Goal: Task Accomplishment & Management: Use online tool/utility

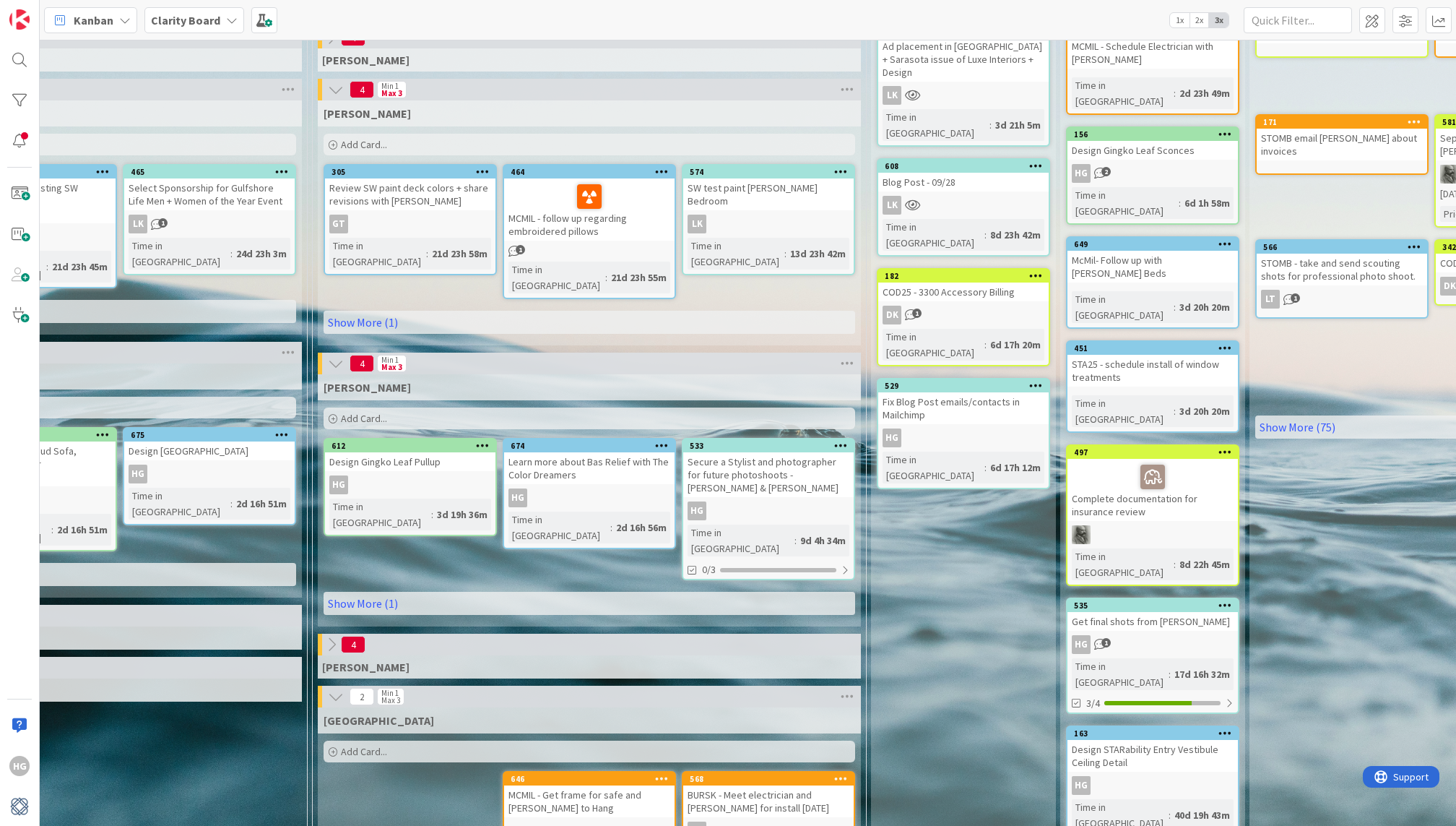
scroll to position [140, 1220]
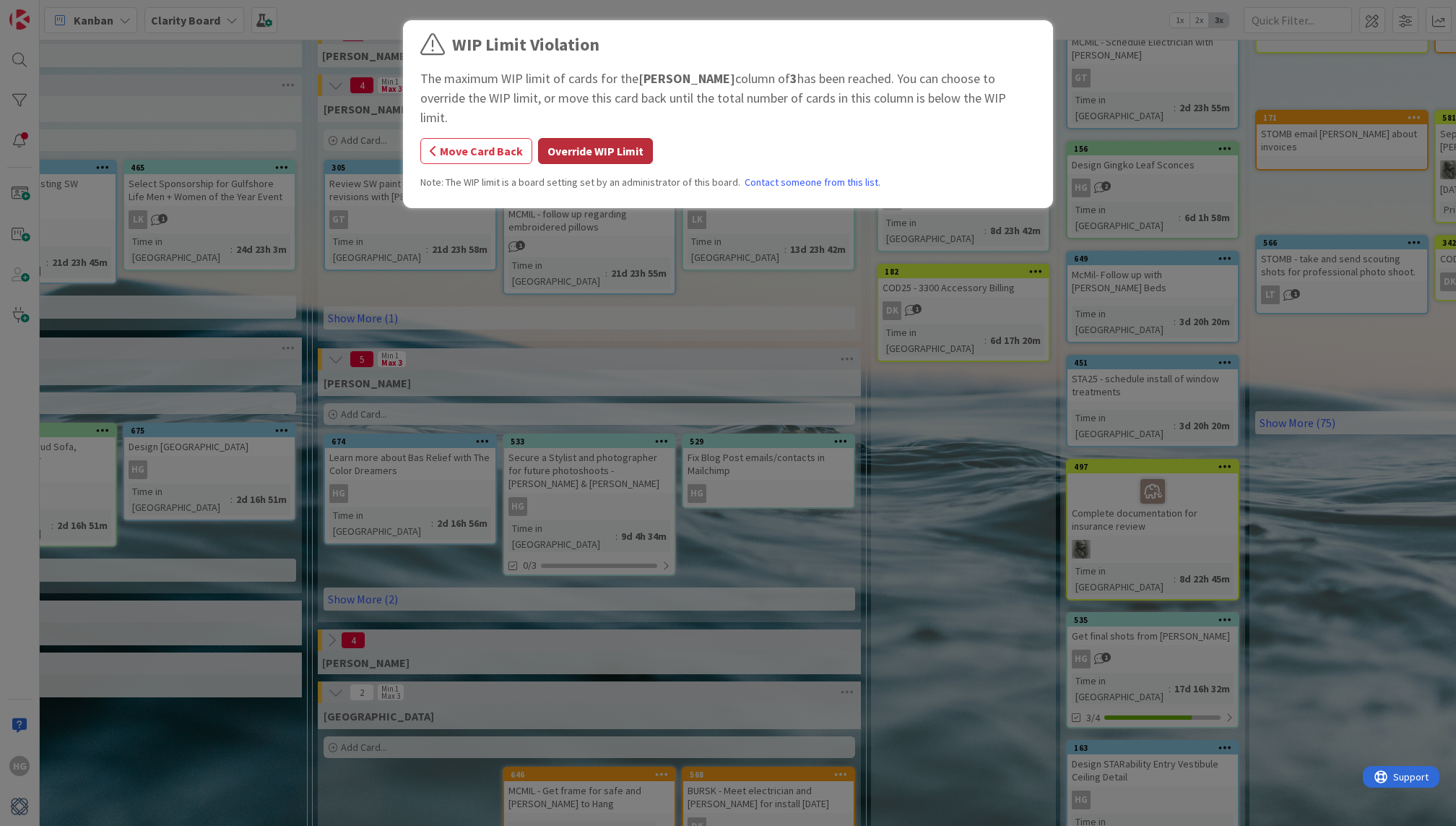
click at [600, 138] on button "Override WIP Limit" at bounding box center [595, 151] width 114 height 26
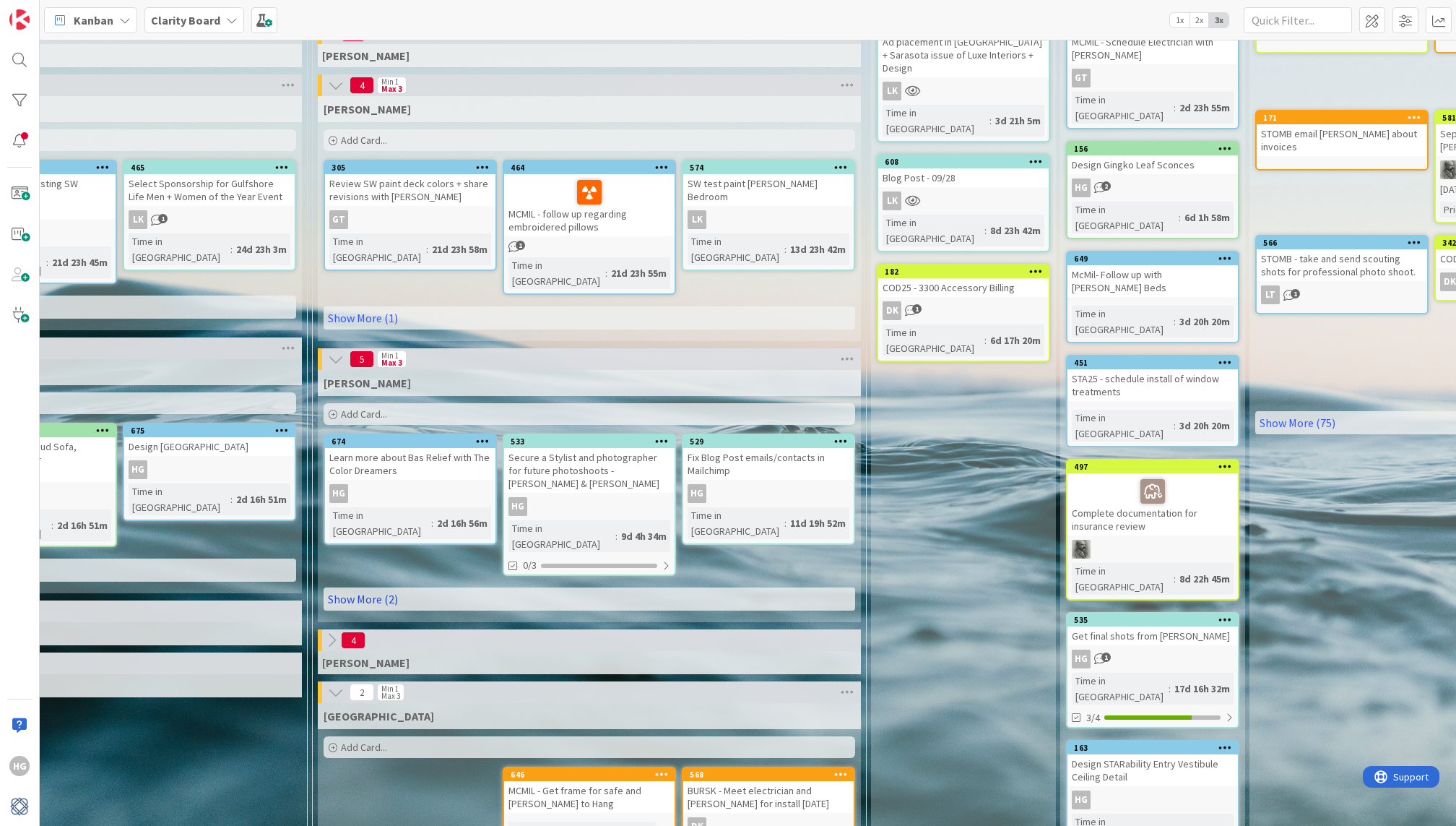
click at [381, 587] on link "Show More (2)" at bounding box center [589, 599] width 531 height 23
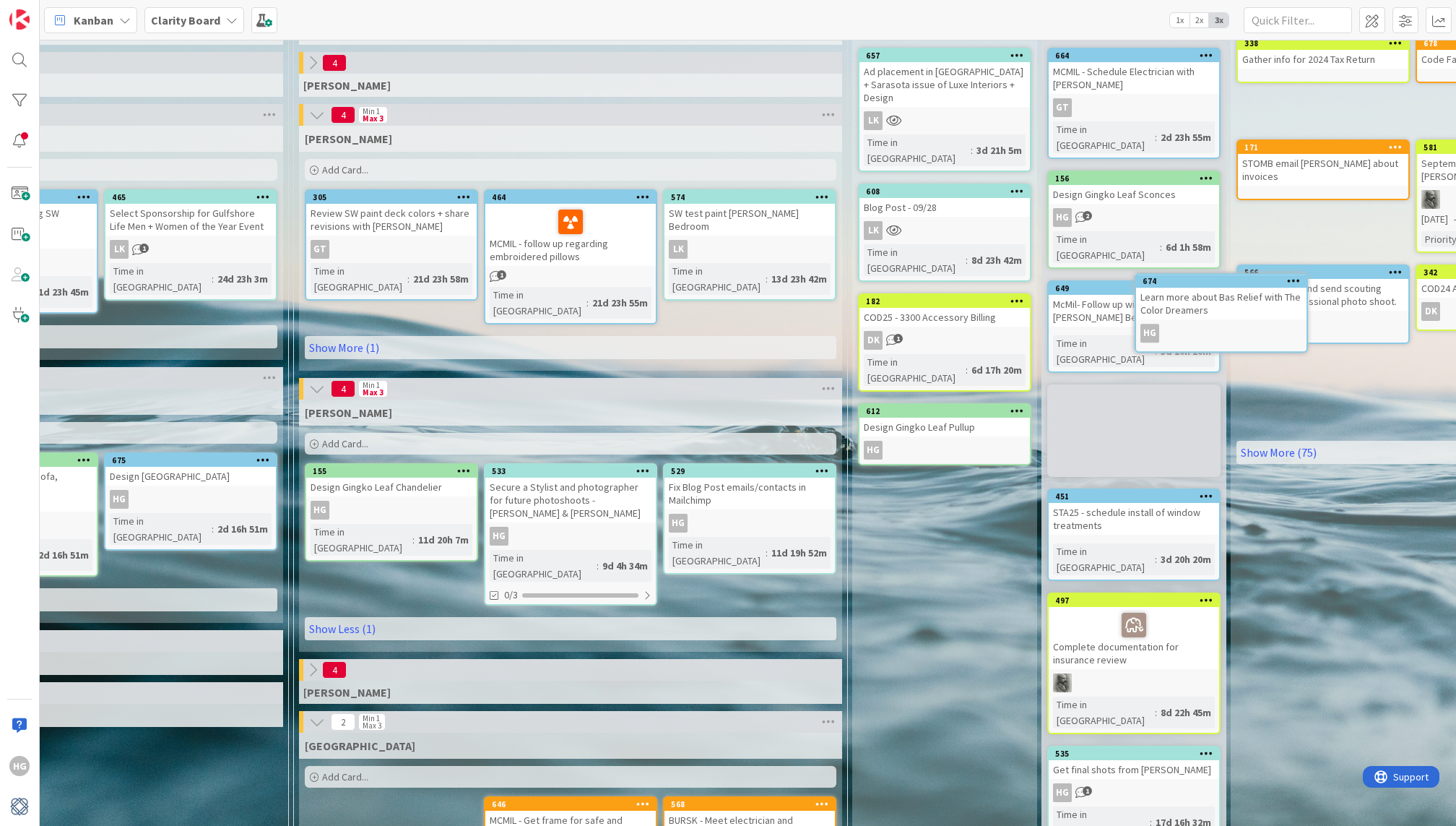
scroll to position [111, 1256]
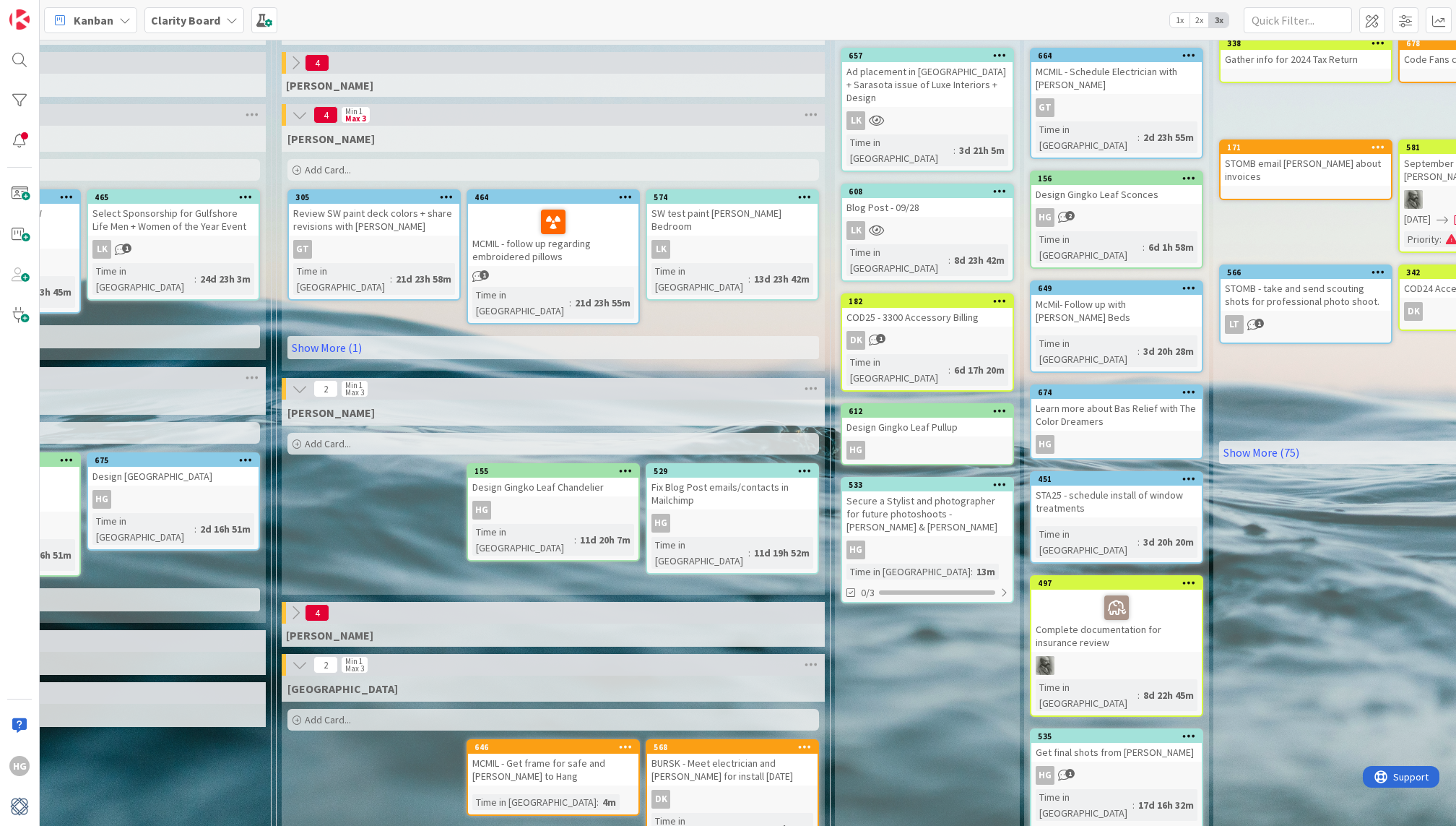
click at [357, 437] on div "Add Card..." at bounding box center [552, 444] width 531 height 21
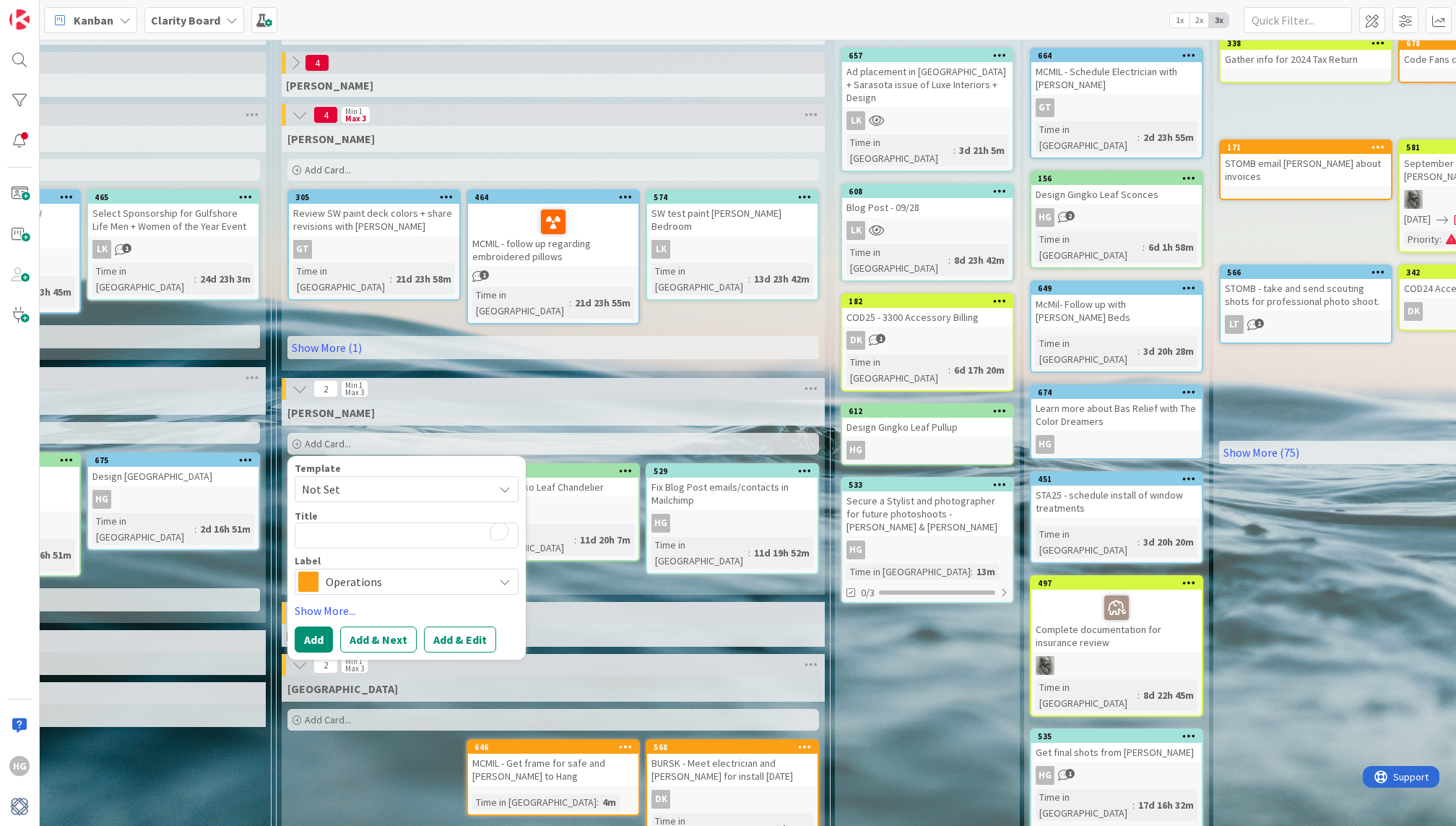
click at [313, 571] on span at bounding box center [308, 581] width 20 height 20
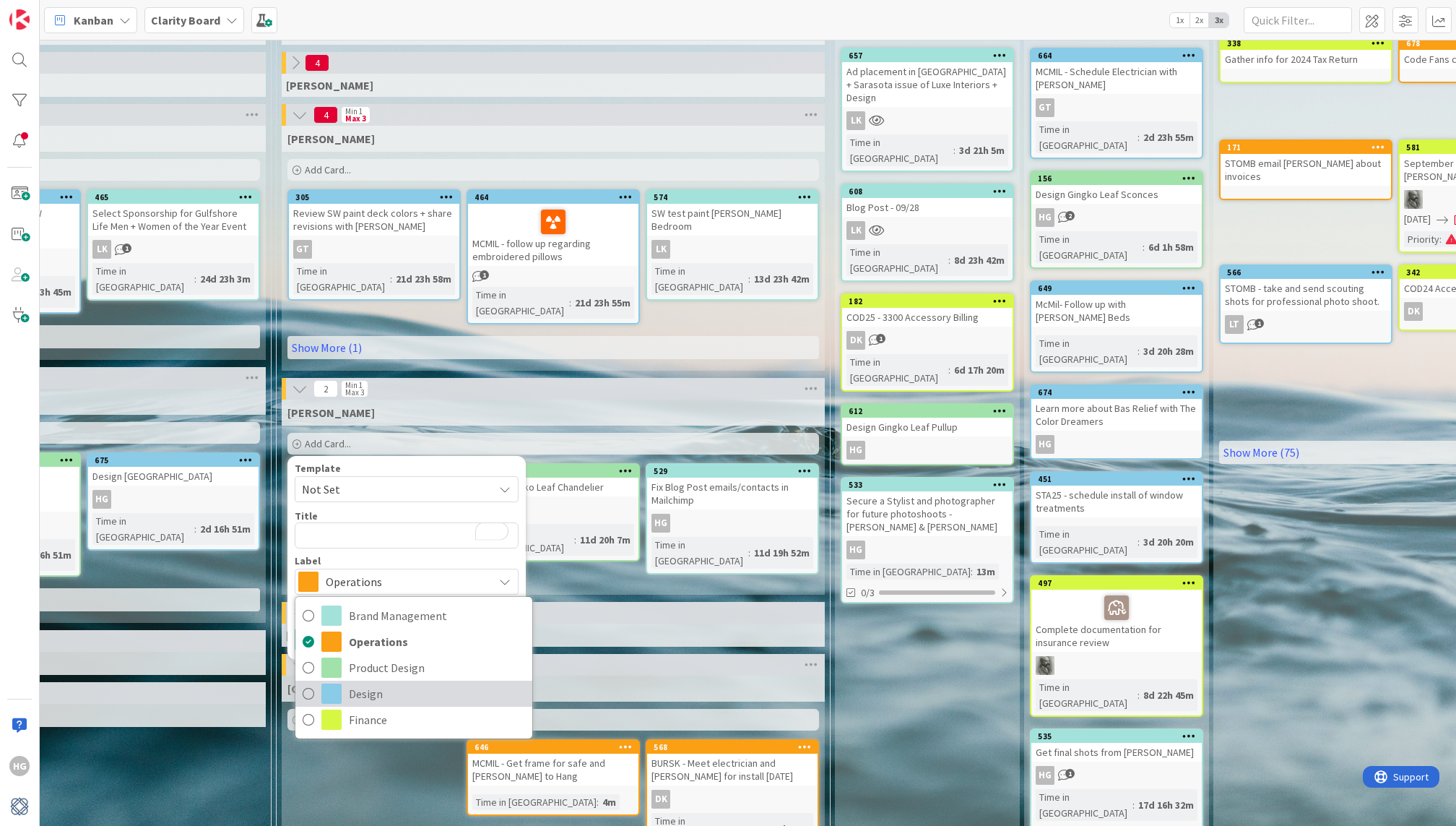
click at [330, 683] on span at bounding box center [331, 693] width 20 height 20
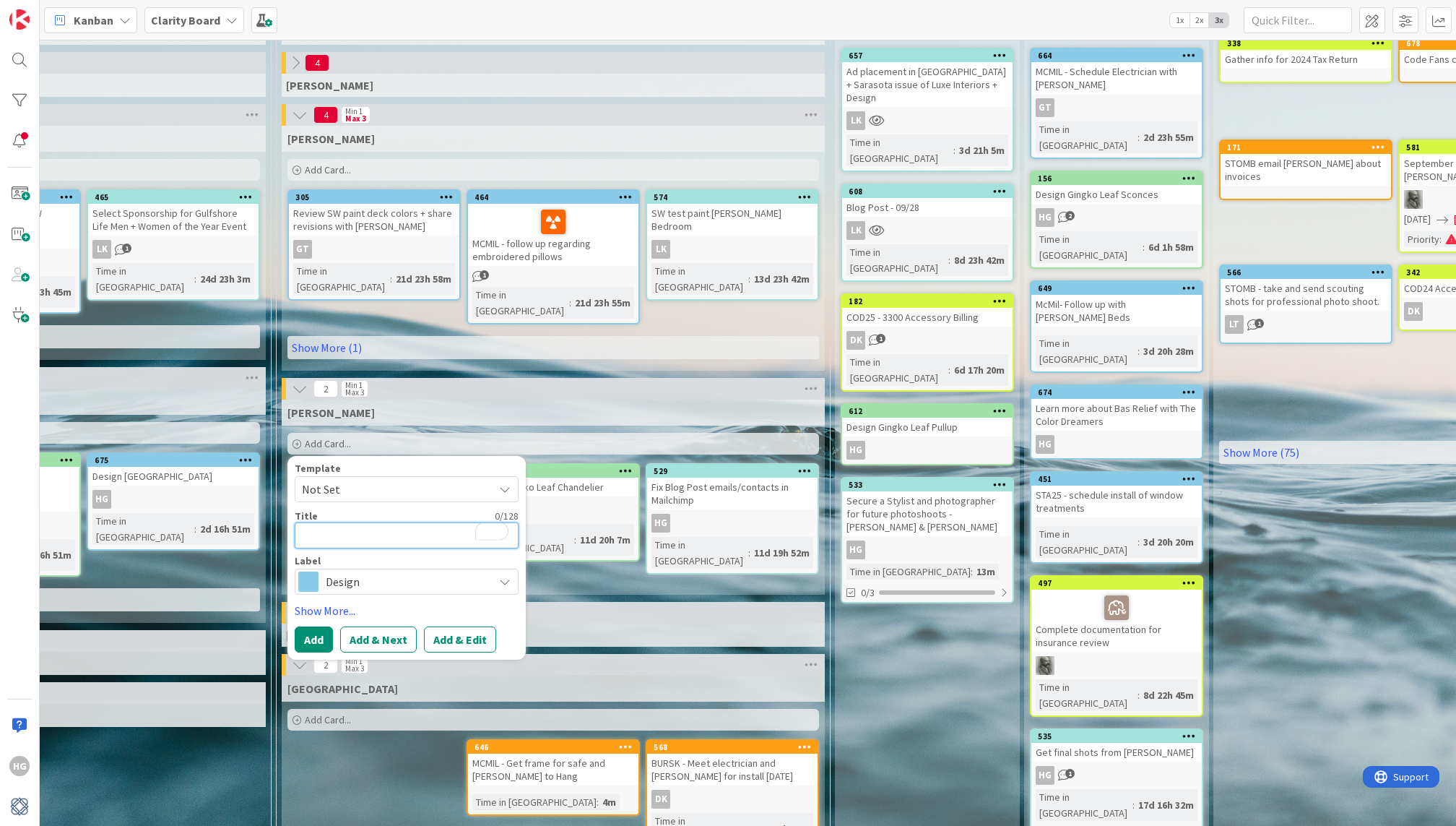
click at [375, 523] on textarea "To enrich screen reader interactions, please activate Accessibility in Grammarl…" at bounding box center [406, 535] width 223 height 26
type textarea "x"
type textarea "S"
type textarea "x"
type textarea "Sen"
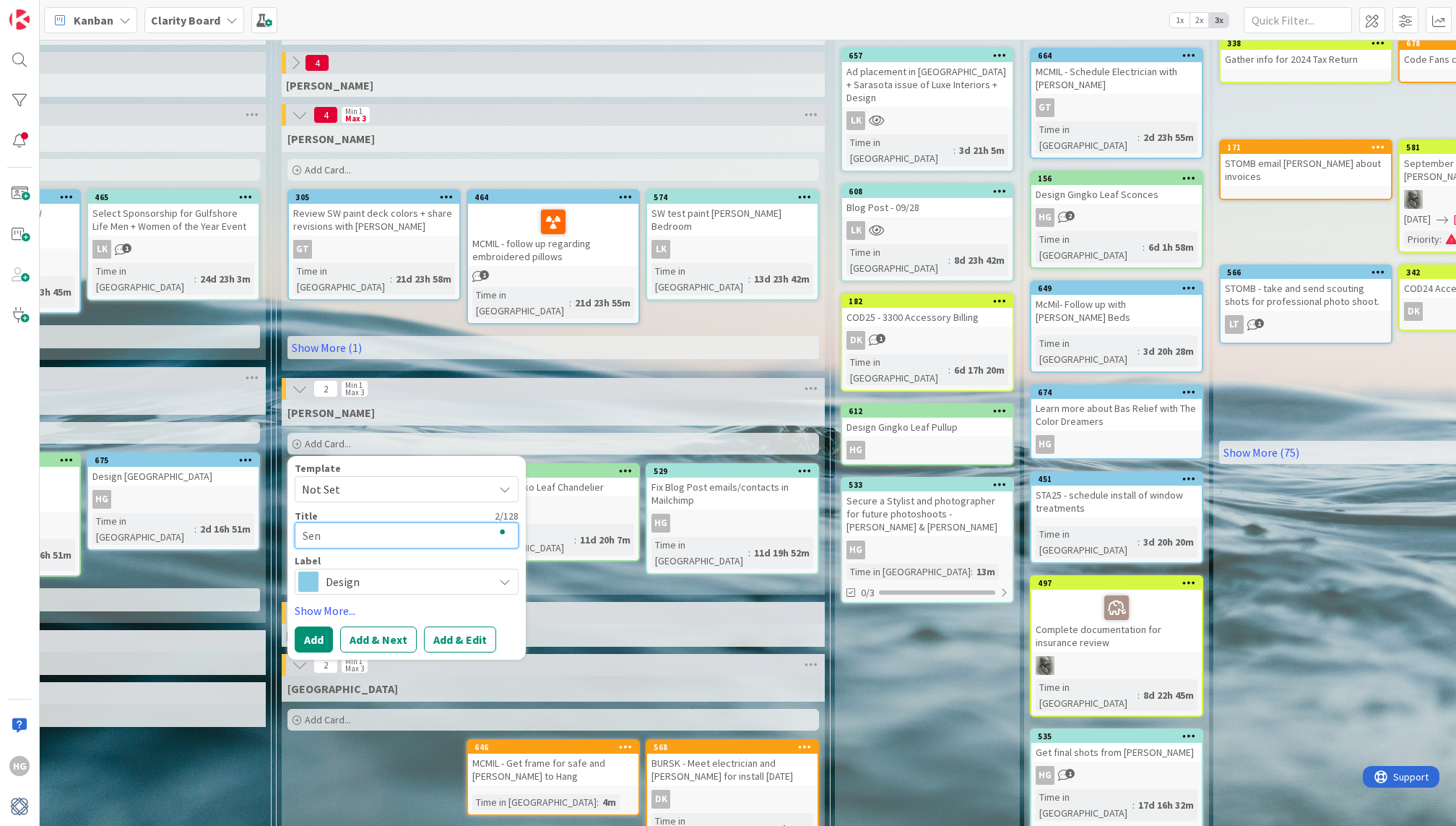
type textarea "x"
type textarea "Send"
type textarea "x"
type textarea "Send"
type textarea "x"
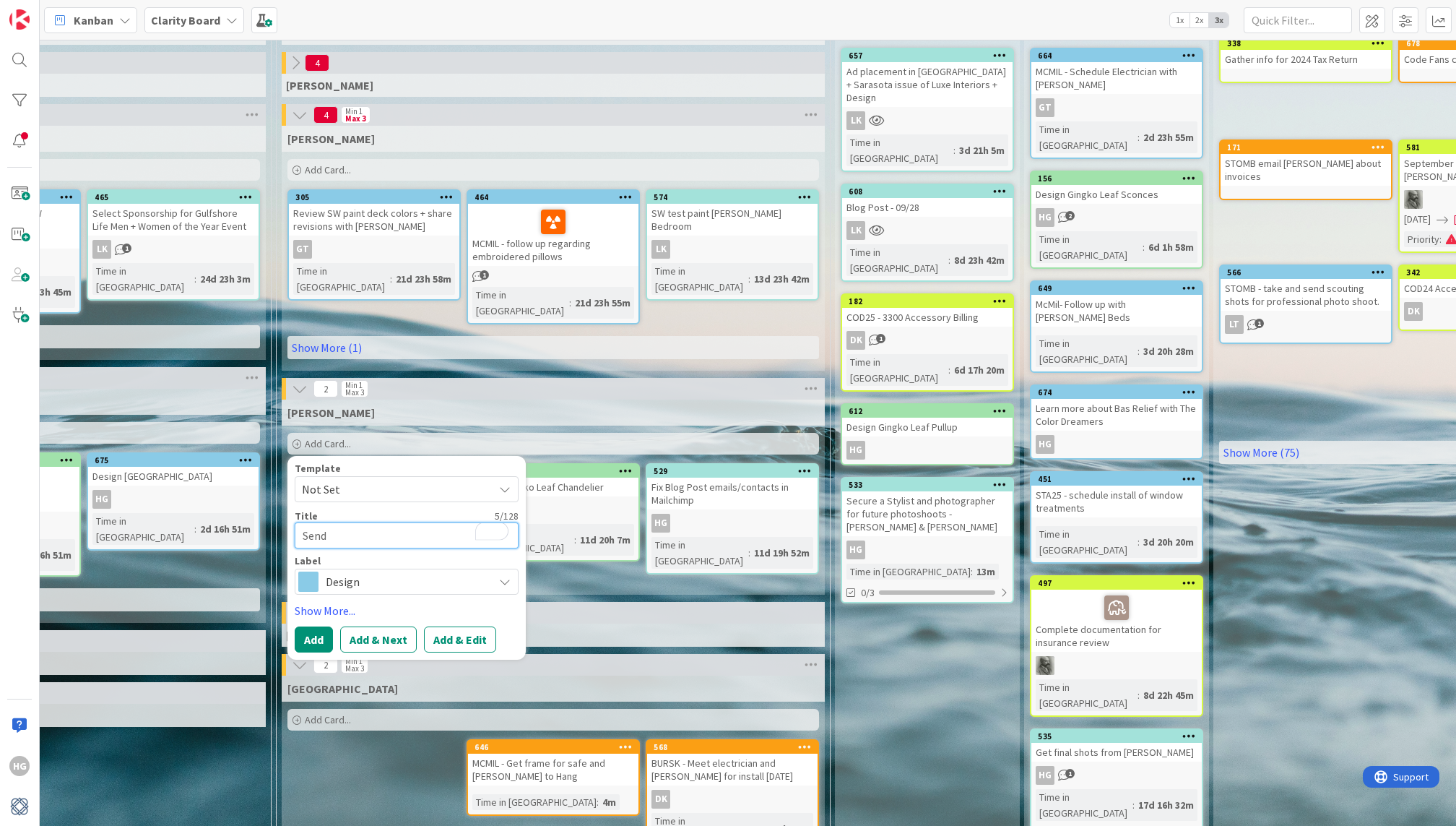
type textarea "Send s"
type textarea "x"
type textarea "Send se"
type textarea "x"
type textarea "Send sei"
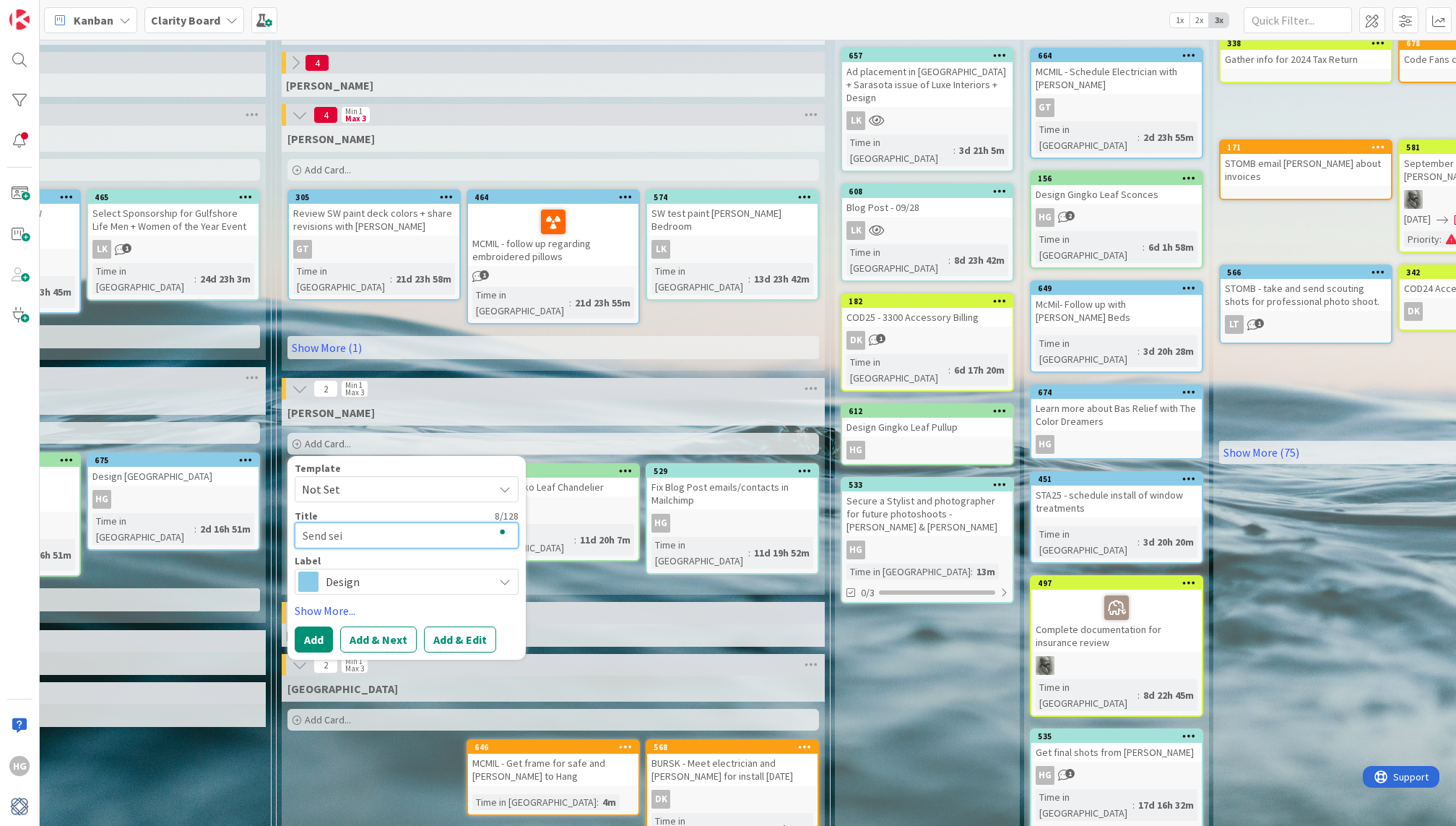
type textarea "x"
type textarea "Send se"
type textarea "x"
type textarea "Send sem"
type textarea "x"
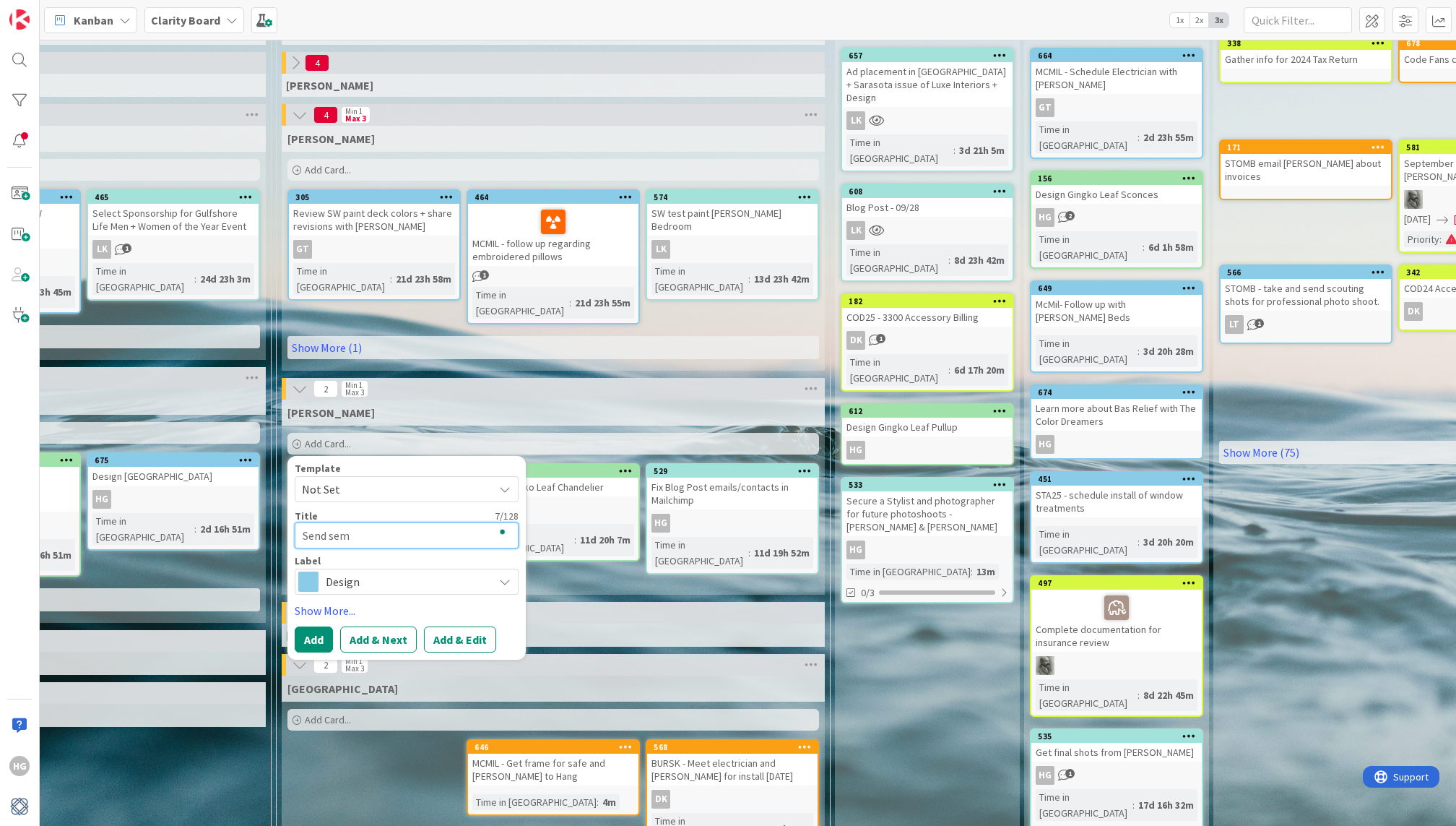
type textarea "Send semi"
type textarea "x"
type textarea "Send semin"
type textarea "x"
type textarea "Send semina"
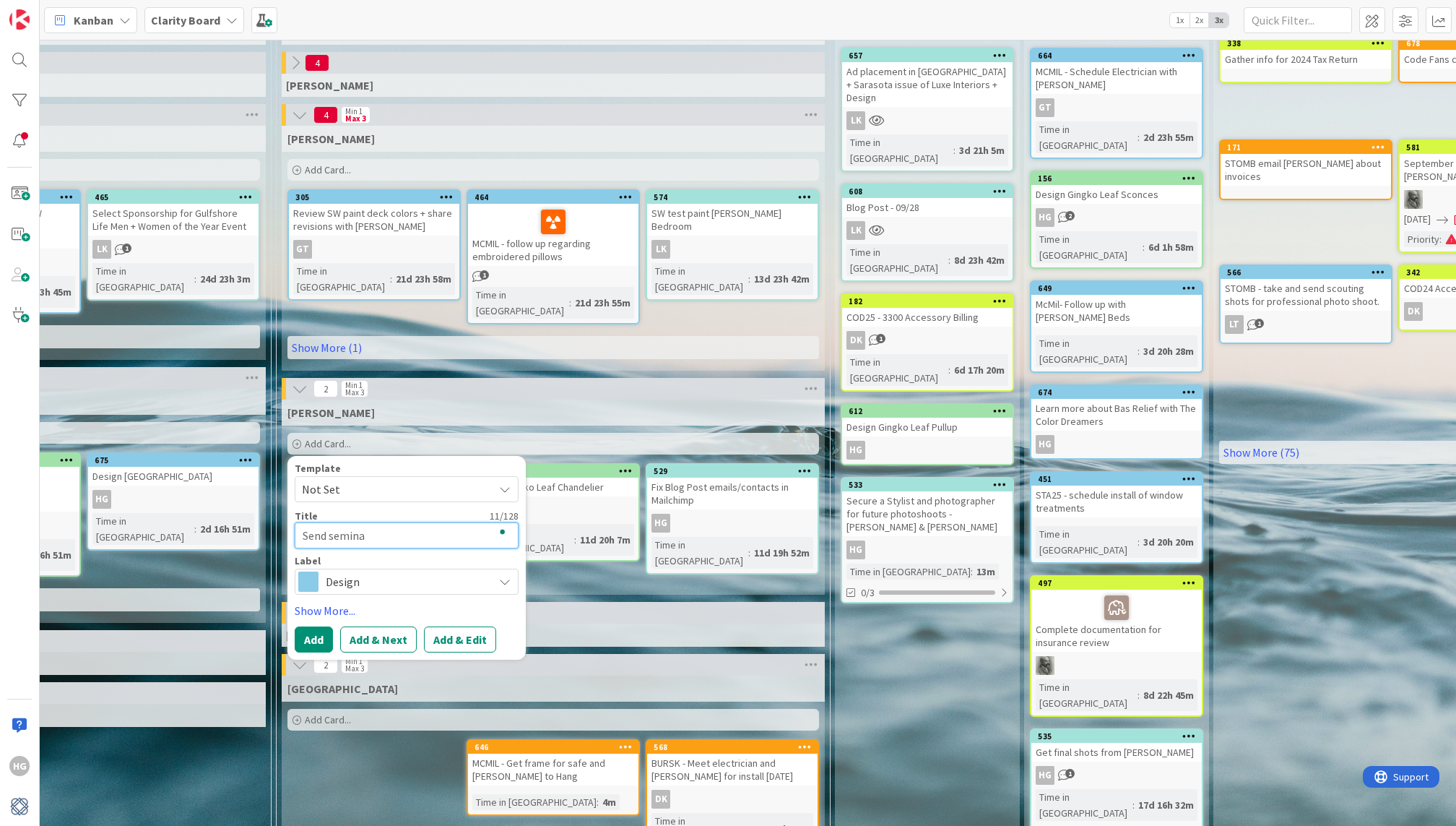
type textarea "x"
type textarea "Send seminar"
type textarea "x"
type textarea "Send seminar"
type textarea "x"
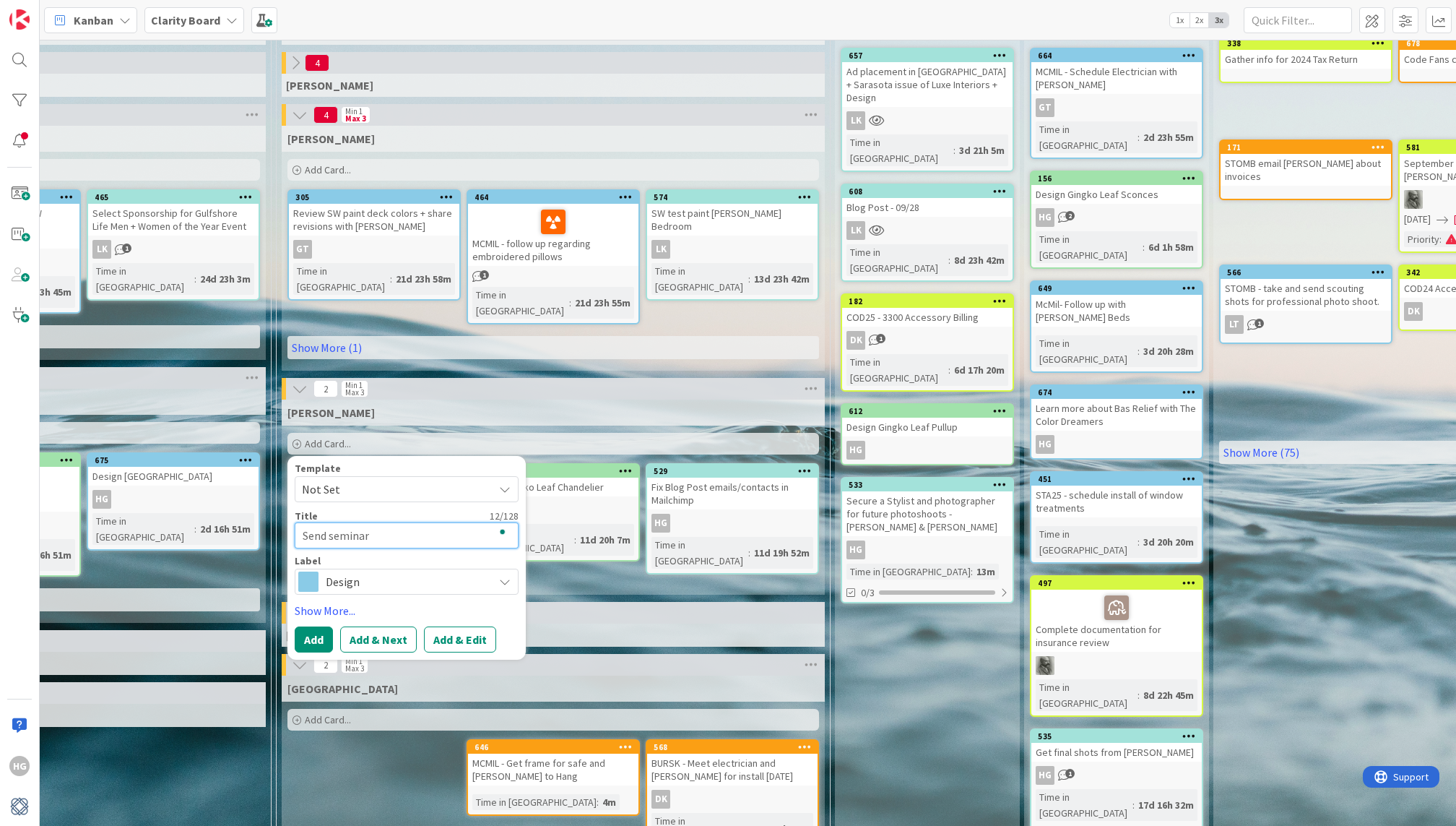
type textarea "Send seminar s"
type textarea "x"
type textarea "Send seminar sc"
type textarea "x"
type textarea "Send seminar sch"
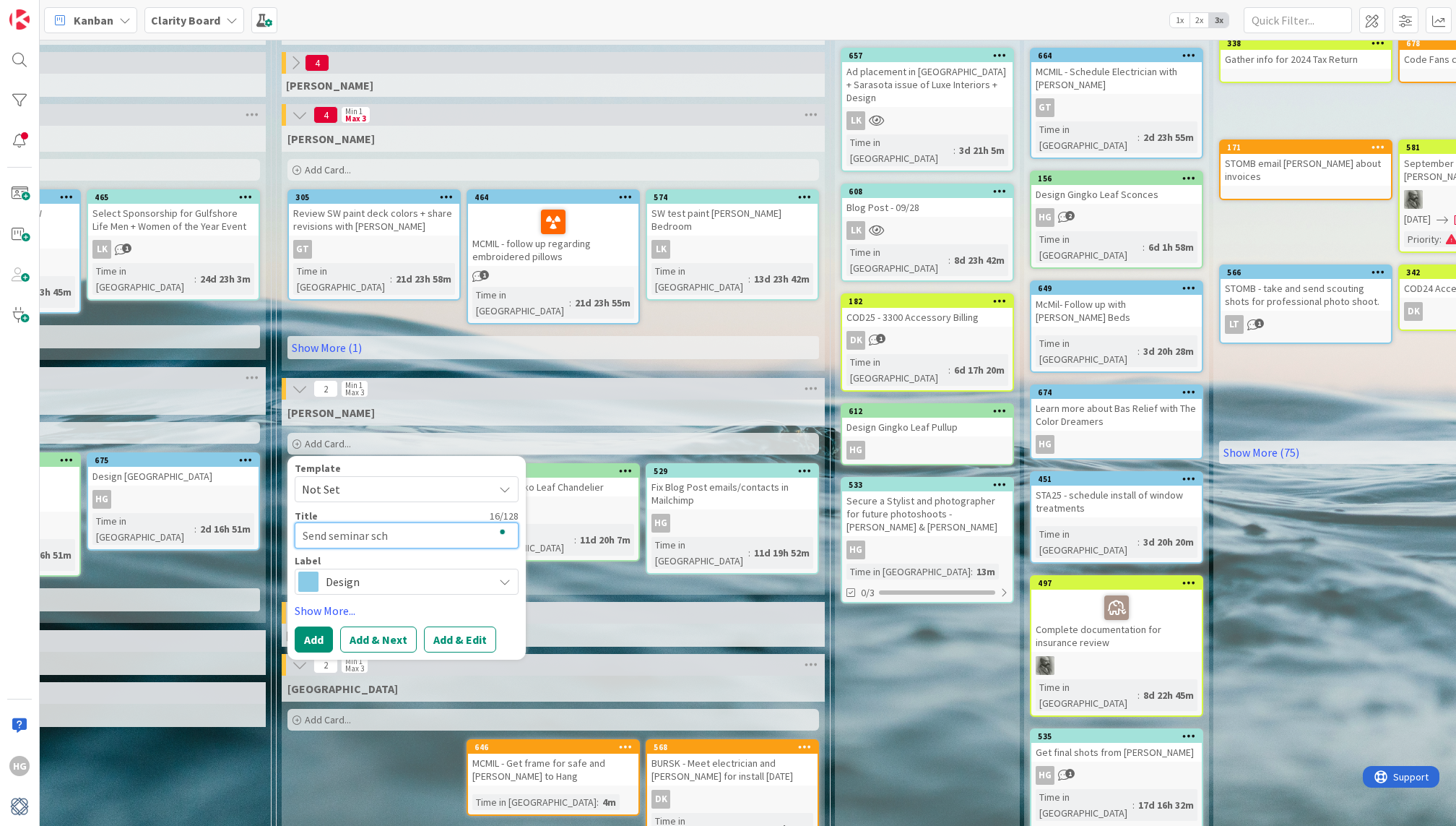
type textarea "x"
type textarea "Send seminar sche"
type textarea "x"
type textarea "Send seminar sched"
type textarea "x"
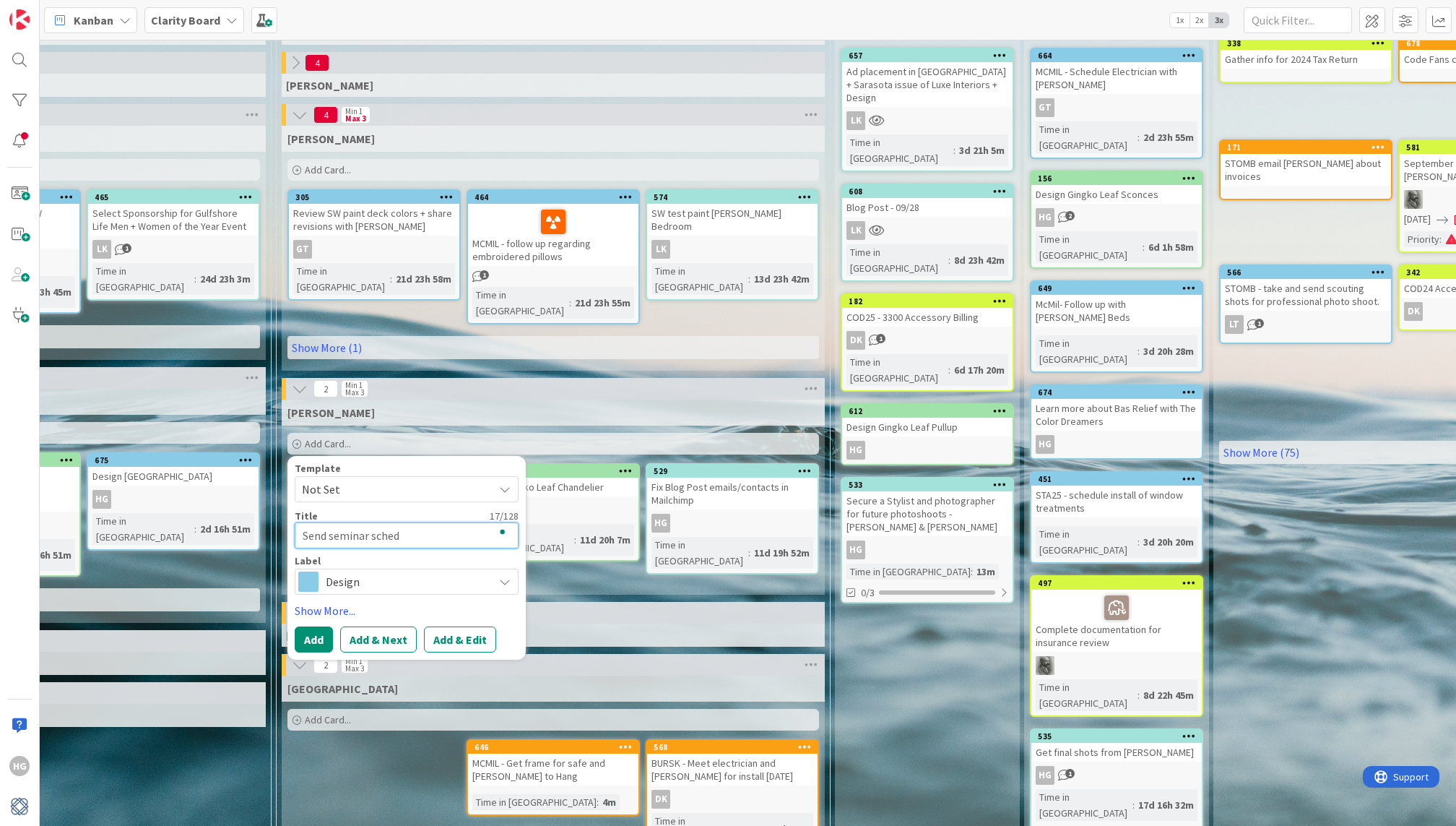
type textarea "Send seminar schedu"
type textarea "x"
type textarea "Send seminar schedul"
type textarea "x"
type textarea "Send seminar schedule"
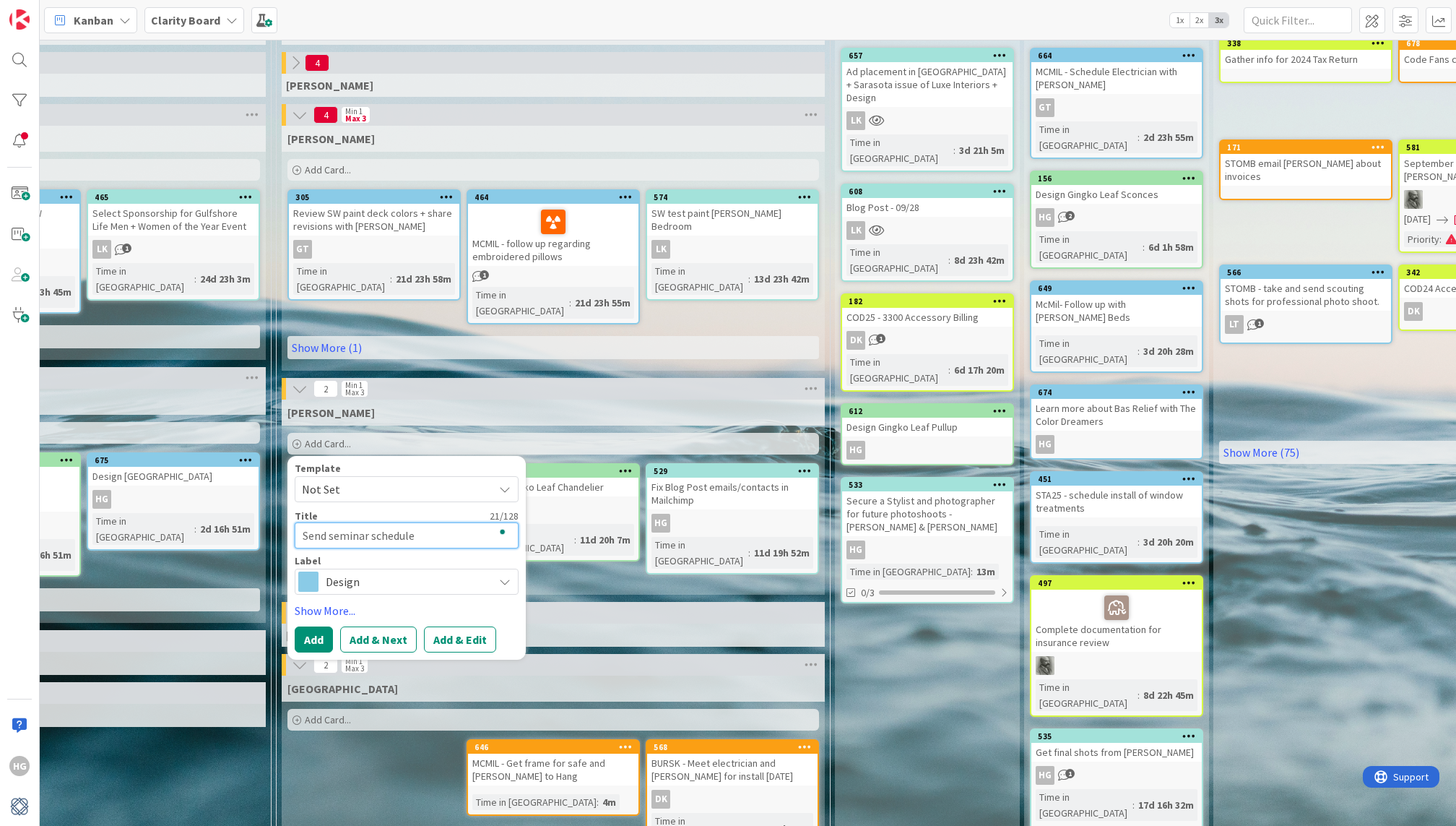
type textarea "x"
type textarea "Send seminar schedule"
type textarea "x"
type textarea "Send seminar schedule f"
type textarea "x"
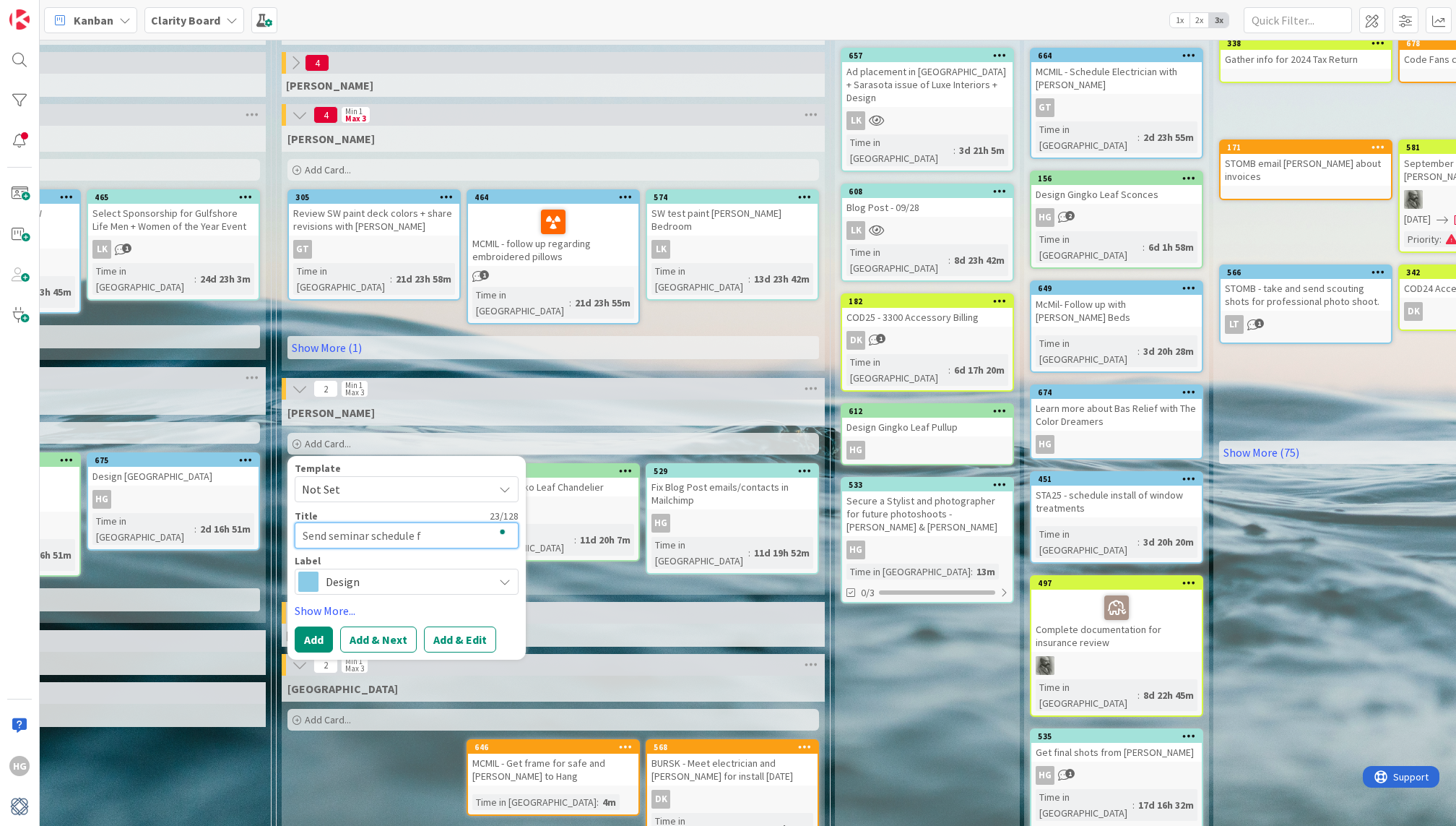
type textarea "Send seminar schedule"
click at [311, 523] on textarea "Send seminar schedule" at bounding box center [406, 535] width 223 height 26
type textarea "x"
type textarea "S seminar schedule"
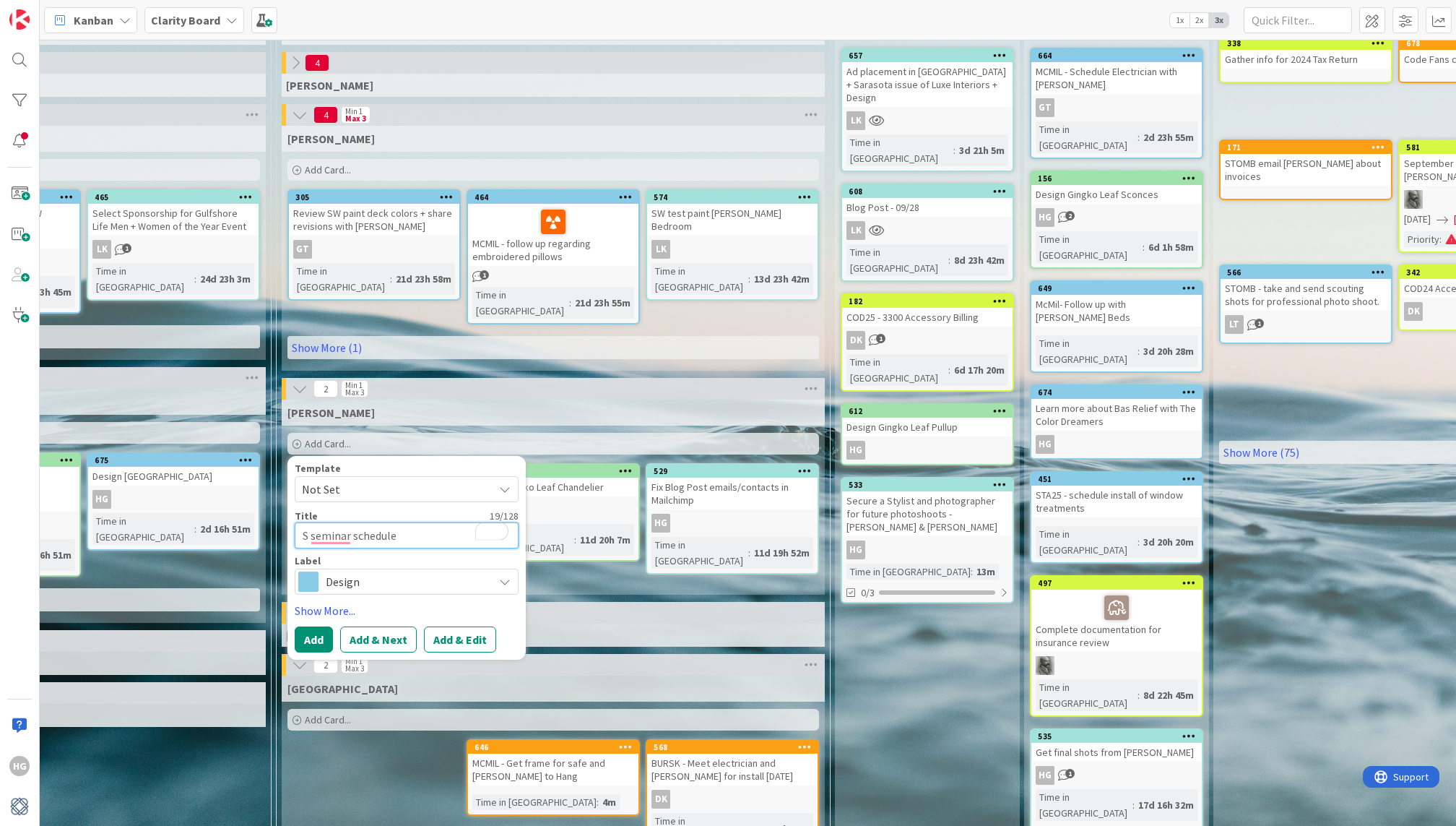
type textarea "x"
type textarea "Sh seminar schedule"
type textarea "x"
type textarea "Sha seminar schedule"
type textarea "x"
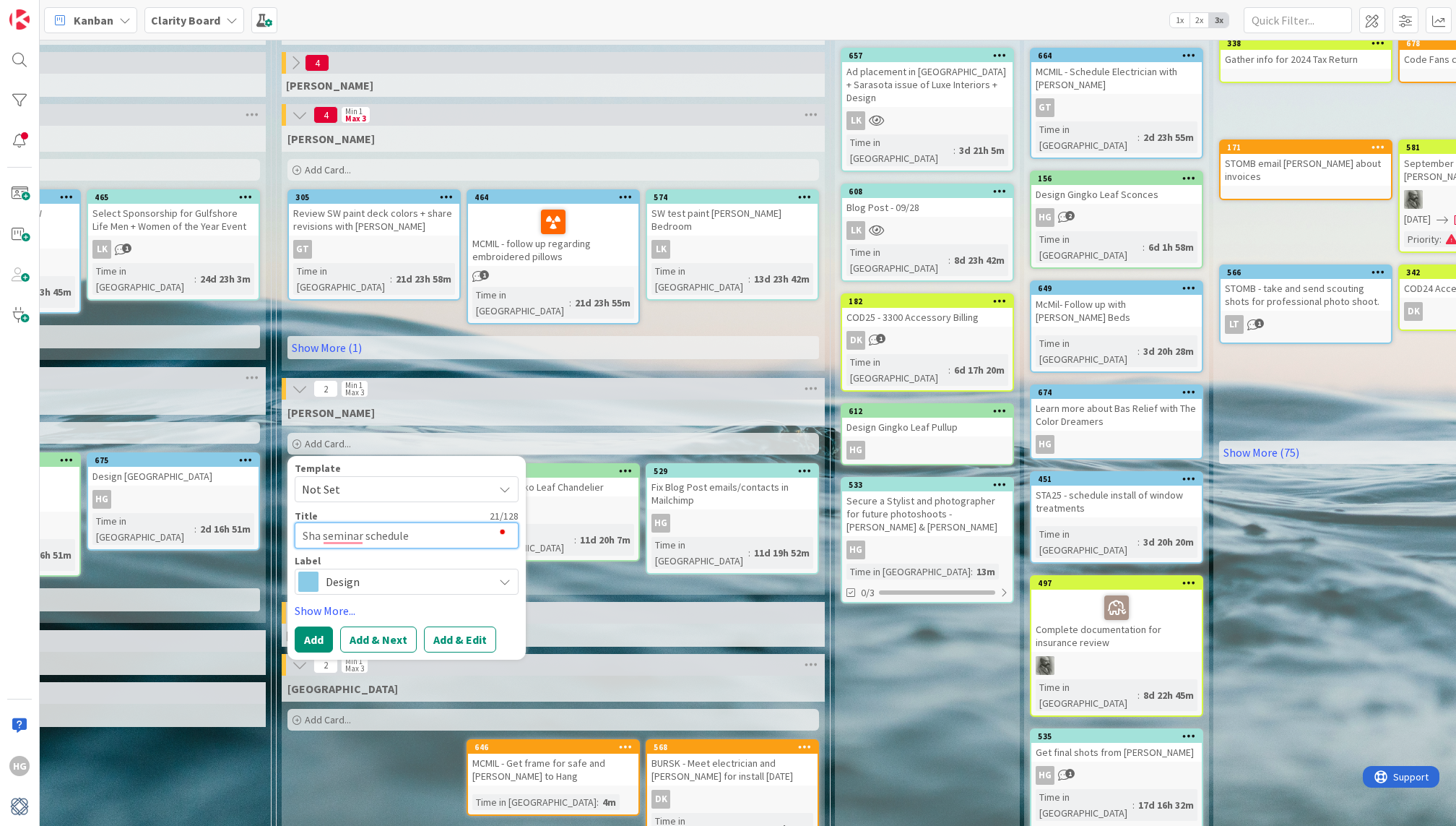
type textarea "Shar seminar schedule"
type textarea "x"
type textarea "Share seminar schedule"
type textarea "x"
type textarea "Share seminar schedule"
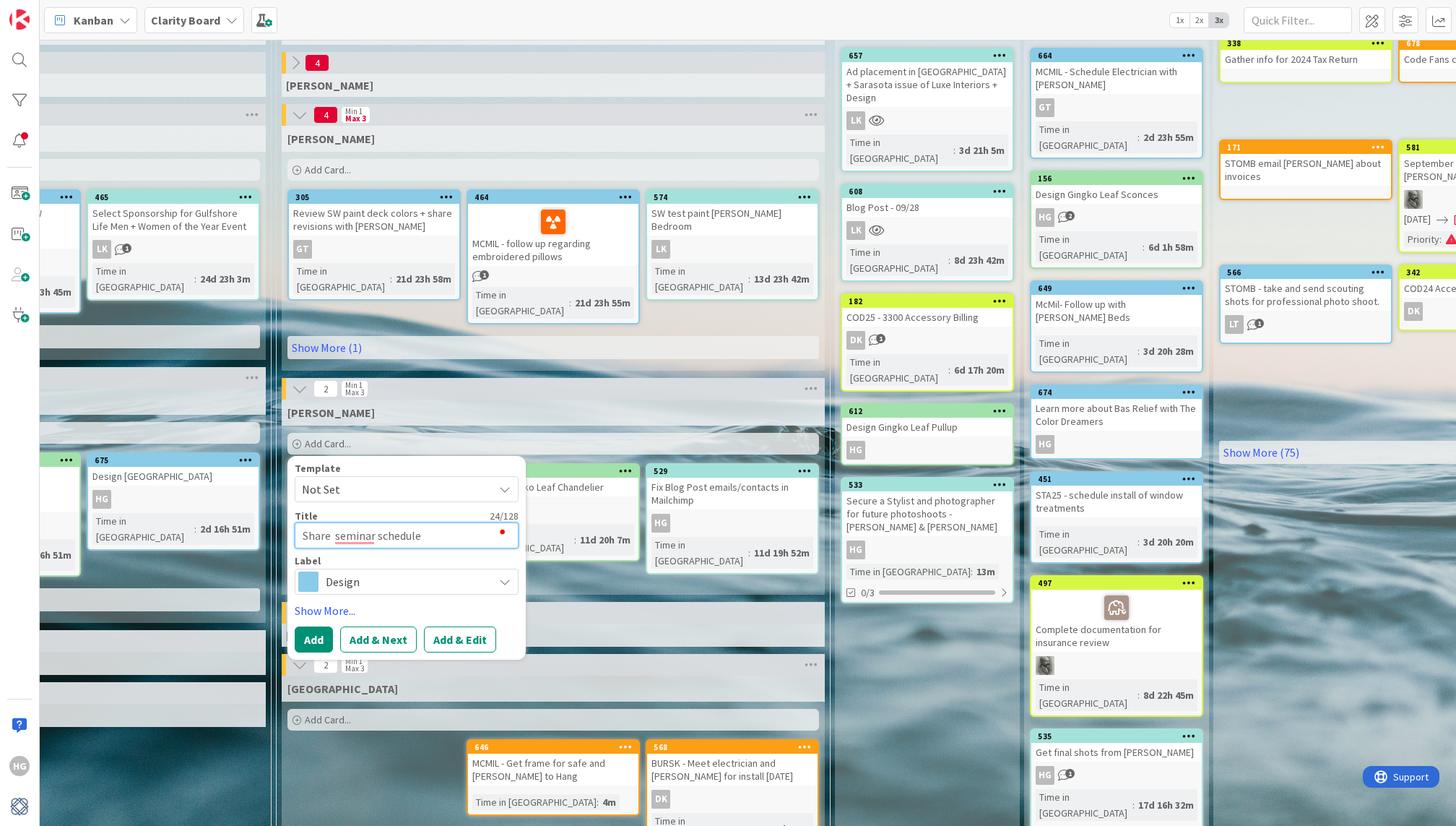
type textarea "x"
type textarea "Share D seminar schedule"
type textarea "x"
type textarea "Share De seminar schedule"
type textarea "x"
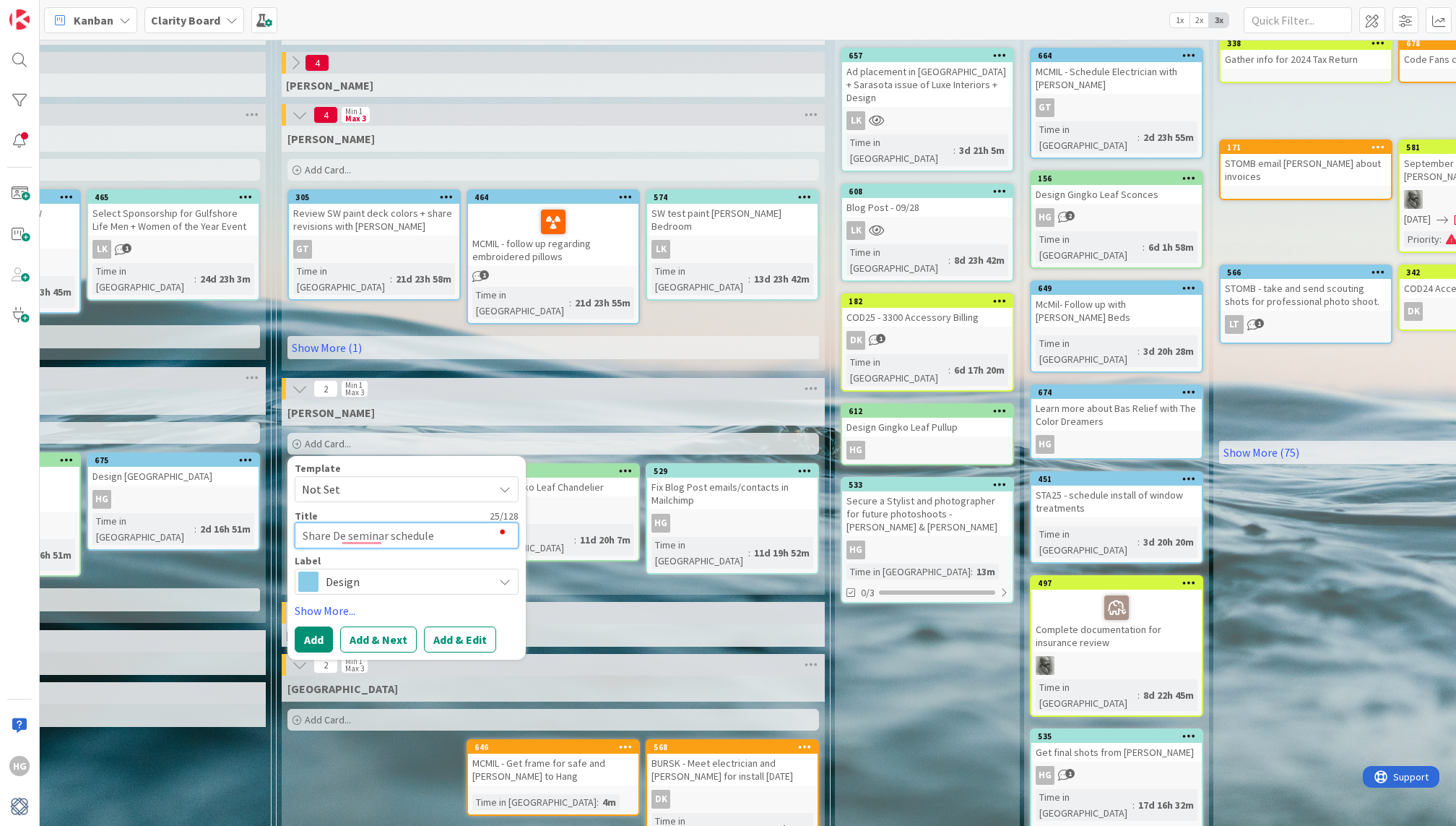
type textarea "Share Des seminar schedule"
type textarea "x"
type textarea "Share Desi seminar schedule"
type textarea "x"
type textarea "Share Desig seminar schedule"
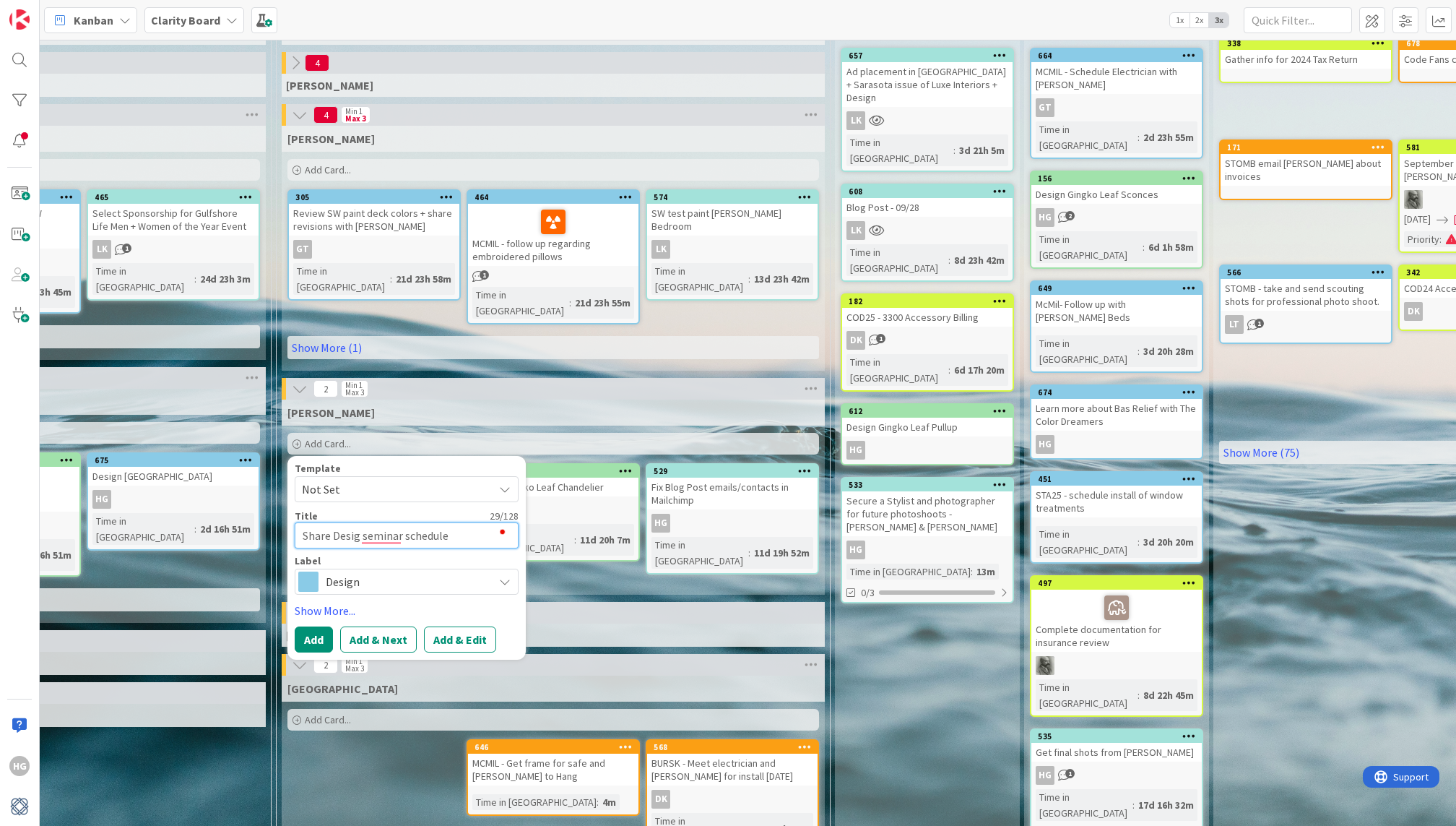
type textarea "x"
type textarea "Share Design seminar schedule"
type textarea "x"
type textarea "Share Design C seminar schedule"
type textarea "x"
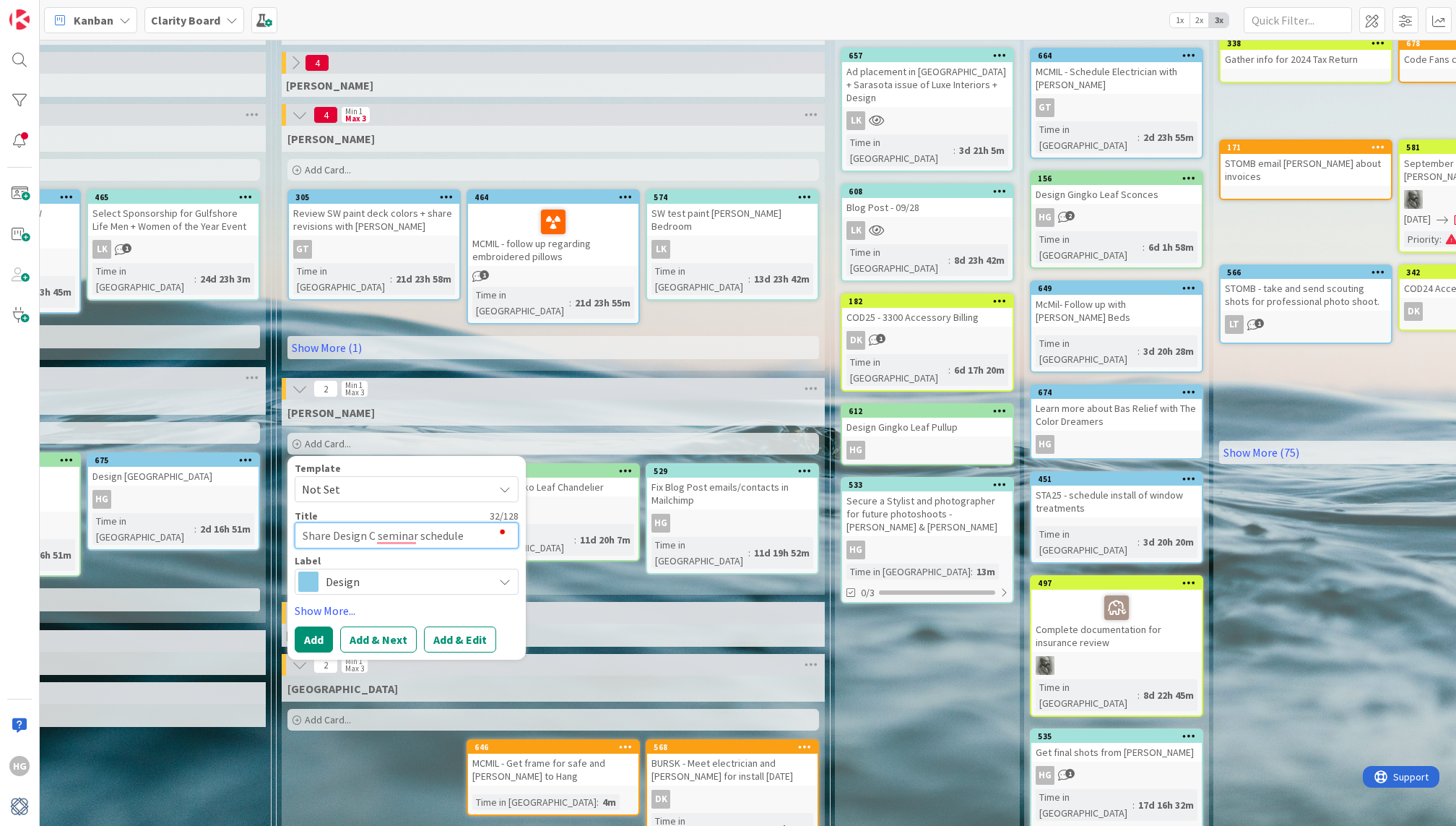
type textarea "Share Design Ch seminar schedule"
type textarea "x"
type textarea "Share Design Chi seminar schedule"
type textarea "x"
type textarea "Share Design Chic seminar schedule"
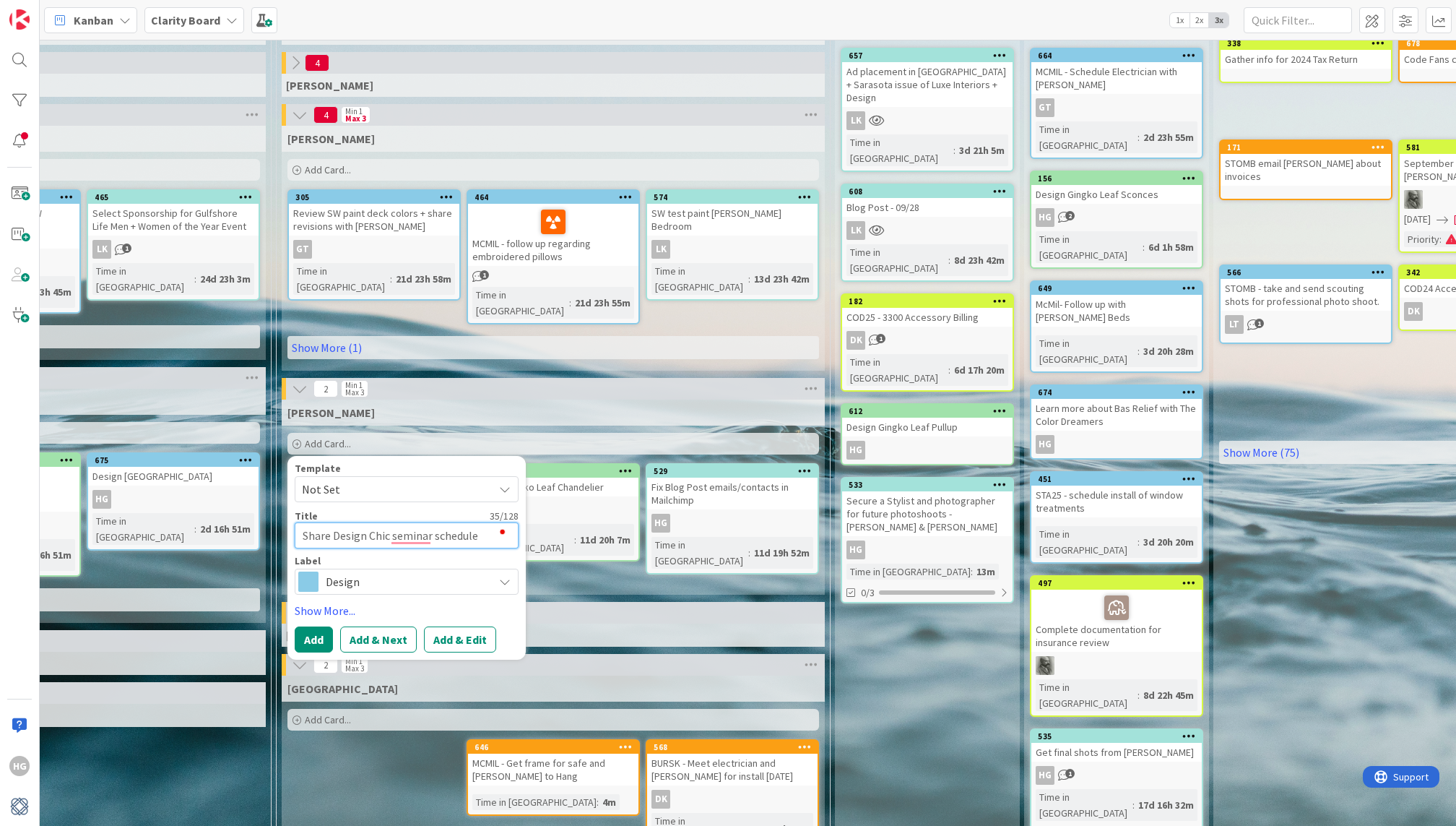
type textarea "x"
type textarea "Share Design Chica seminar schedule"
type textarea "x"
type textarea "Share Design Chicag seminar schedule"
type textarea "x"
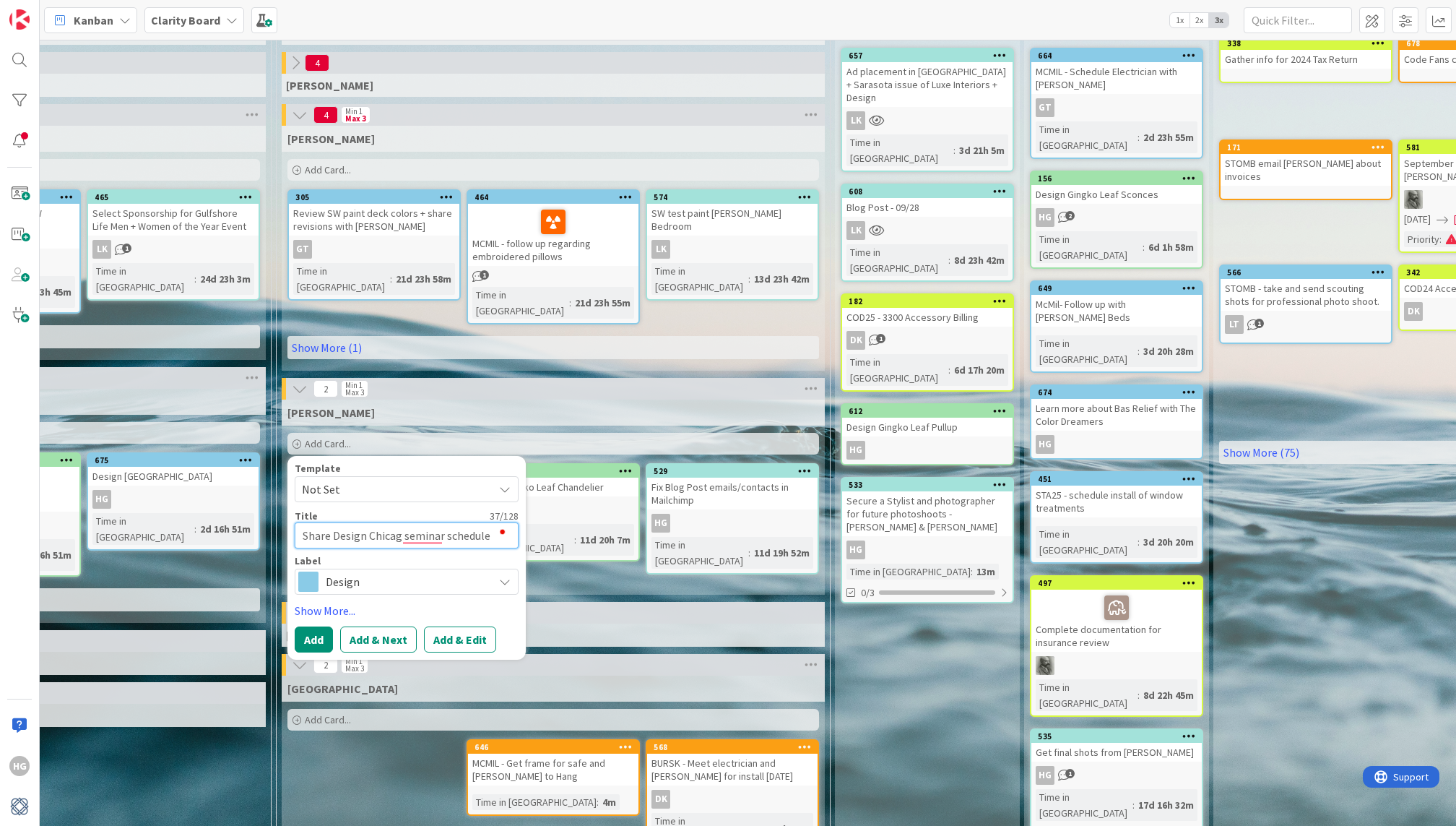
type textarea "Share Design Chicago seminar schedule"
click at [419, 523] on textarea "Share Design Chicago seminar schedule" at bounding box center [406, 535] width 223 height 26
click at [491, 523] on textarea "Share Design Chicago seminar schedule" at bounding box center [406, 535] width 223 height 26
type textarea "x"
type textarea "Share Design Chicago seminar schedule"
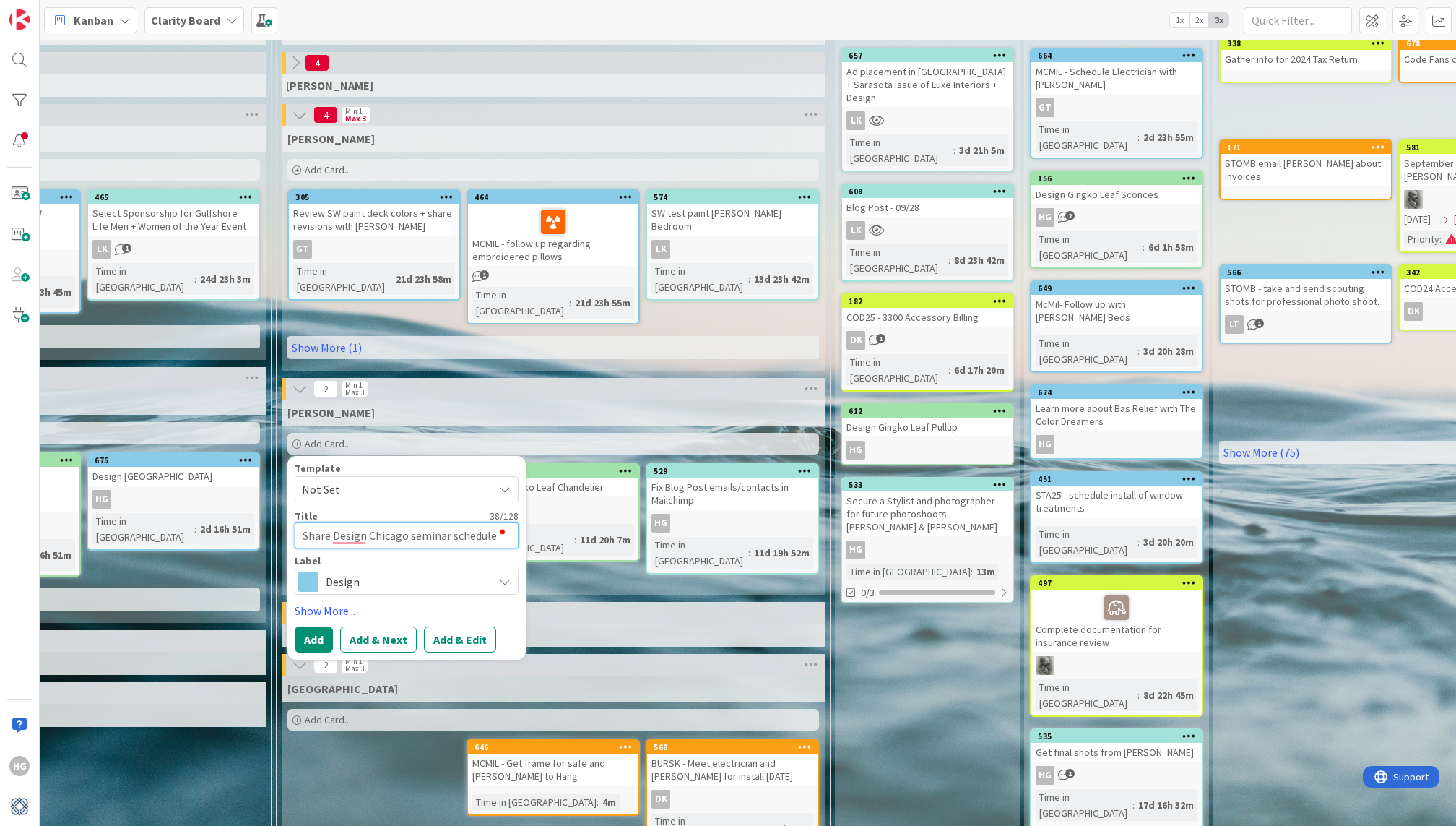
type textarea "x"
type textarea "Share Design Chicago seminar schedule w"
type textarea "x"
type textarea "Share Design Chicago seminar schedule wi"
type textarea "x"
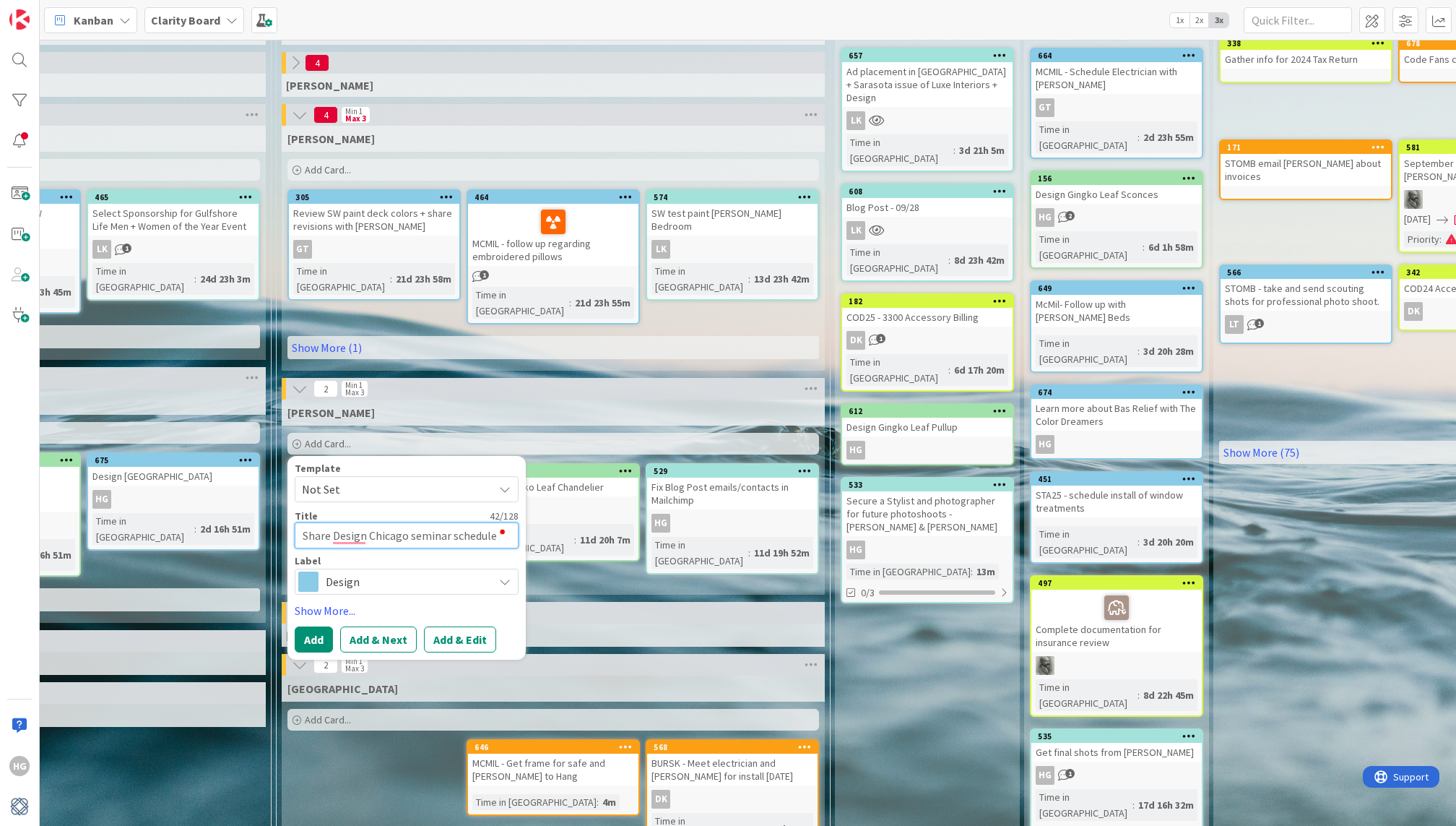
type textarea "Share Design Chicago seminar schedule with"
type textarea "x"
type textarea "Share Design Chicago seminar schedule with"
type textarea "x"
type textarea "Share Design Chicago seminar schedule with L"
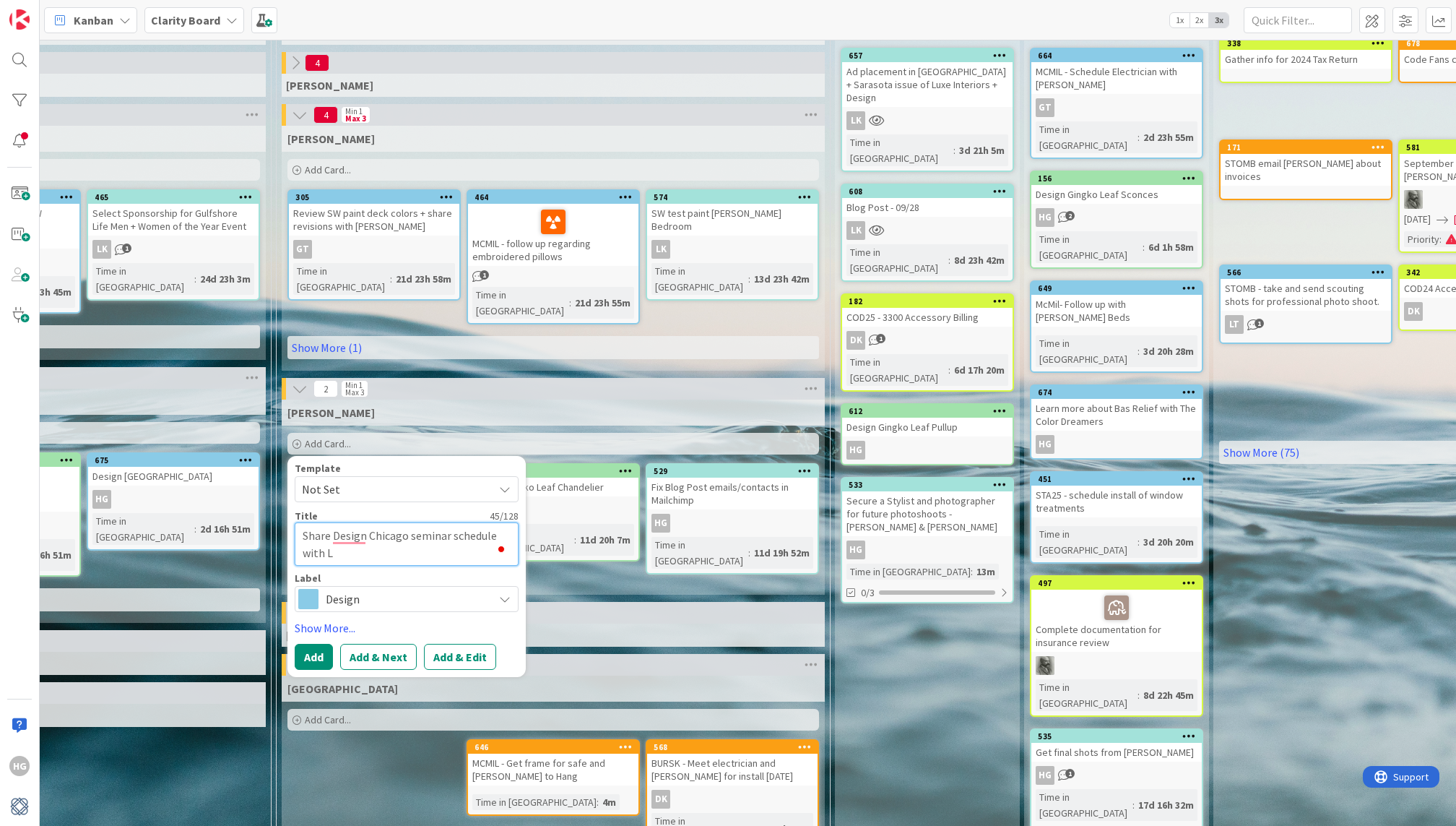
type textarea "x"
type textarea "Share Design Chicago seminar schedule with LK"
click at [335, 619] on link "Show More..." at bounding box center [406, 628] width 223 height 18
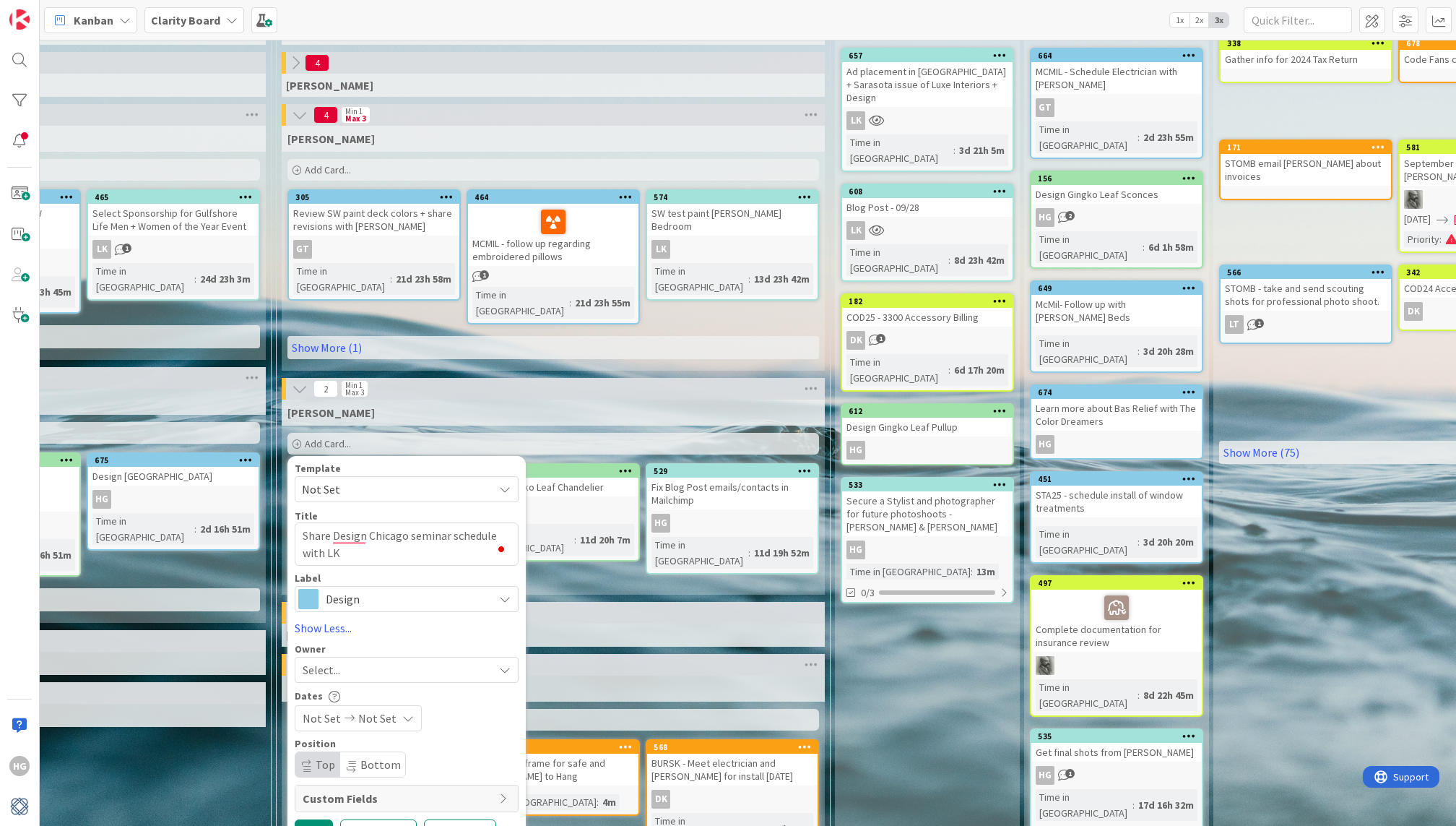
click at [368, 661] on div "Select..." at bounding box center [397, 670] width 191 height 18
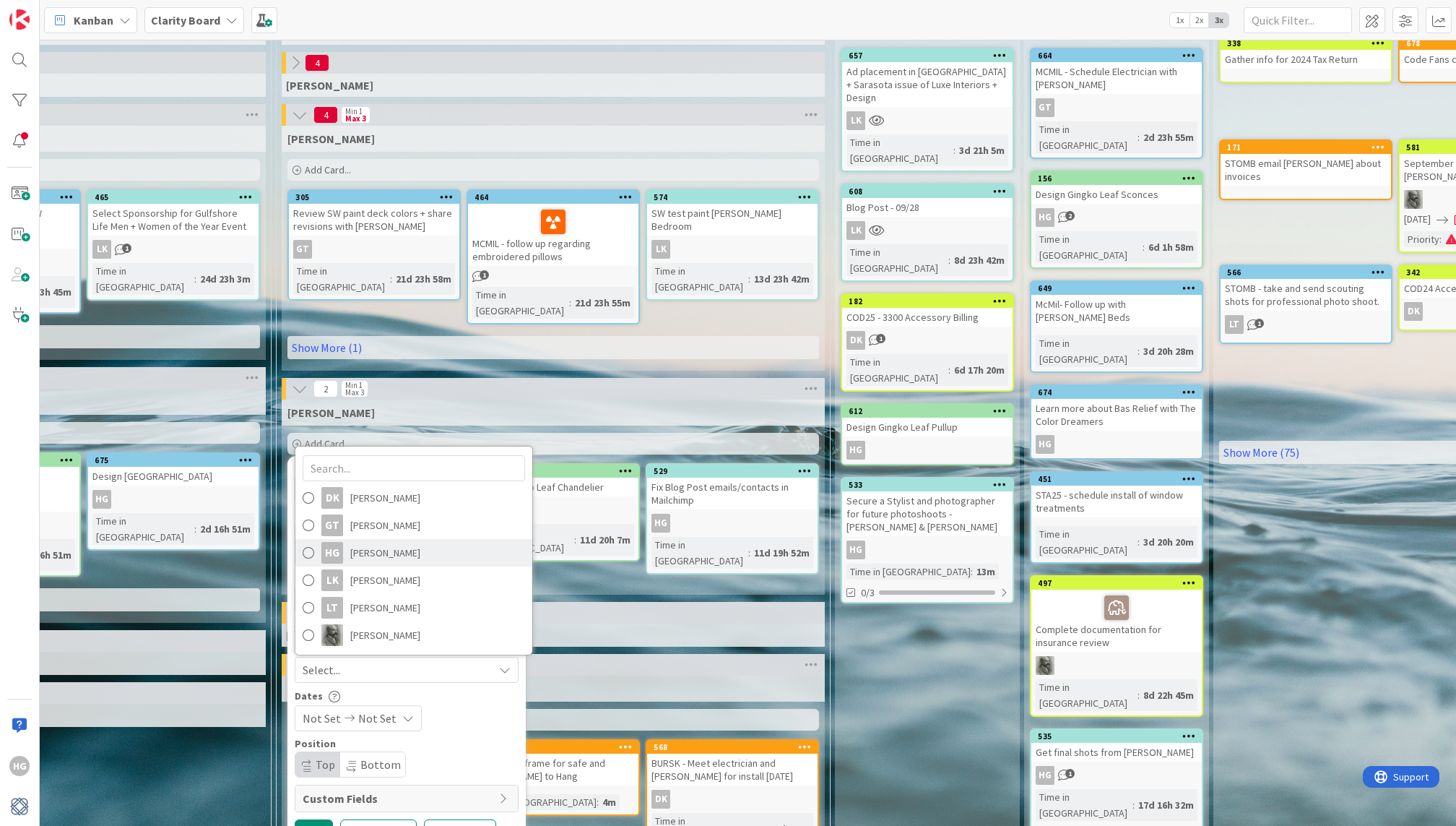
click at [373, 542] on span "Hannah Gatof" at bounding box center [385, 553] width 70 height 21
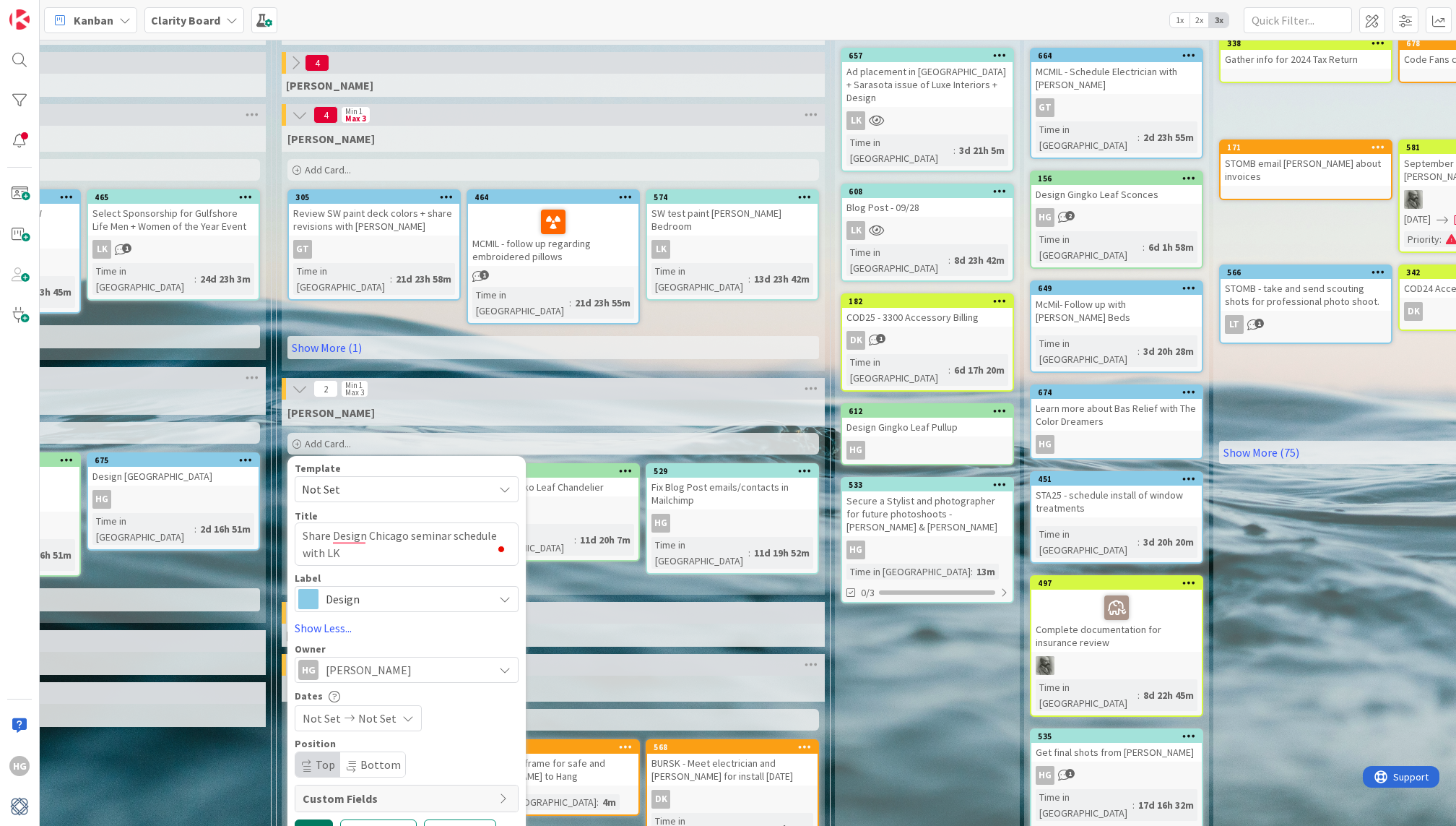
click at [307, 821] on button "Add" at bounding box center [313, 831] width 38 height 26
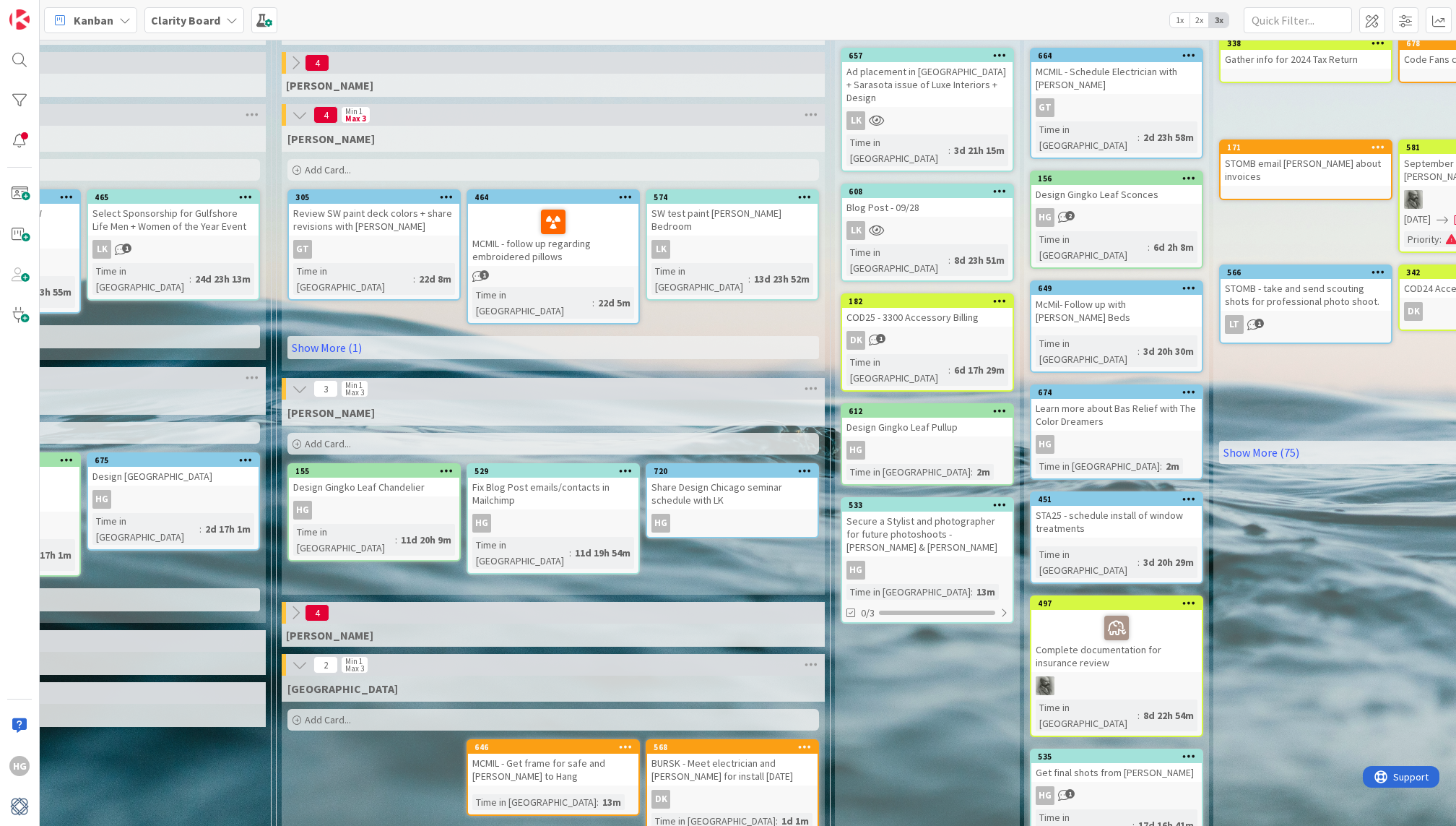
click at [728, 477] on div "Share Design Chicago seminar schedule with LK" at bounding box center [732, 493] width 170 height 32
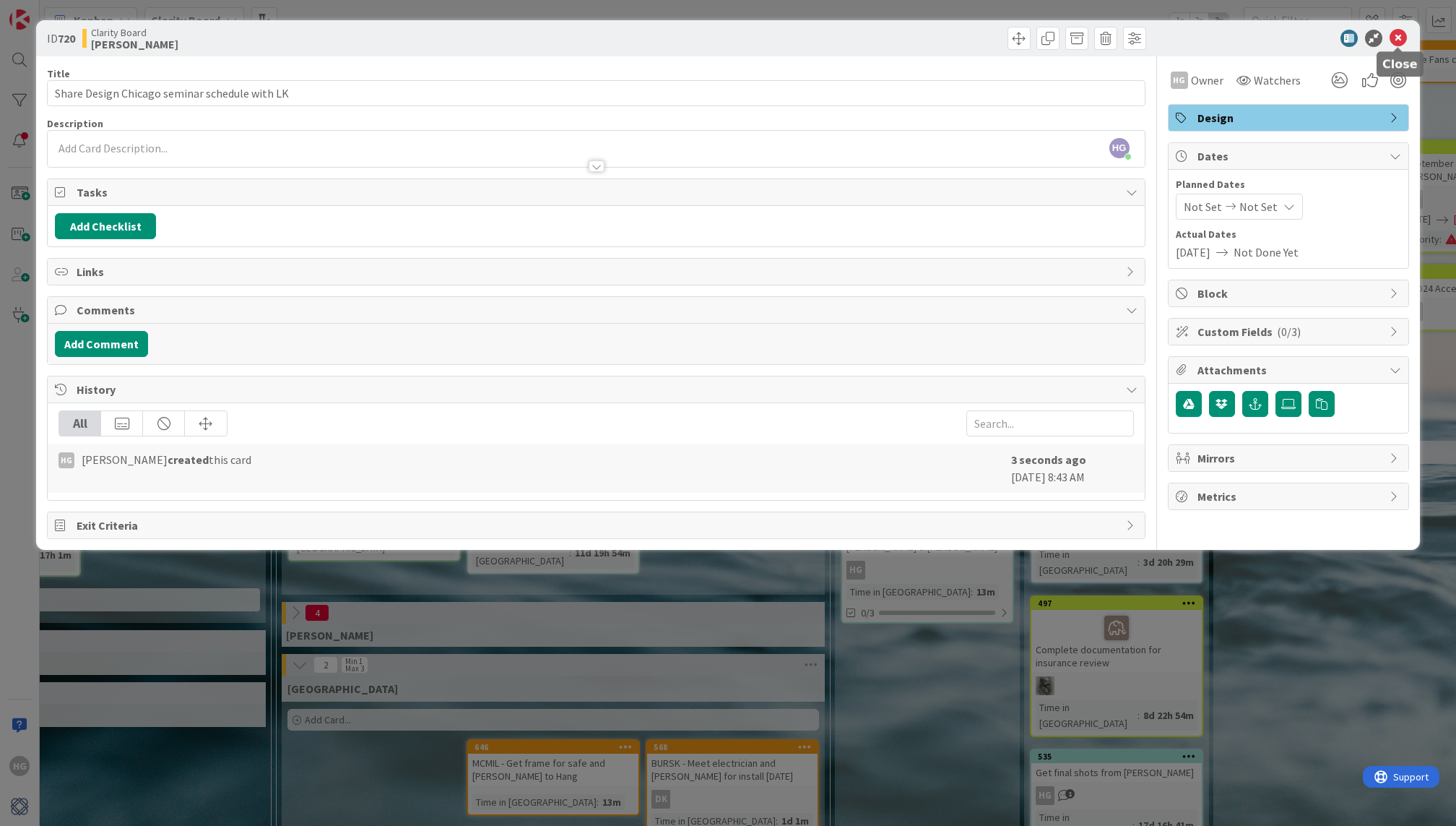
click at [1400, 44] on icon at bounding box center [1398, 38] width 18 height 18
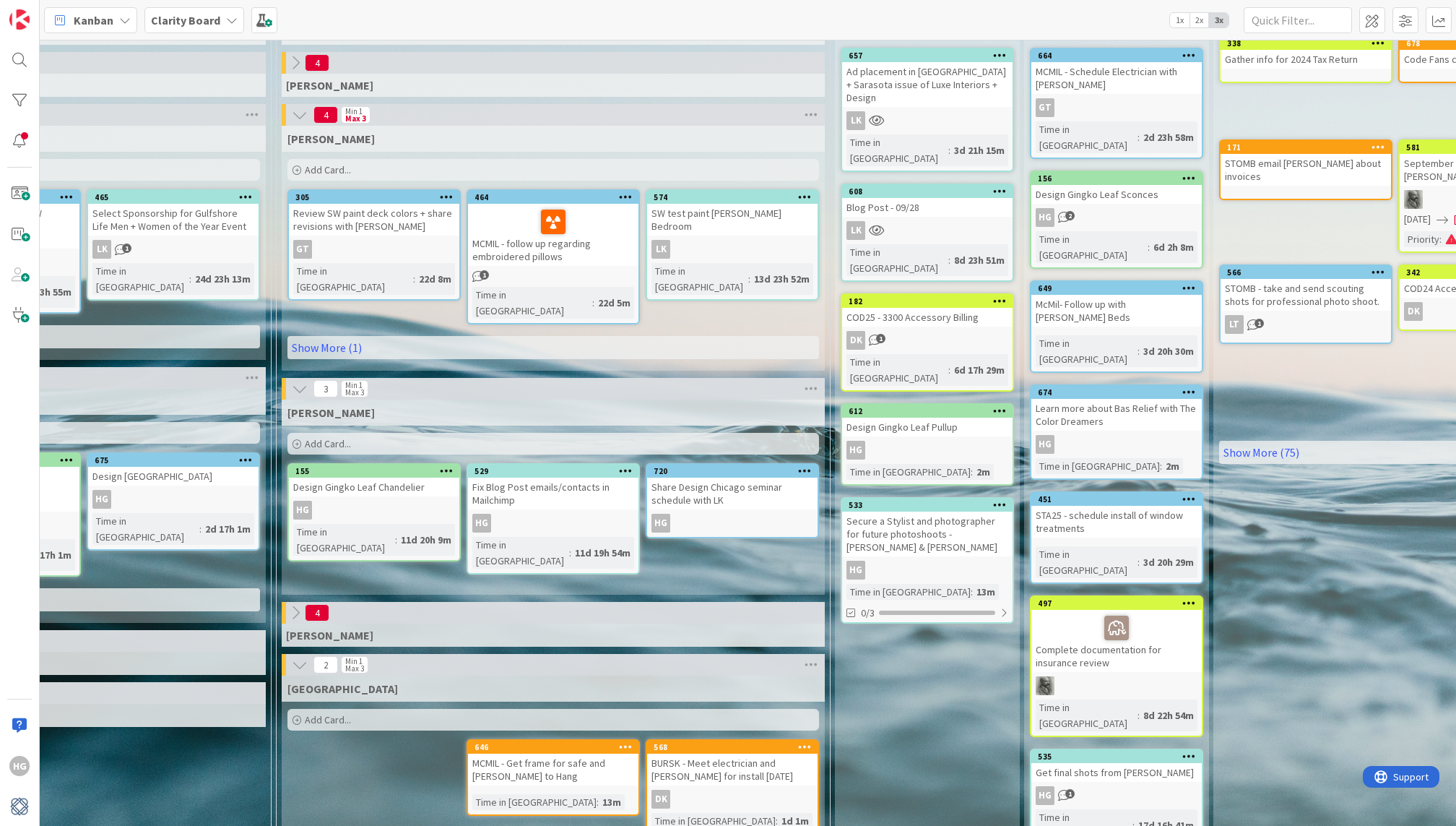
click at [933, 198] on div "Blog Post - 09/28" at bounding box center [928, 207] width 170 height 19
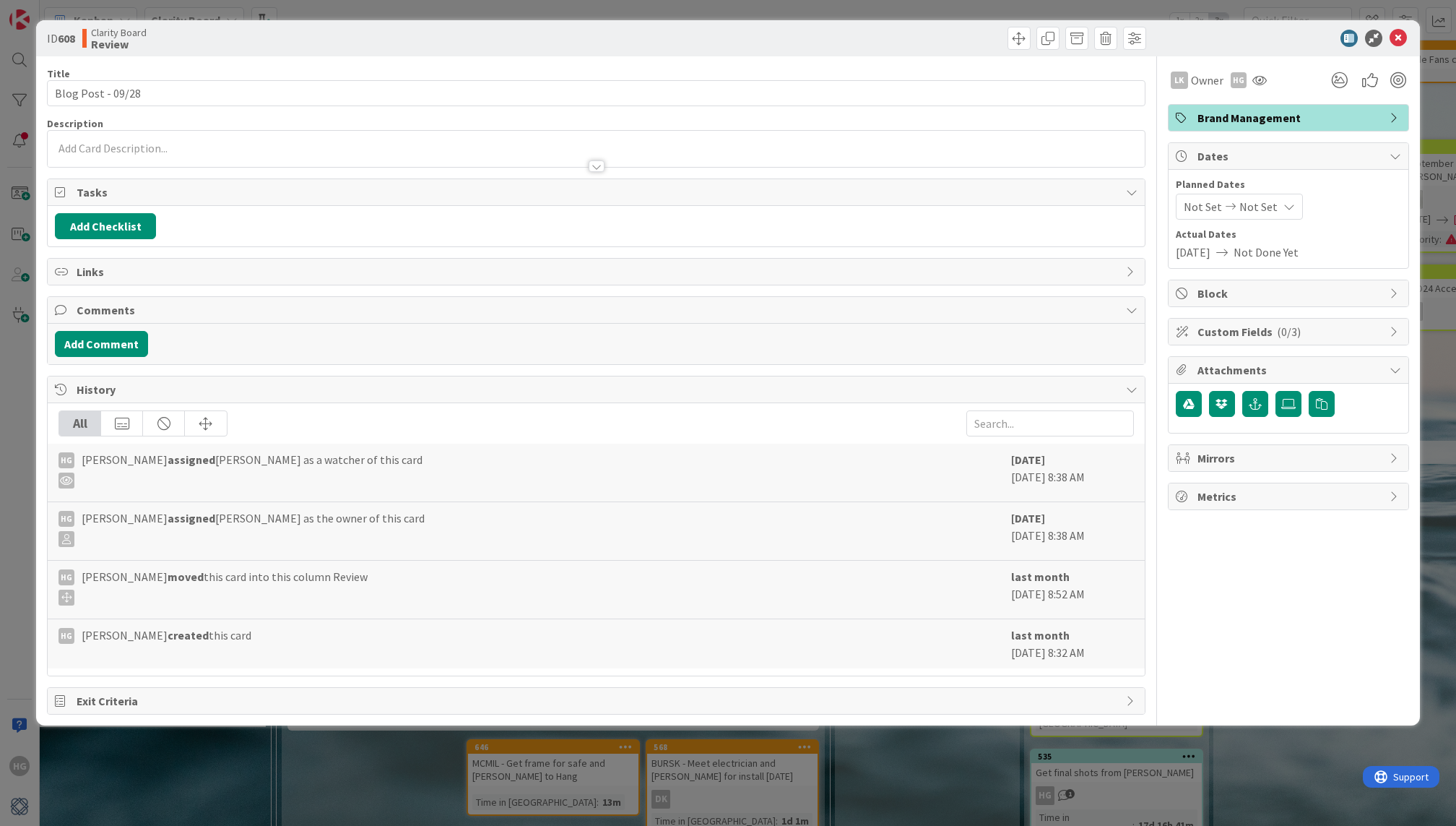
click at [204, 149] on div at bounding box center [596, 148] width 1096 height 36
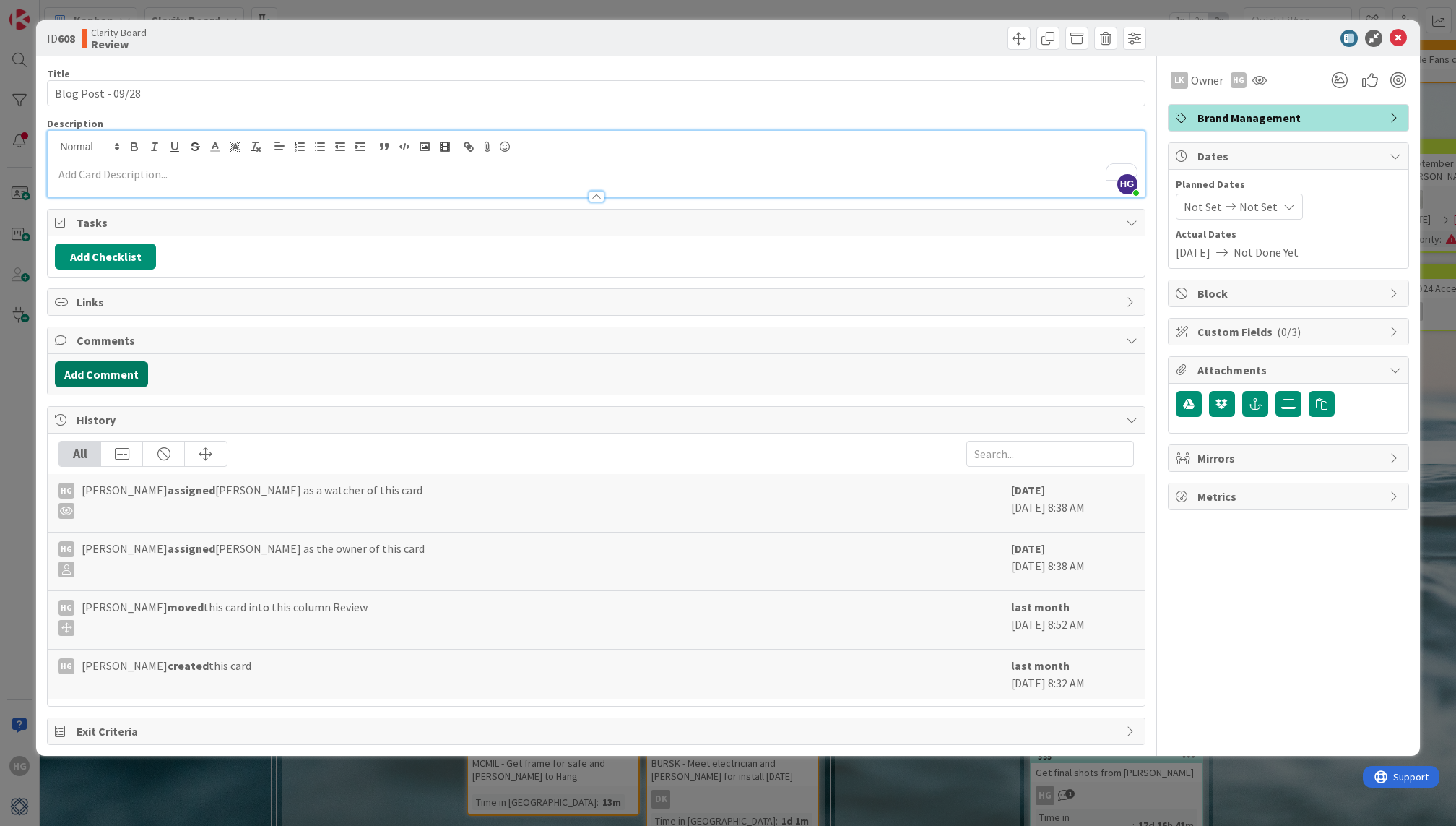
click at [108, 375] on button "Add Comment" at bounding box center [101, 374] width 93 height 26
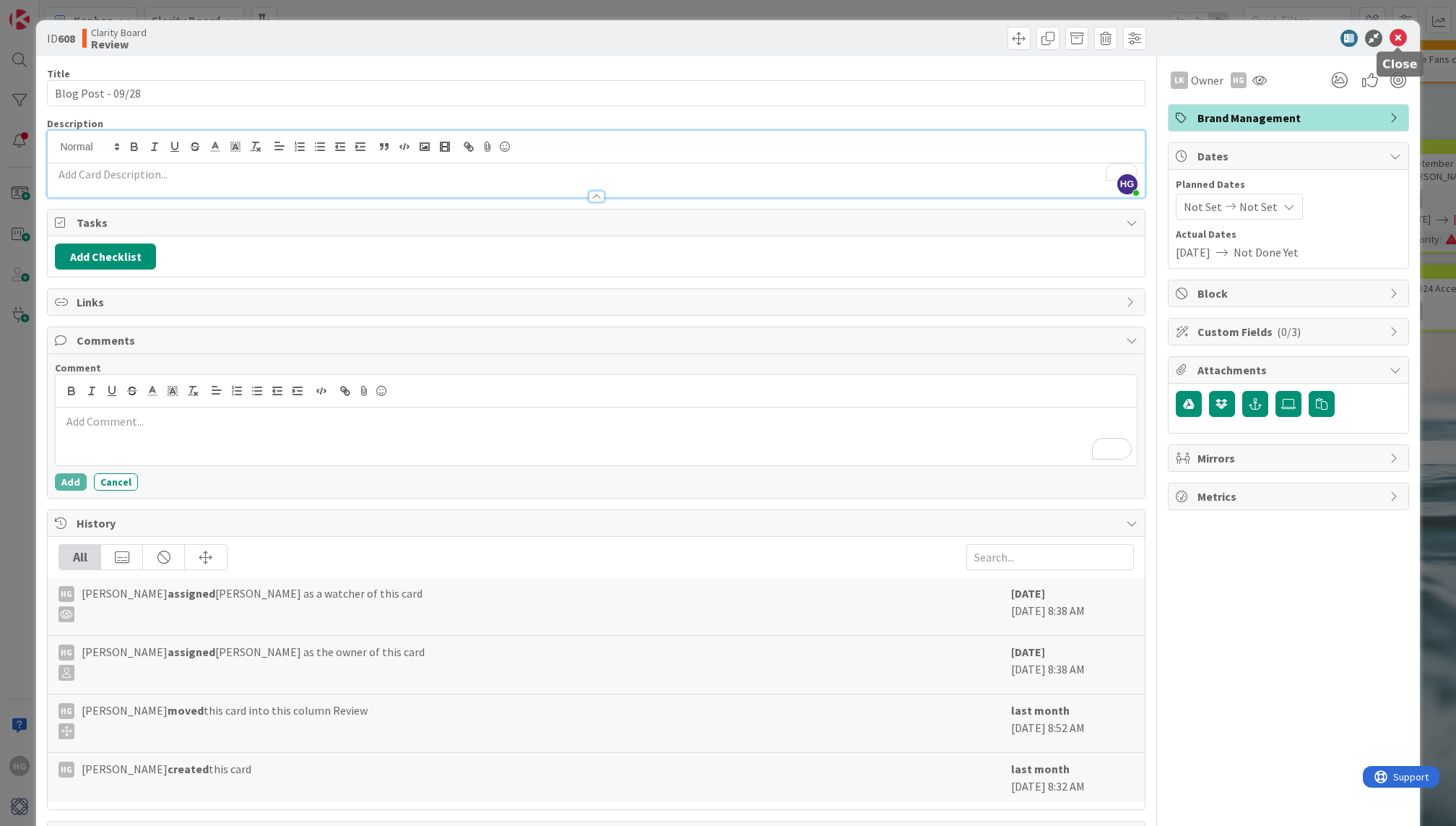
click at [1401, 36] on icon at bounding box center [1398, 38] width 18 height 18
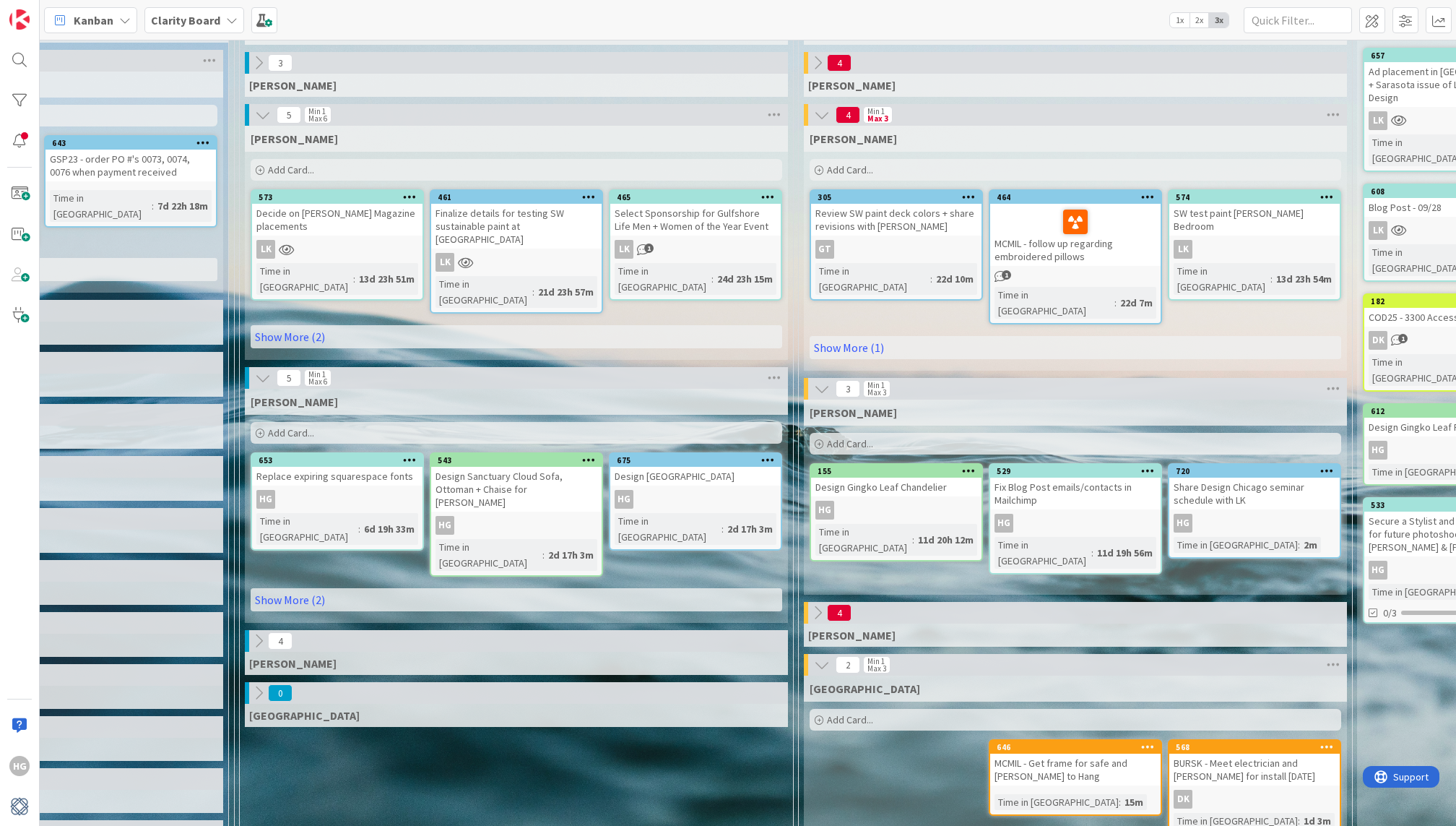
scroll to position [111, 615]
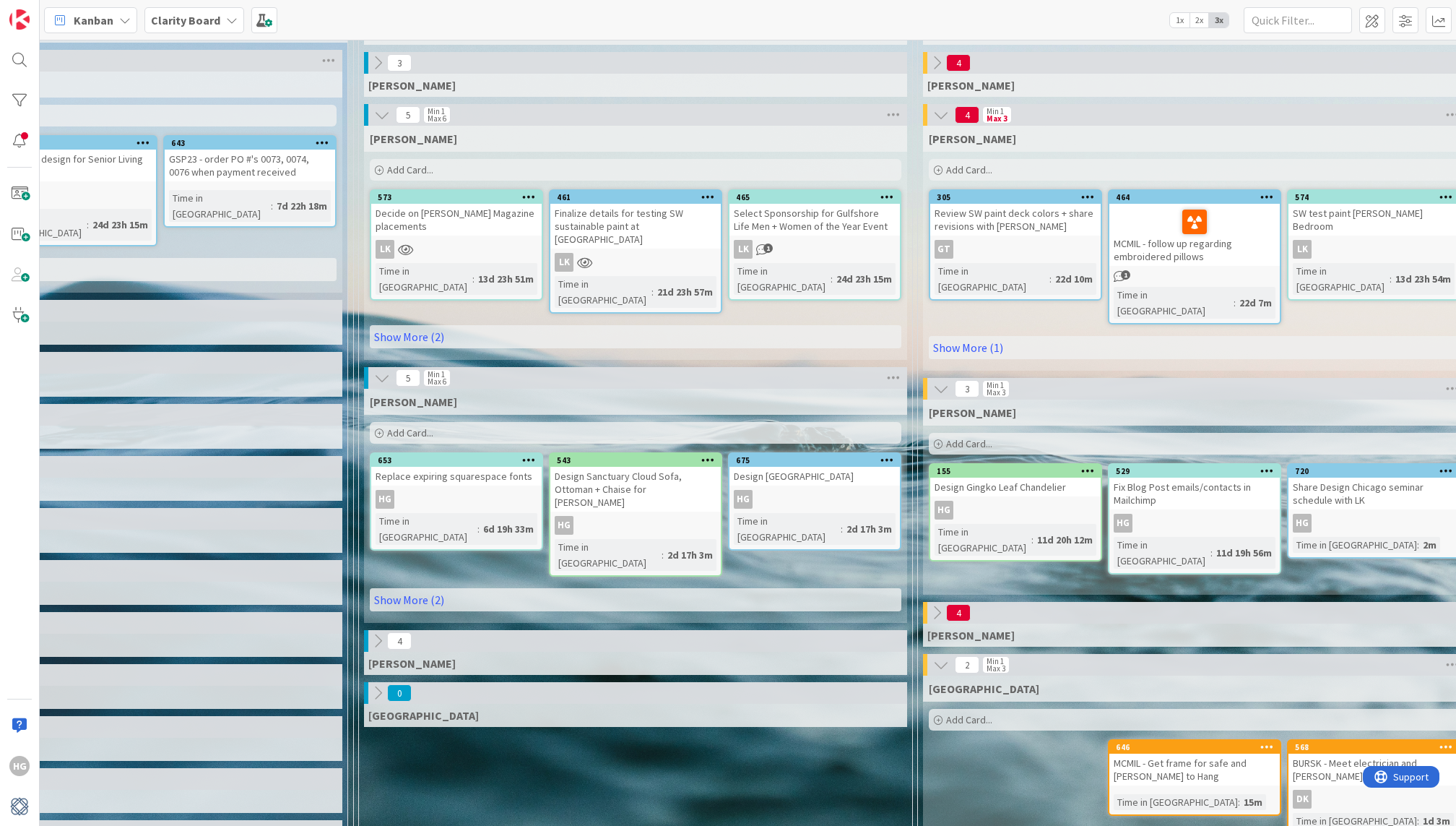
click at [585, 422] on div "Add Card..." at bounding box center [635, 433] width 531 height 21
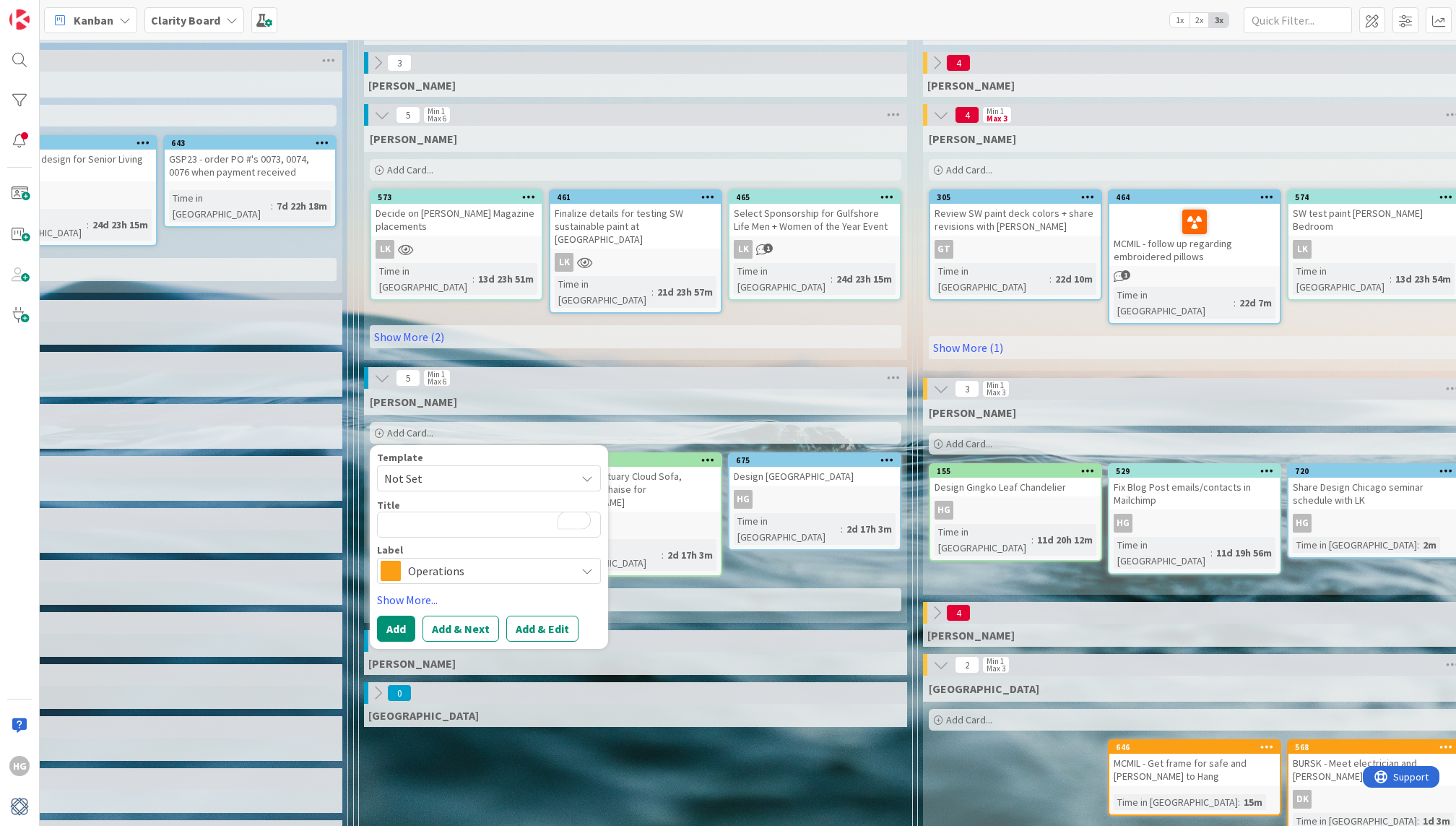
click at [481, 561] on span "Operations" at bounding box center [488, 570] width 160 height 20
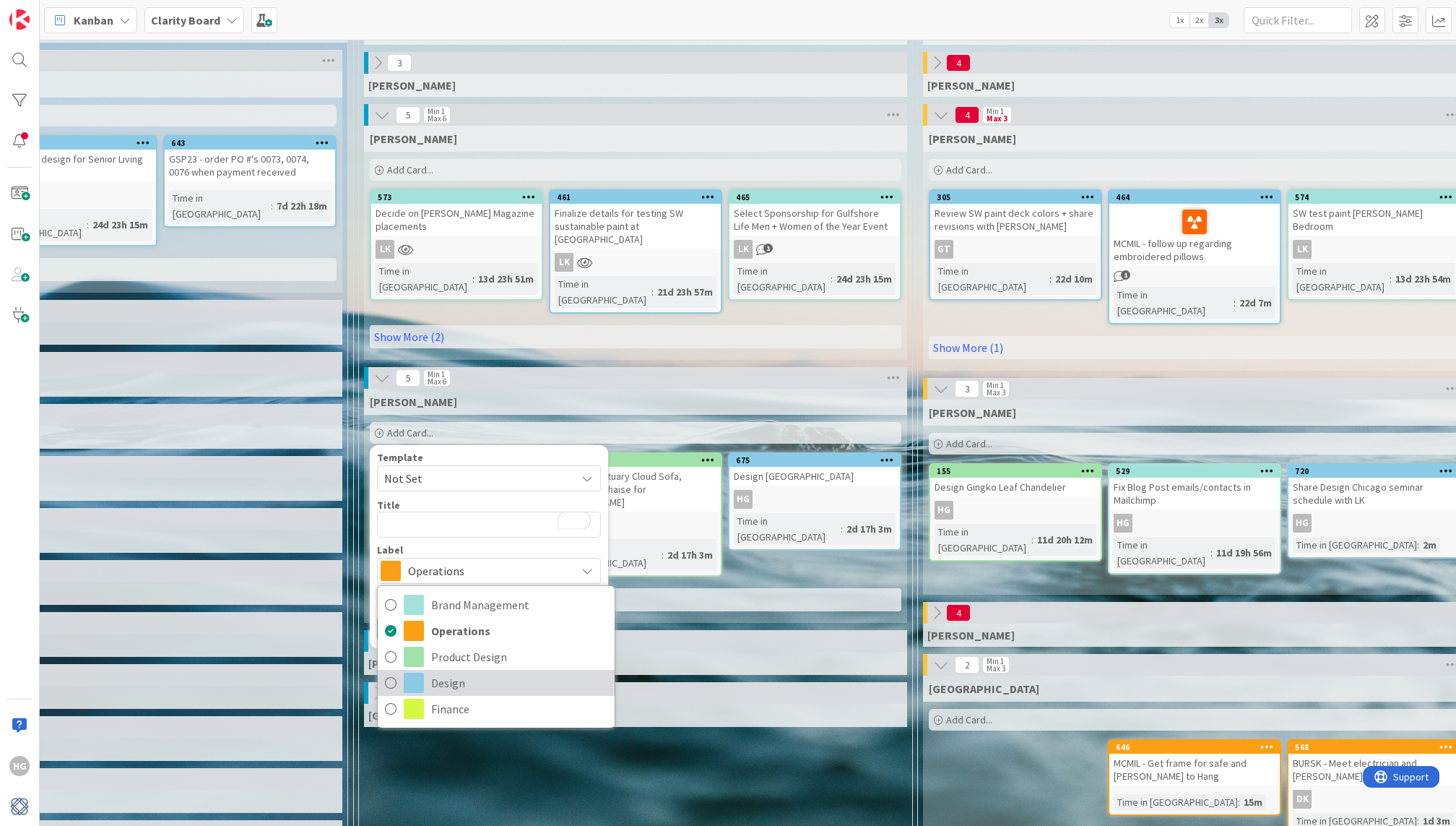
click at [481, 672] on span "Design" at bounding box center [519, 682] width 176 height 21
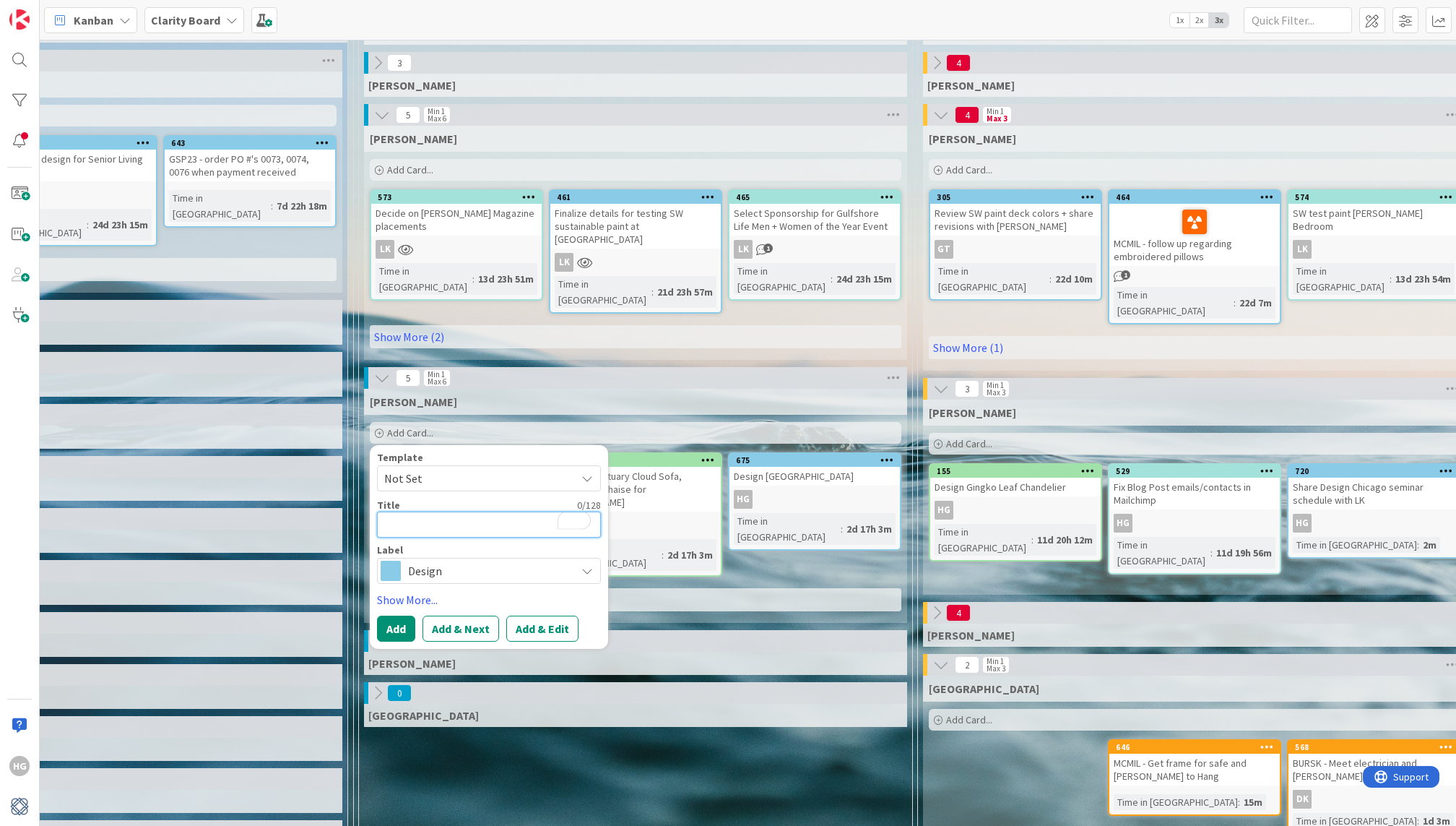
click at [495, 512] on textarea "To enrich screen reader interactions, please activate Accessibility in Grammarl…" at bounding box center [489, 524] width 223 height 26
type textarea "x"
type textarea "CR"
type textarea "x"
type textarea "CRe"
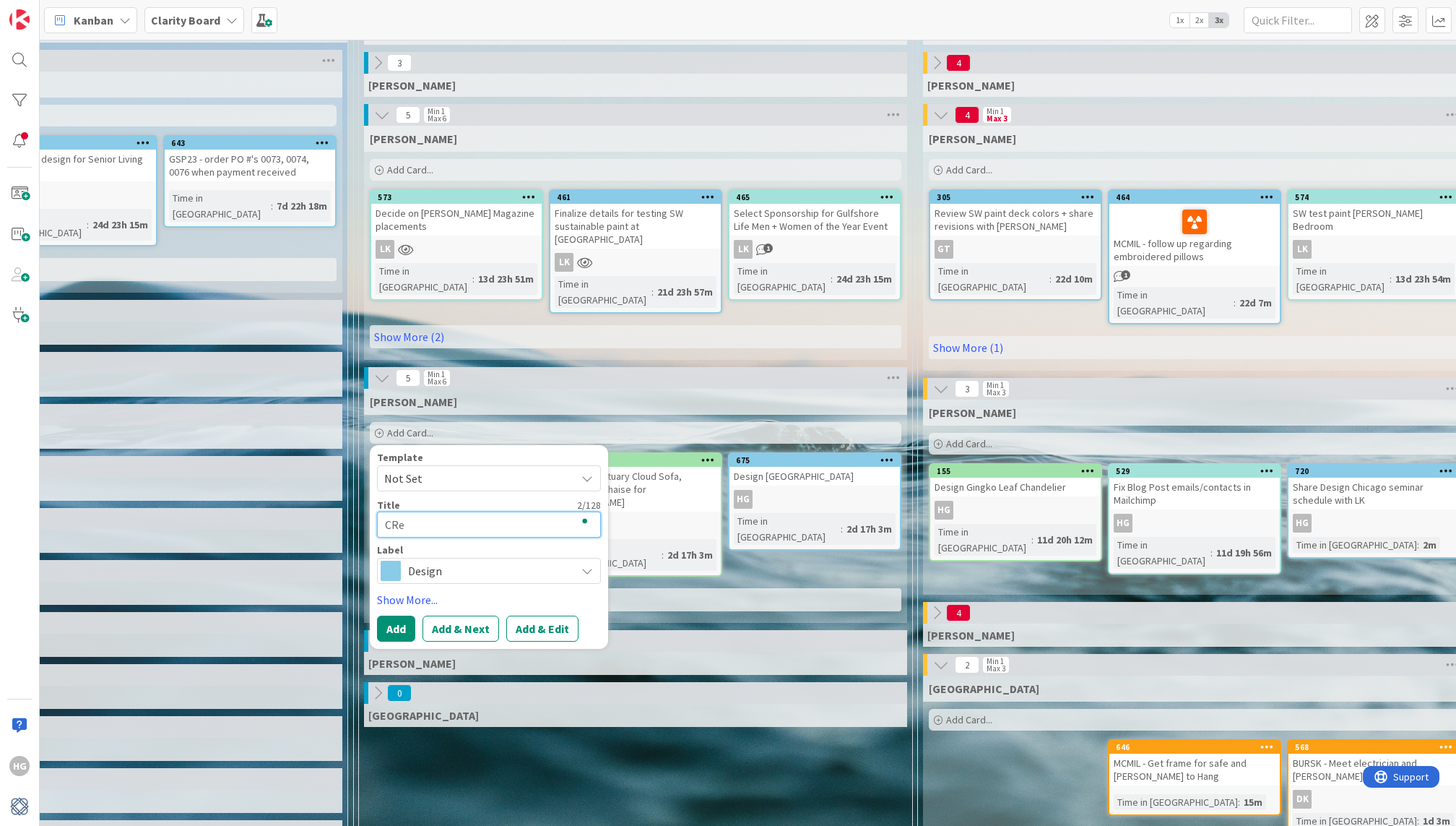
type textarea "x"
type textarea "CRea"
type textarea "x"
type textarea "CReate"
type textarea "x"
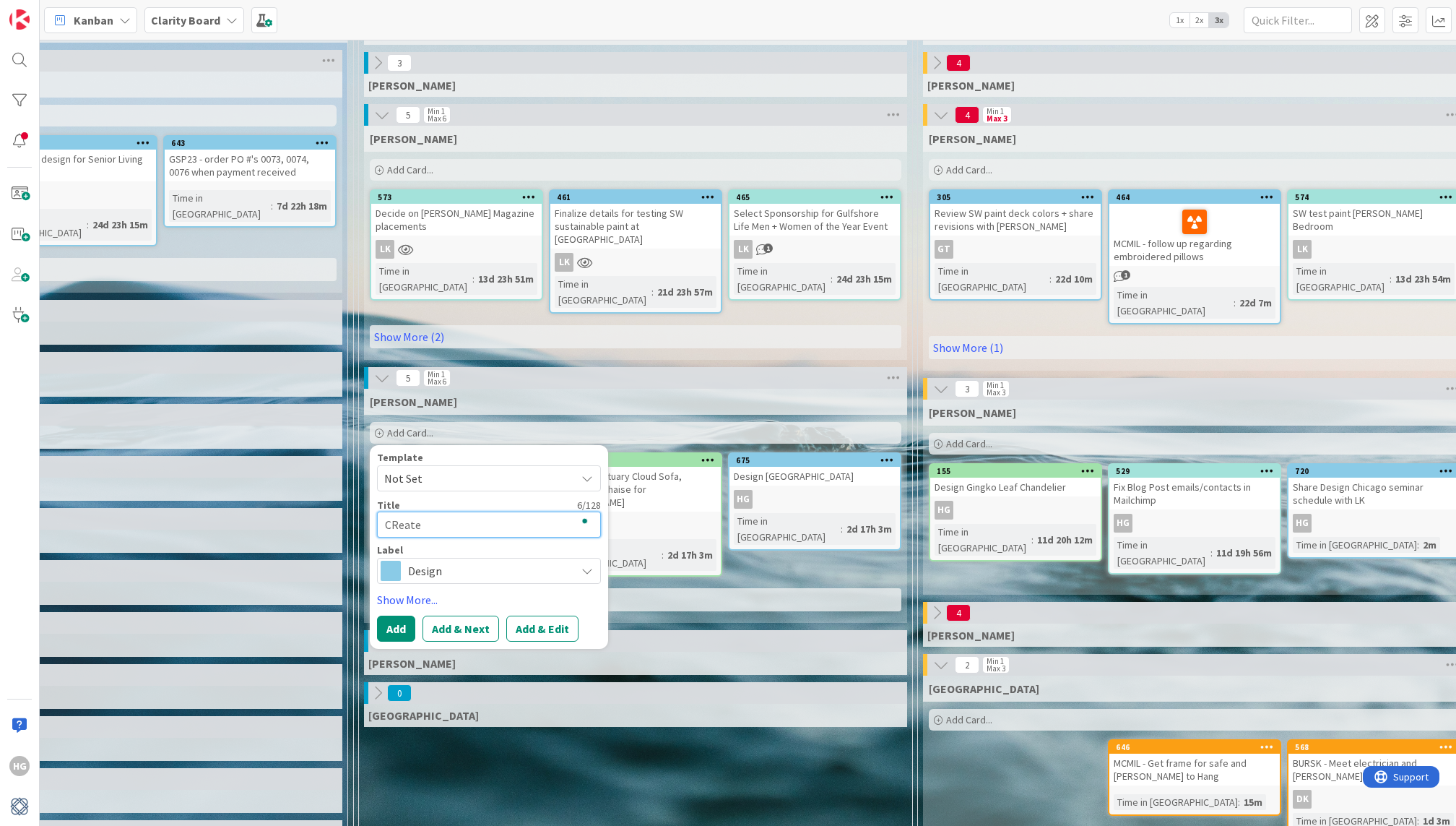
type textarea "CReate"
type textarea "x"
type textarea "CReate"
type textarea "x"
type textarea "CReat"
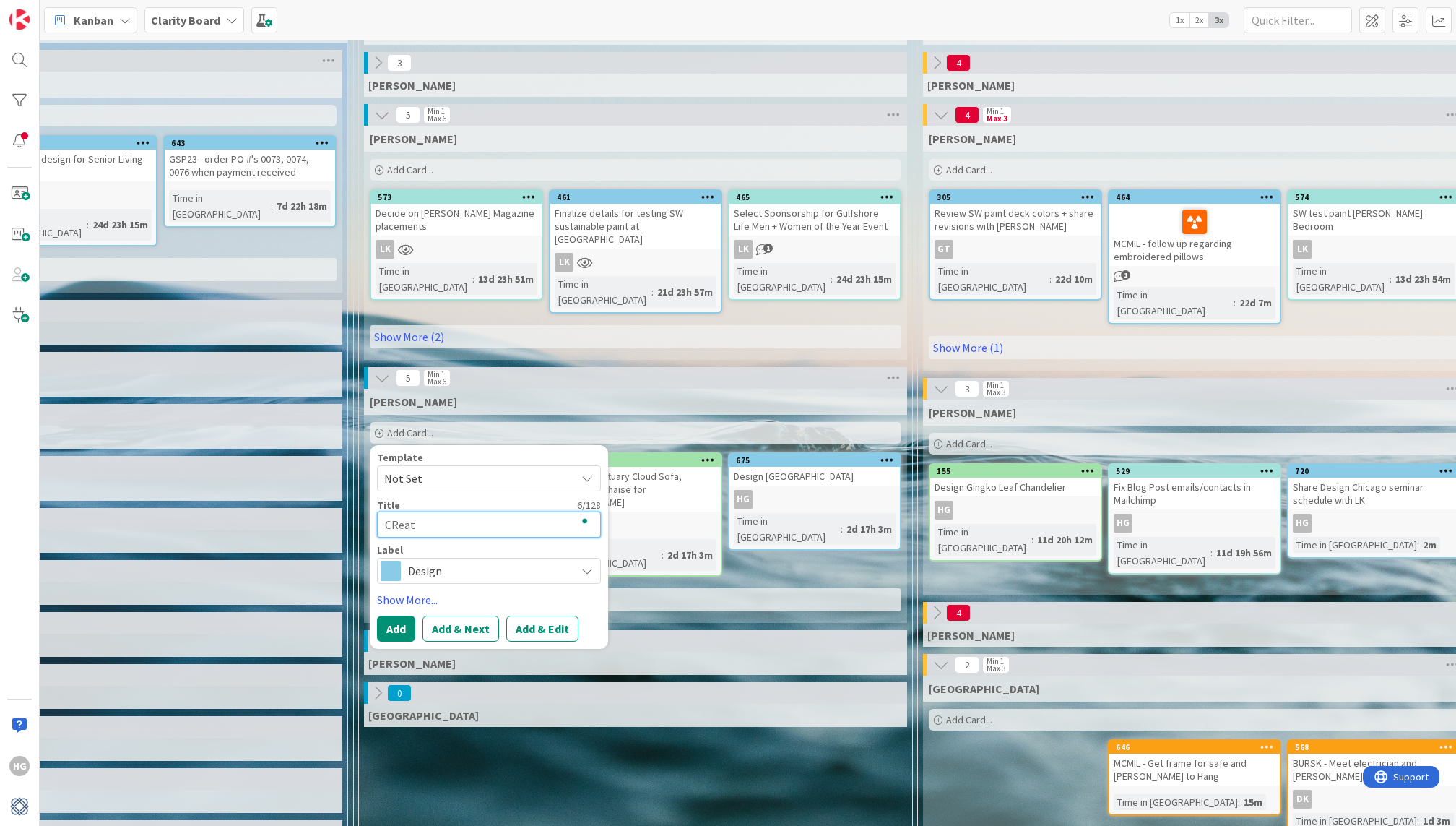
type textarea "x"
type textarea "CRea"
type textarea "x"
type textarea "CRe"
type textarea "x"
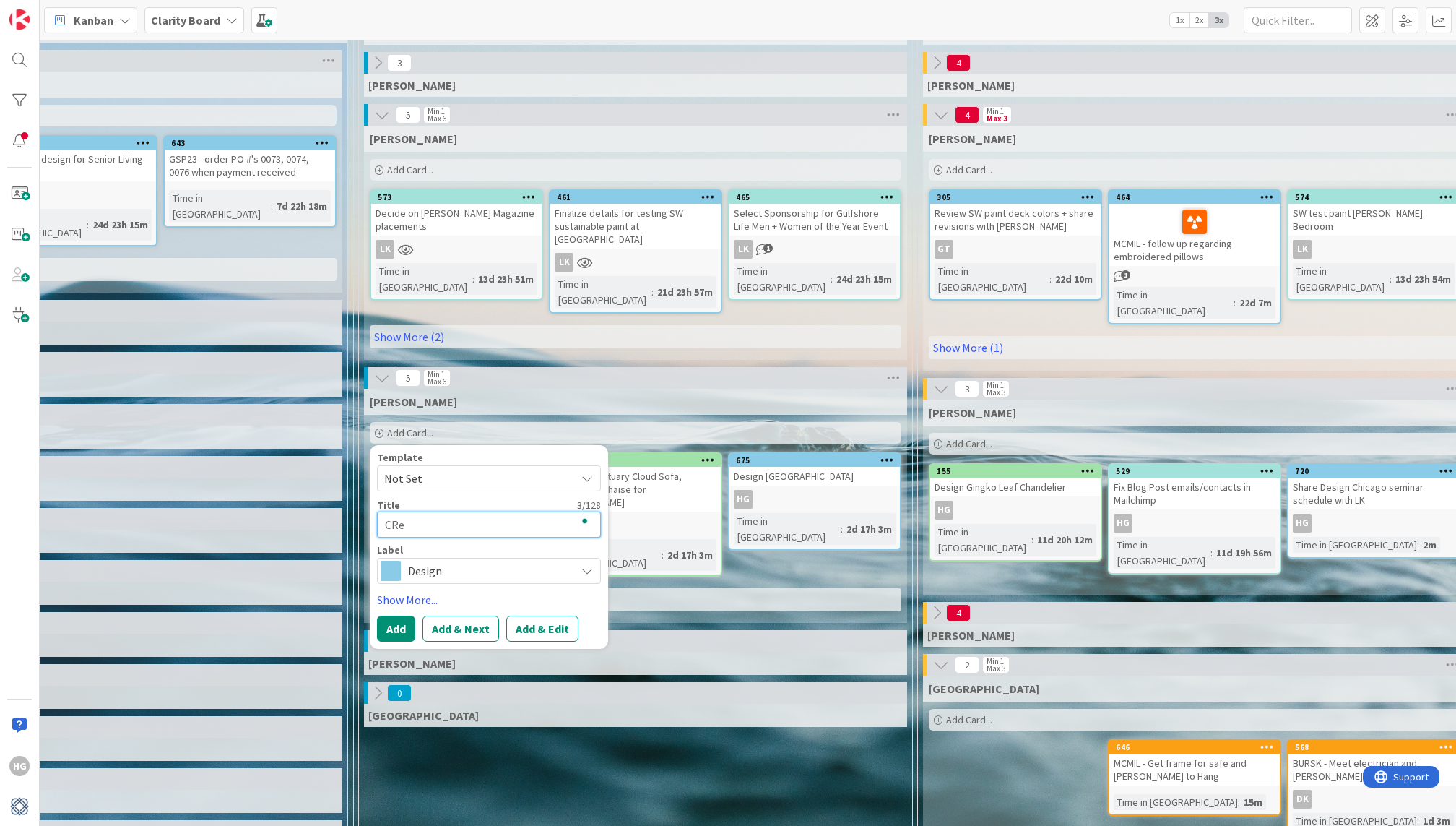
type textarea "CR"
type textarea "x"
type textarea "C"
type textarea "x"
type textarea "Cr"
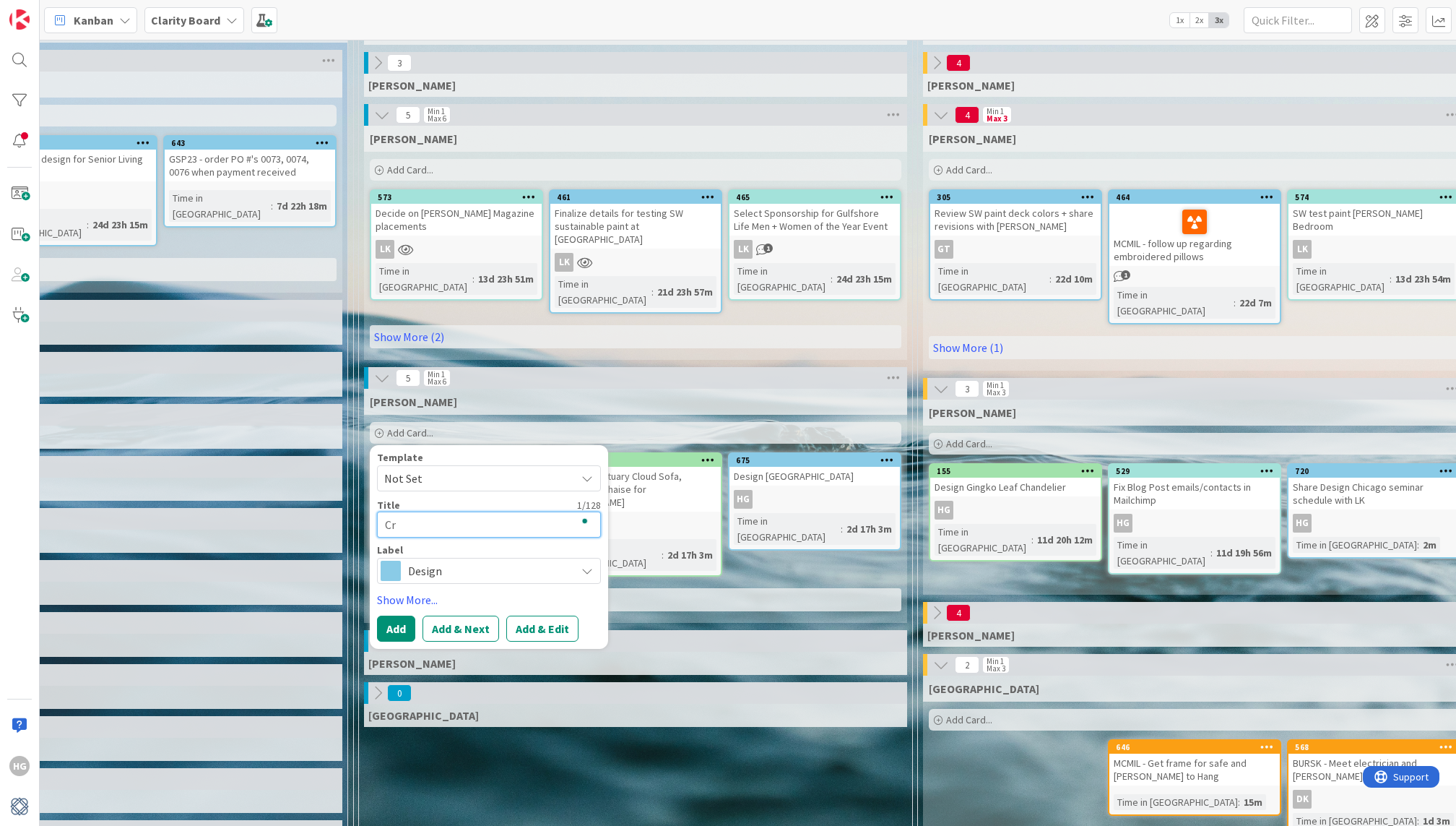
type textarea "x"
type textarea "Cre"
type textarea "x"
type textarea "Crea"
type textarea "x"
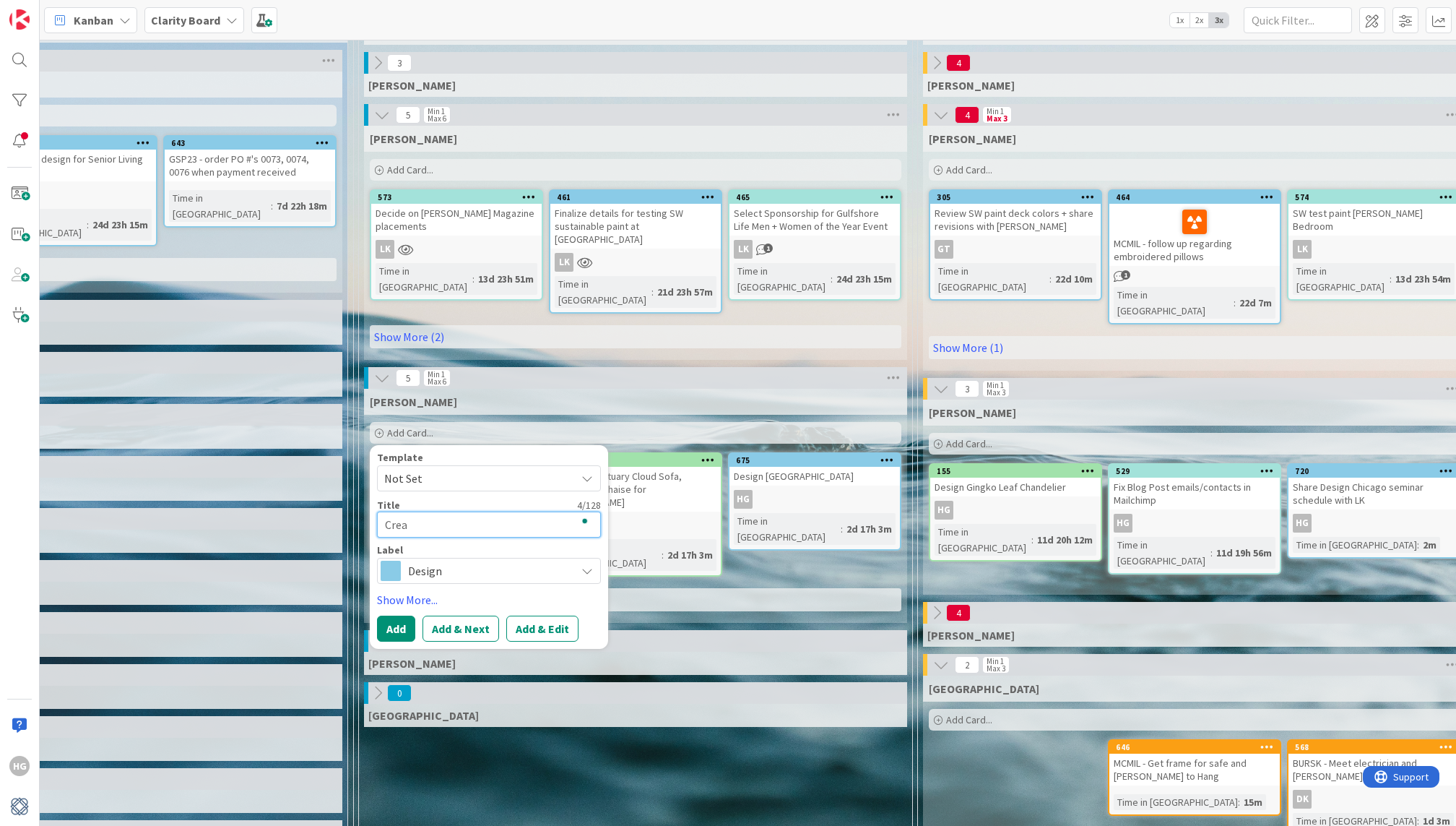
type textarea "Creat"
type textarea "x"
type textarea "Create"
type textarea "x"
type textarea "Create"
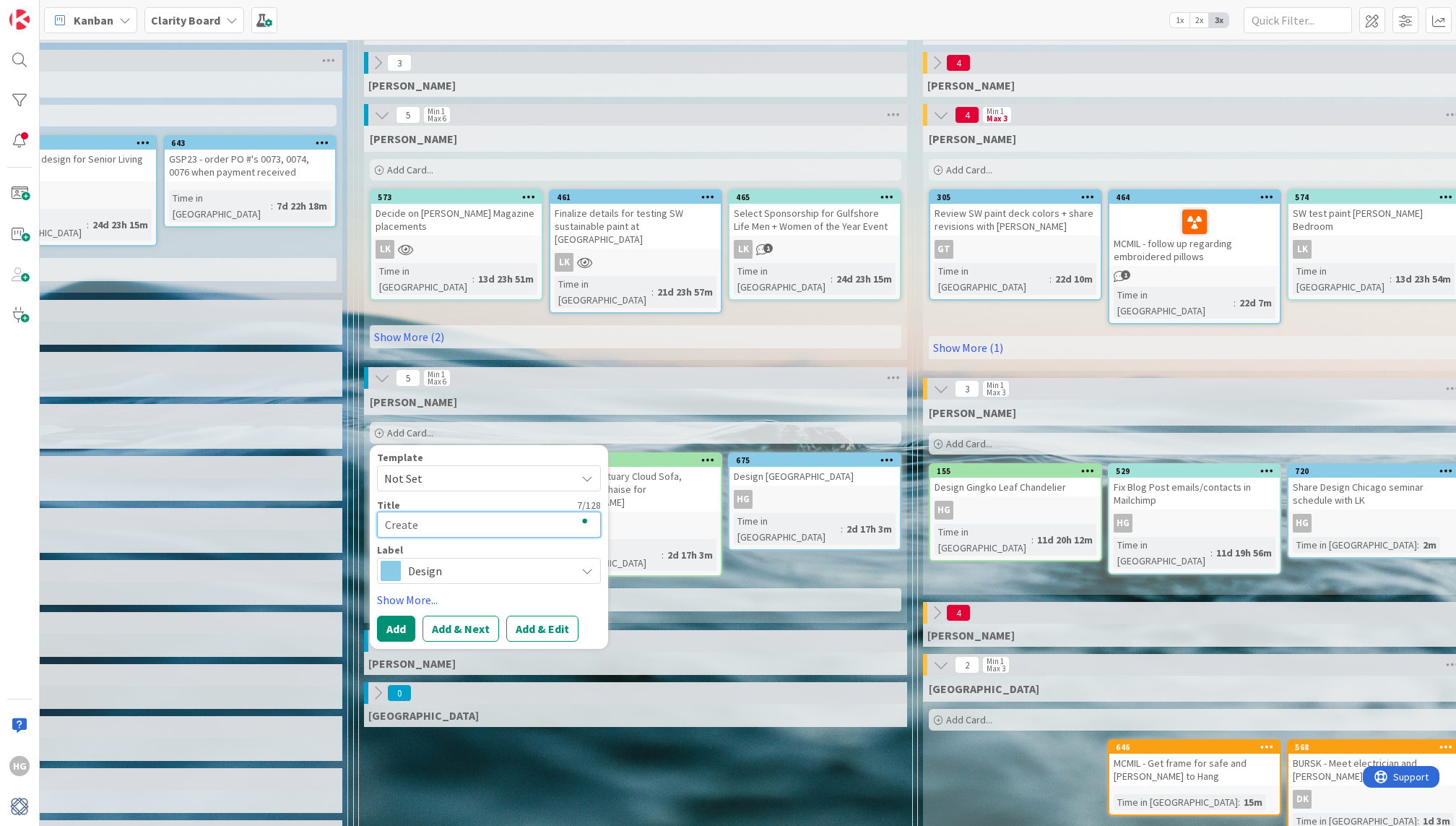
type textarea "x"
type textarea "Create g"
type textarea "x"
type textarea "Create ge"
type textarea "x"
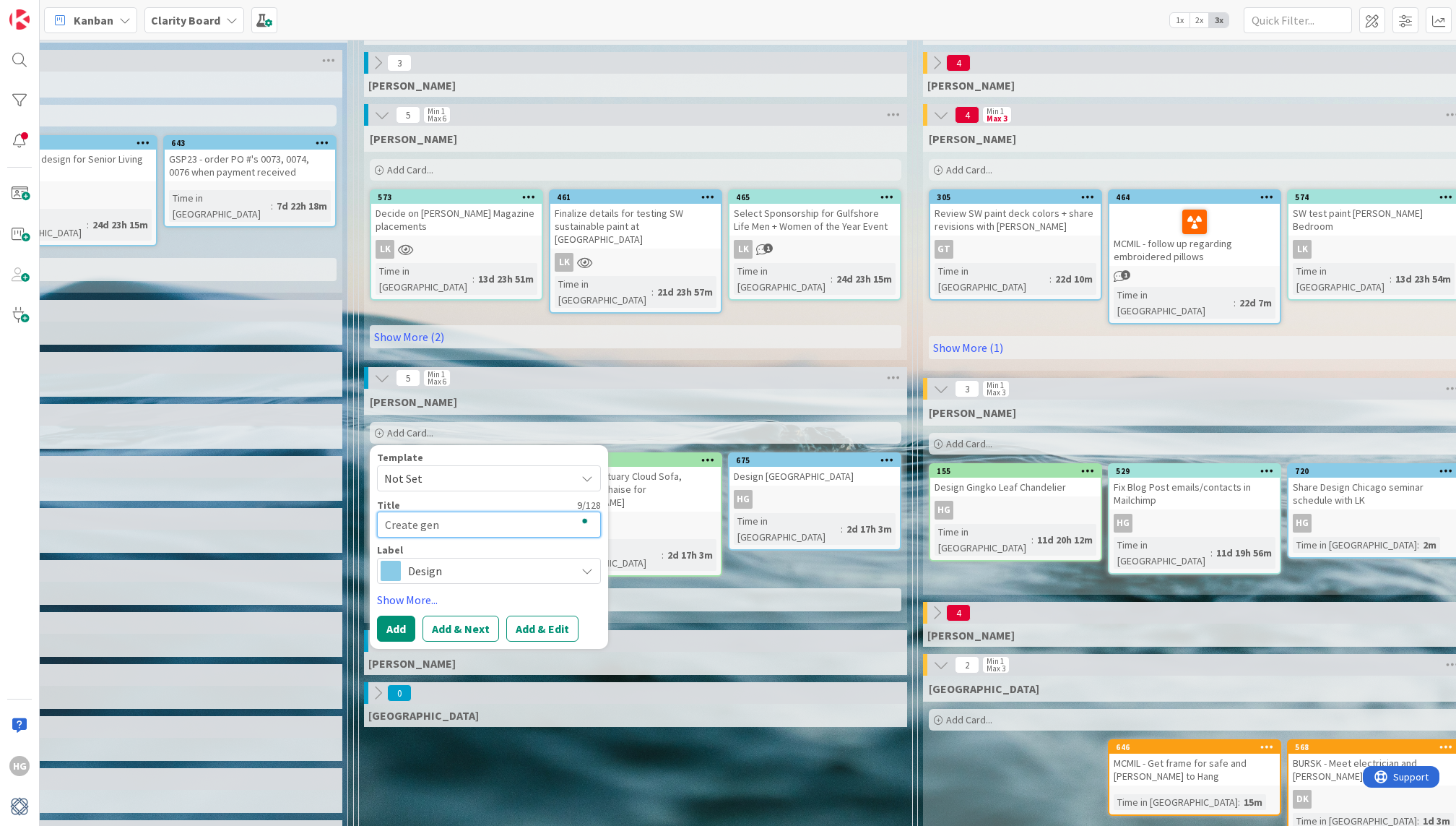
type textarea "Create gene"
type textarea "x"
type textarea "Create gener"
type textarea "x"
type textarea "Create generi"
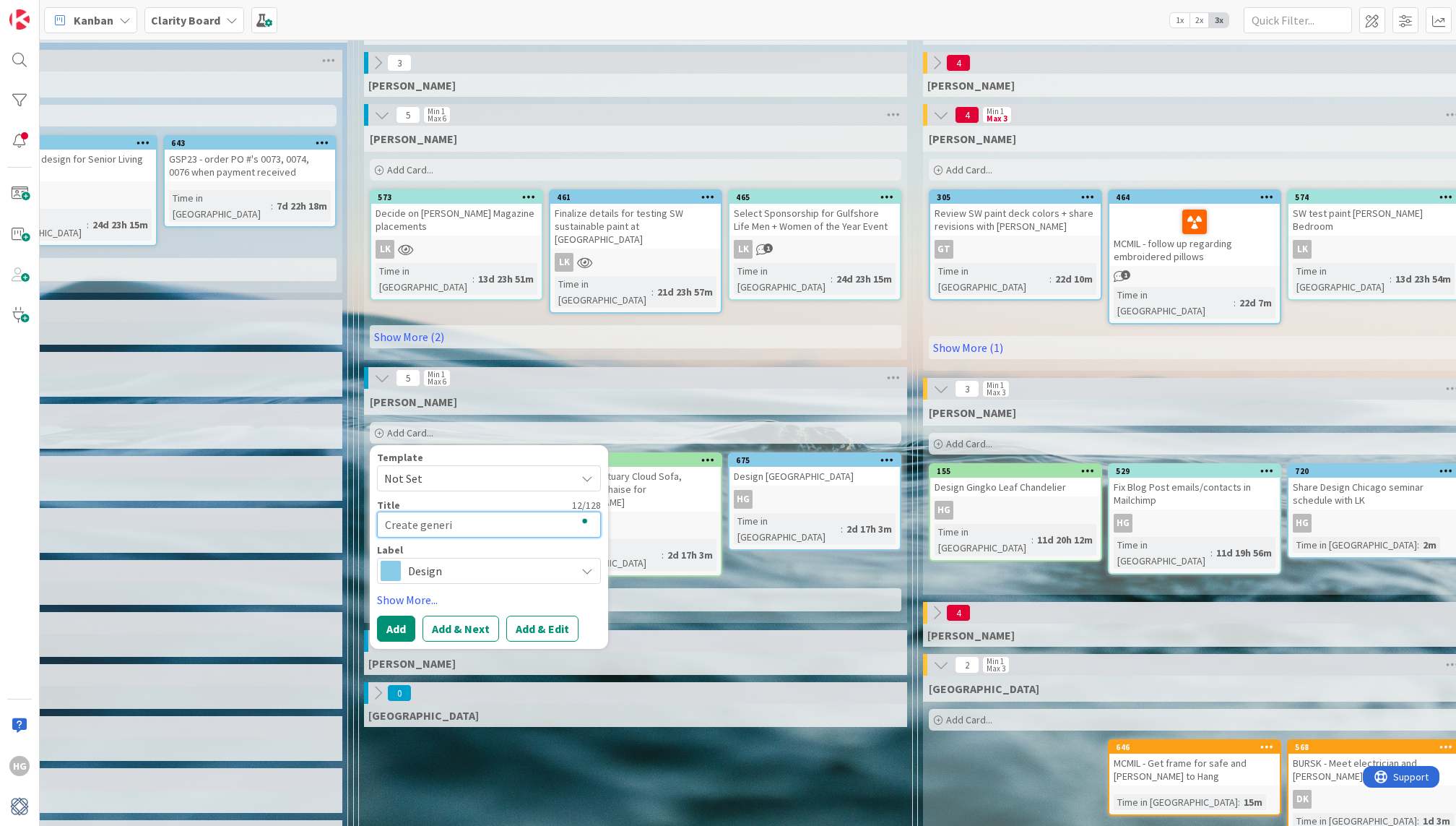
type textarea "x"
type textarea "Create generic"
type textarea "x"
type textarea "Create generic"
type textarea "x"
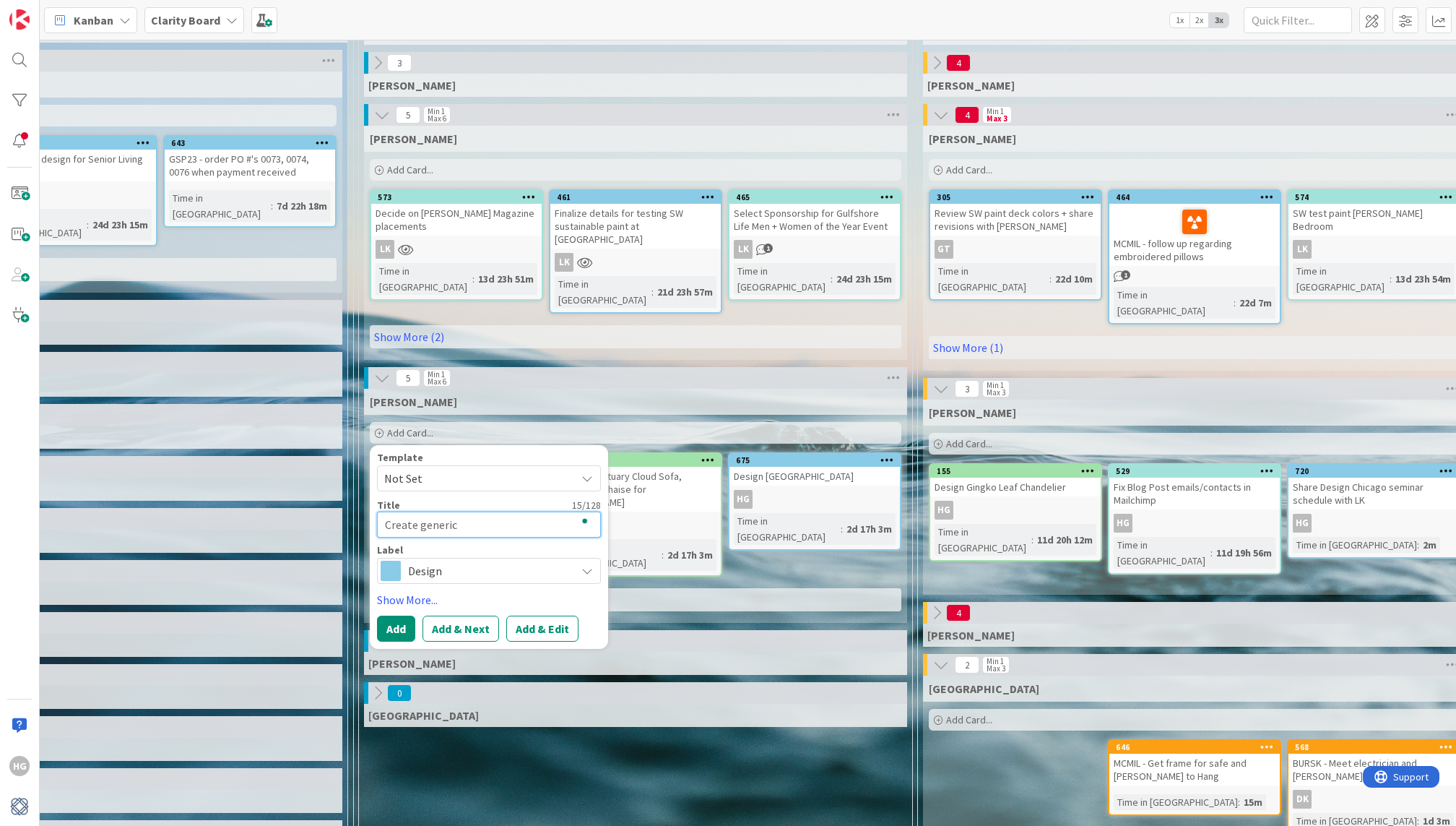
type textarea "Create generic d"
type textarea "x"
type textarea "Create generic de"
type textarea "x"
type textarea "Create generic des"
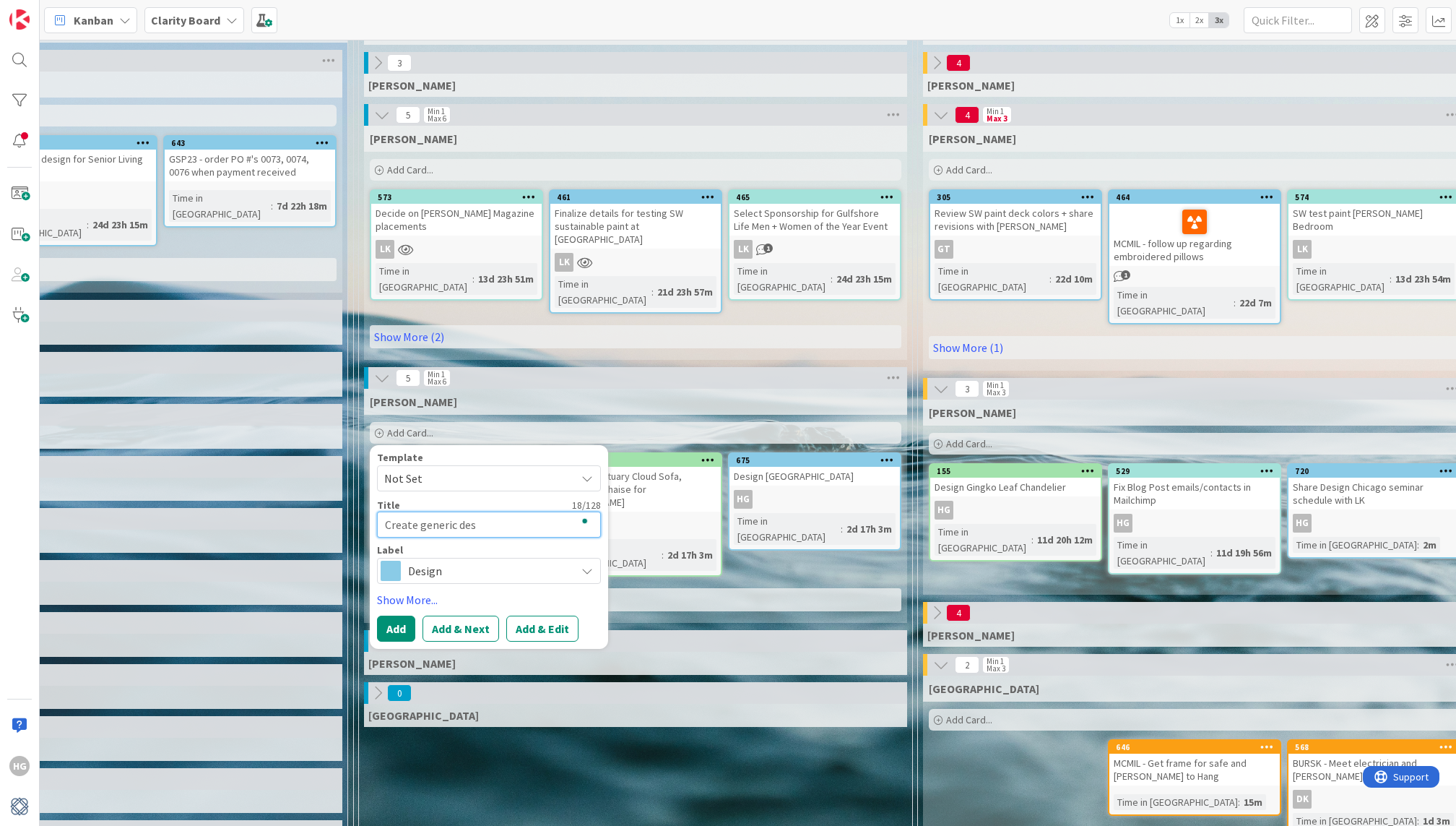
type textarea "x"
type textarea "Create generic desi"
type textarea "x"
type textarea "Create generic desig"
type textarea "x"
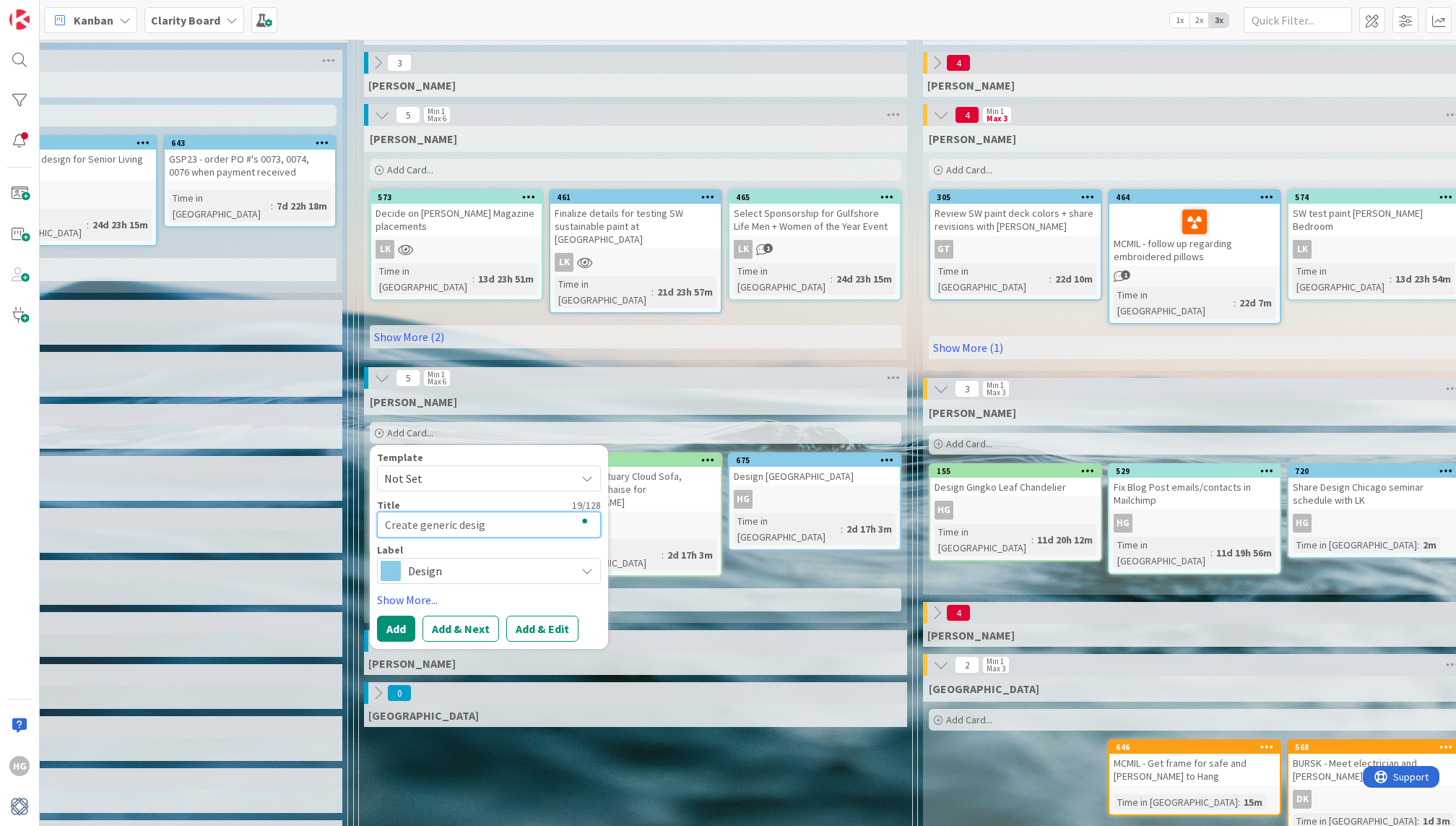
type textarea "Create generic design"
type textarea "x"
type textarea "Create generic design"
type textarea "x"
type textarea "Create generic design"
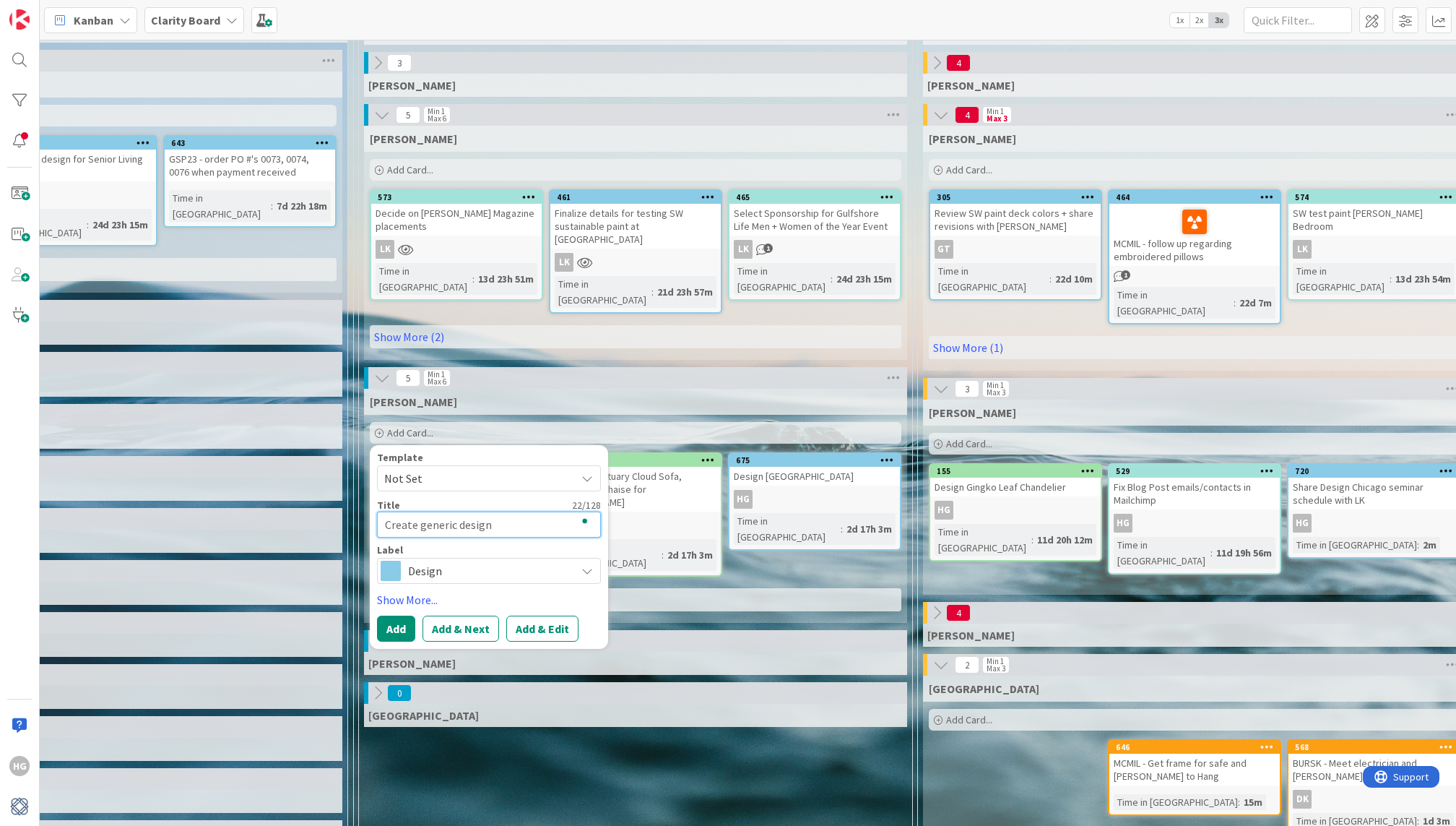
type textarea "x"
type textarea "Create generic desig"
type textarea "x"
type textarea "Create generic desi"
type textarea "x"
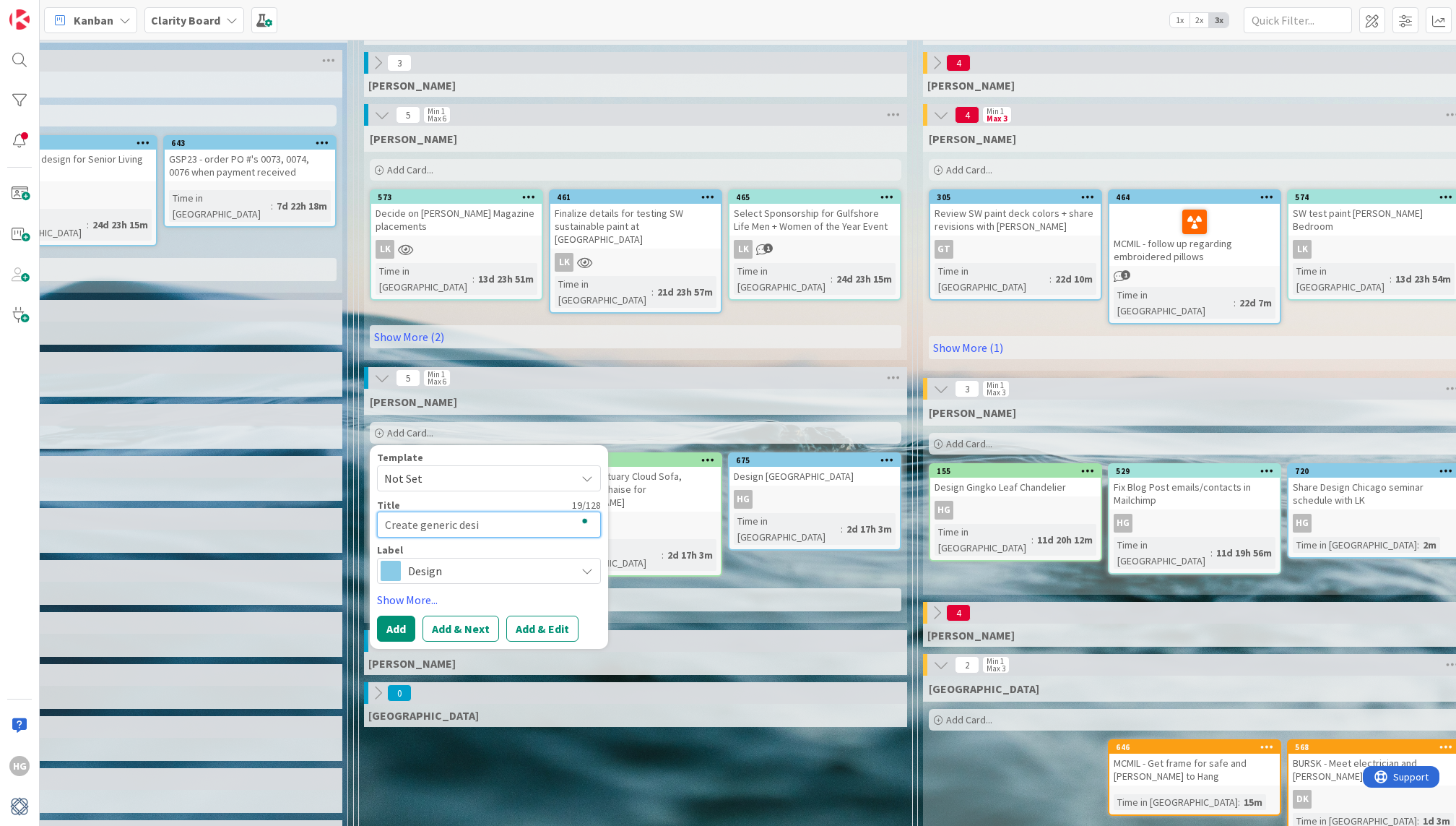
type textarea "Create generic des"
type textarea "x"
type textarea "Create generic de"
type textarea "x"
type textarea "Create generic d"
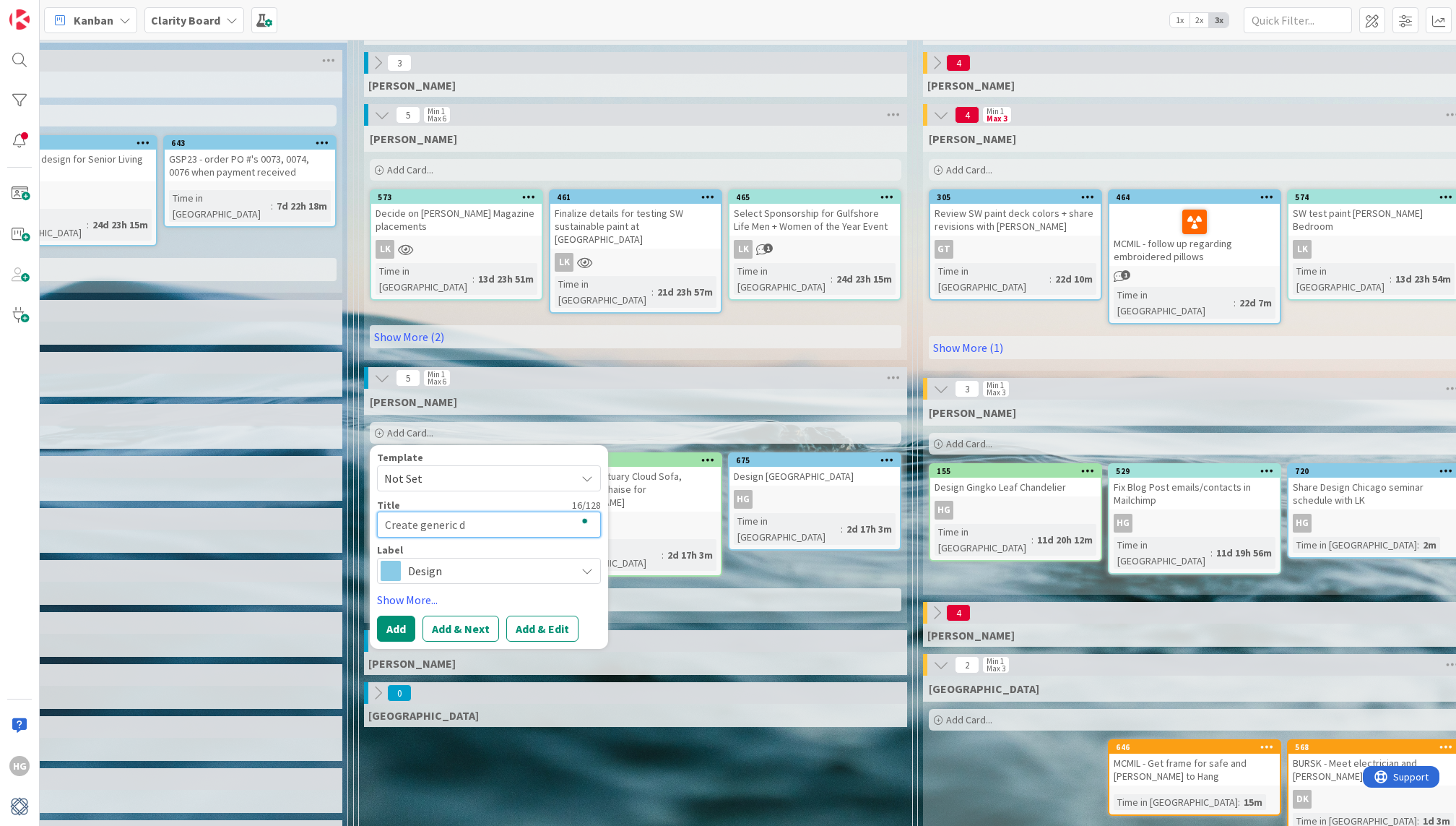
type textarea "x"
type textarea "Create generic"
type textarea "x"
type textarea "Create generic S"
type textarea "x"
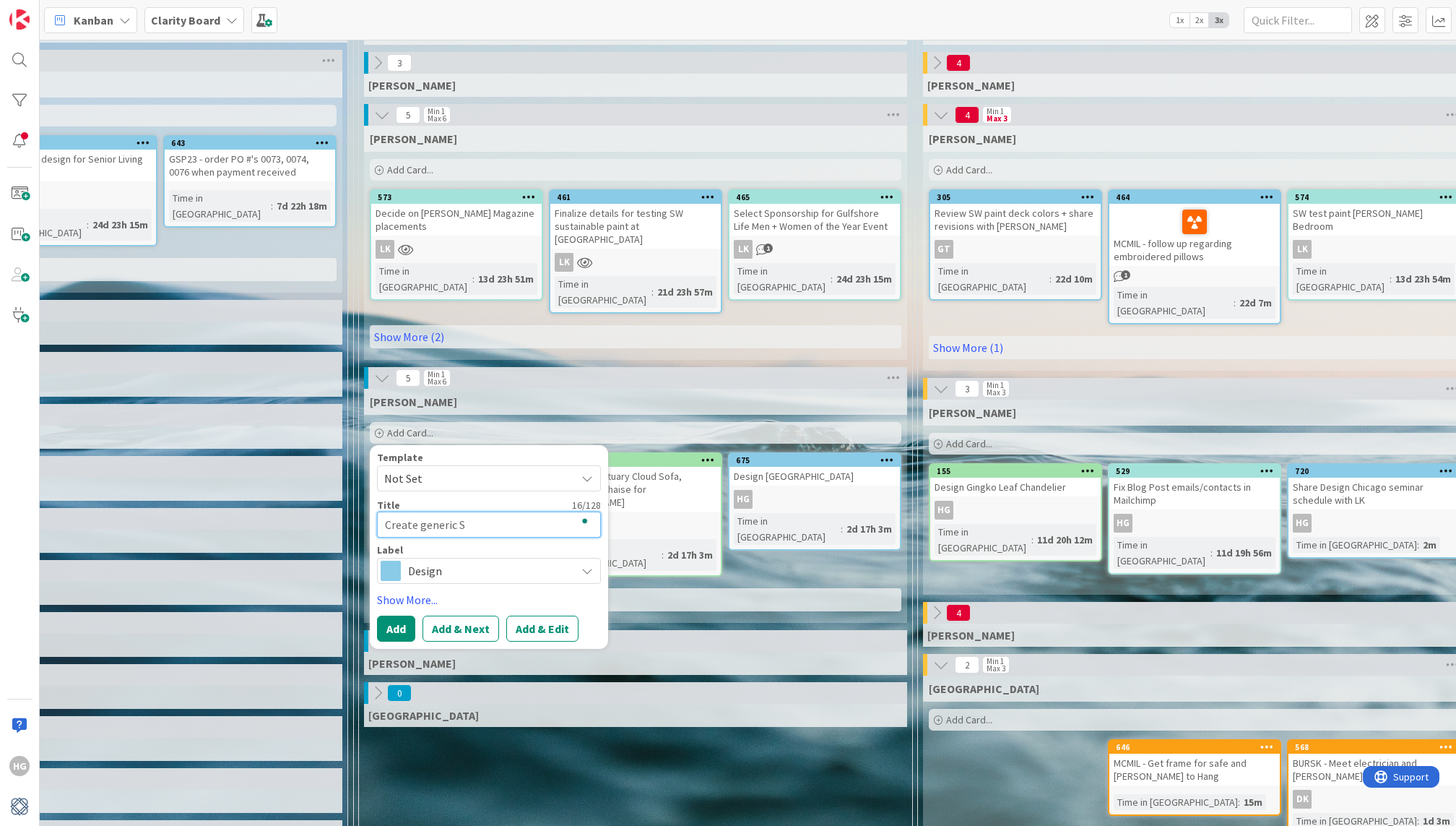
type textarea "Create generic"
type textarea "x"
type textarea "Create generic D"
type textarea "x"
type textarea "Create generic De"
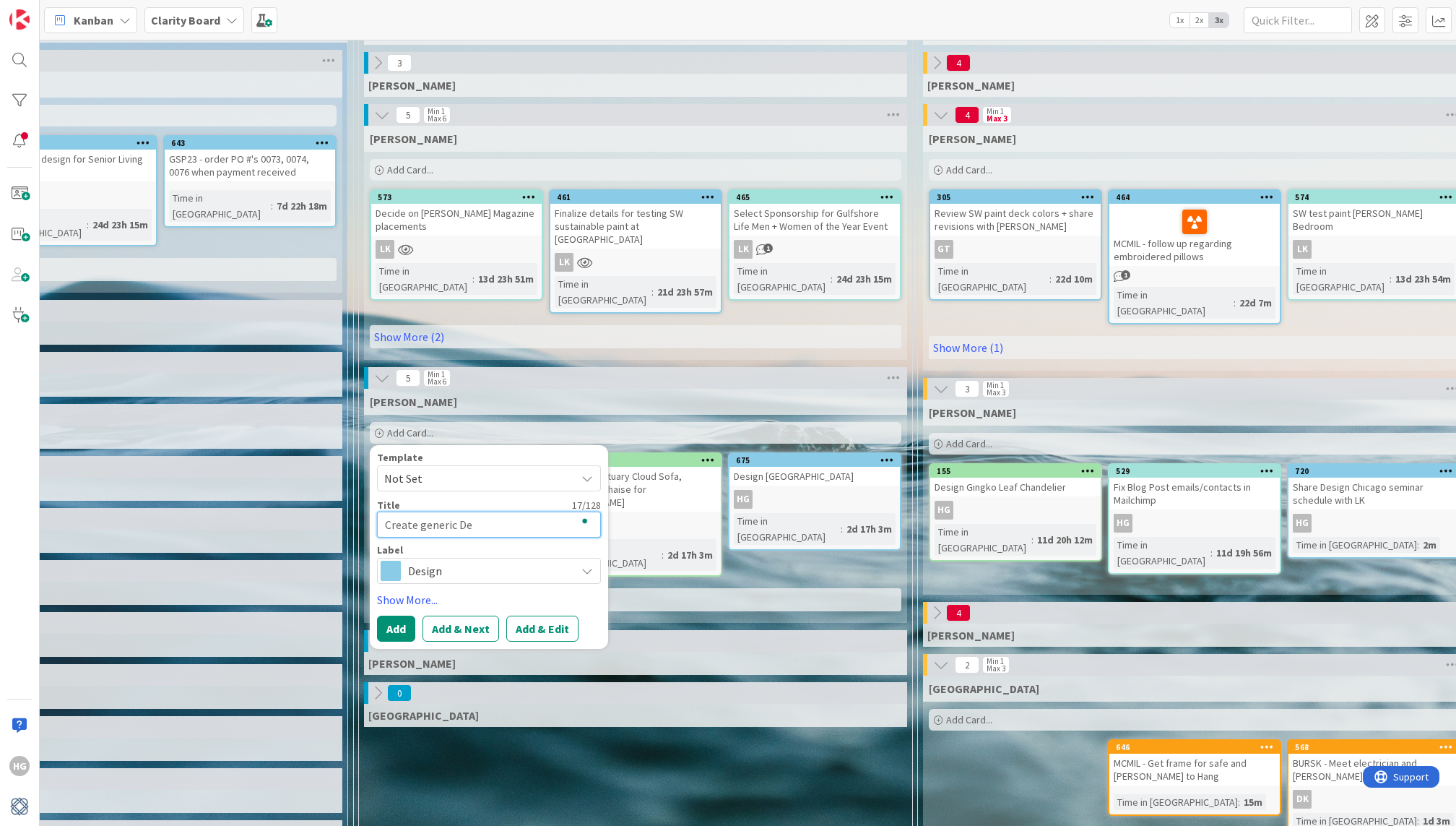
type textarea "x"
type textarea "Create generic Des"
type textarea "x"
type textarea "Create generic Desi"
type textarea "x"
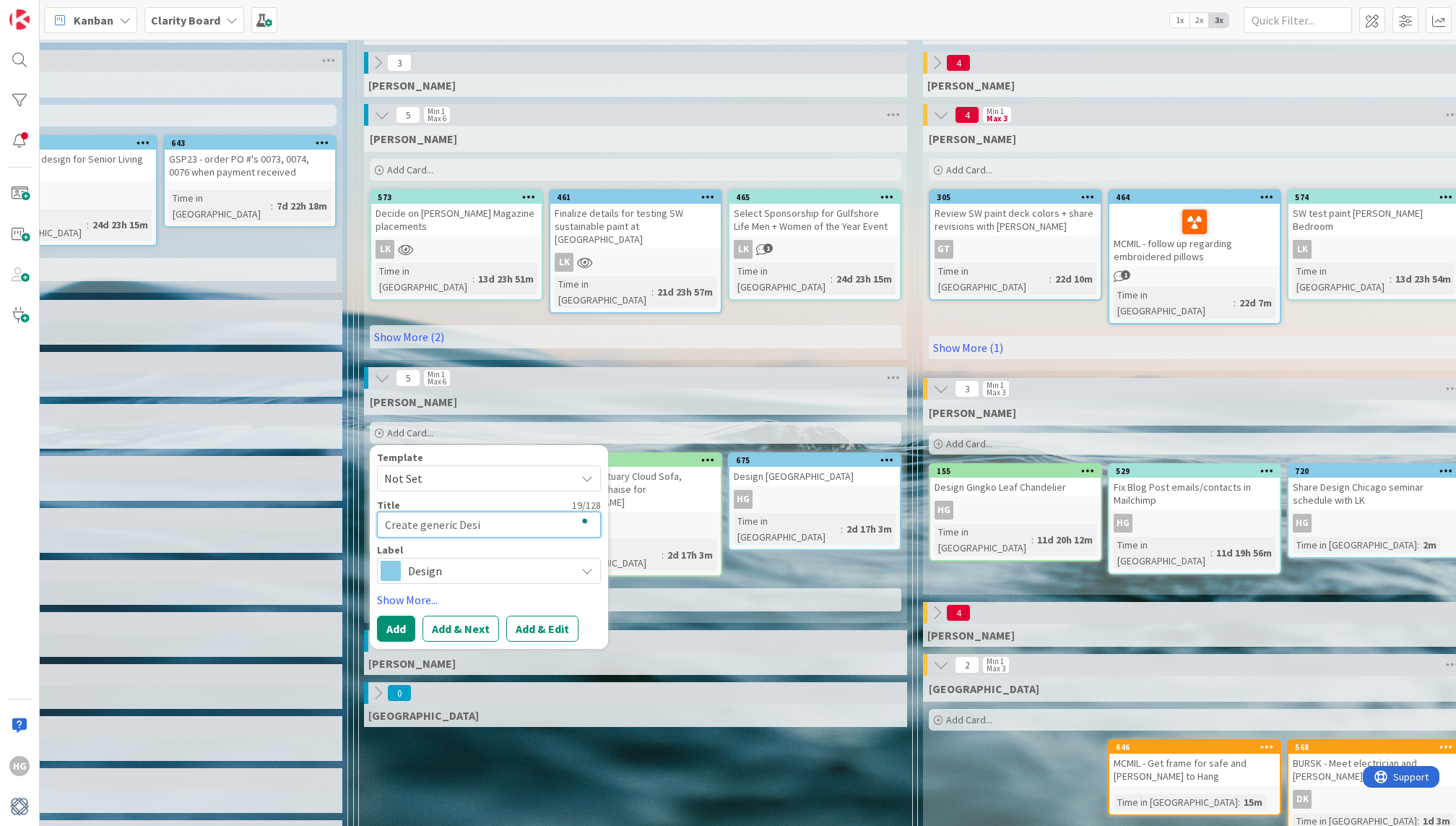
type textarea "Create generic Desig"
type textarea "x"
type textarea "Create generic Design"
type textarea "x"
type textarea "Create generic Design"
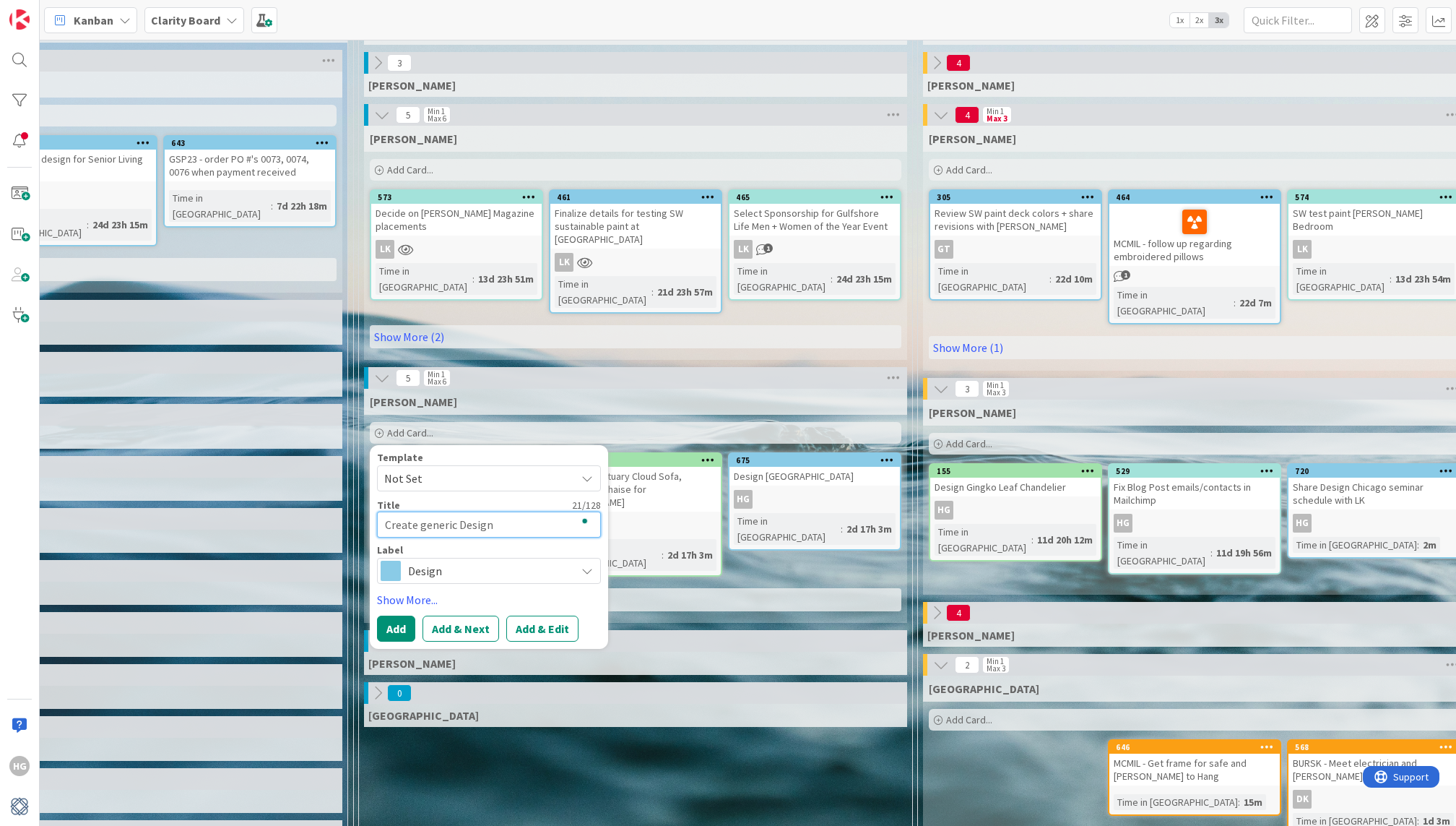
type textarea "x"
type textarea "Create generic Design a"
type textarea "x"
type textarea "Create generic Design at"
click at [442, 512] on textarea "Create generic Design at LKD business card" at bounding box center [489, 524] width 223 height 26
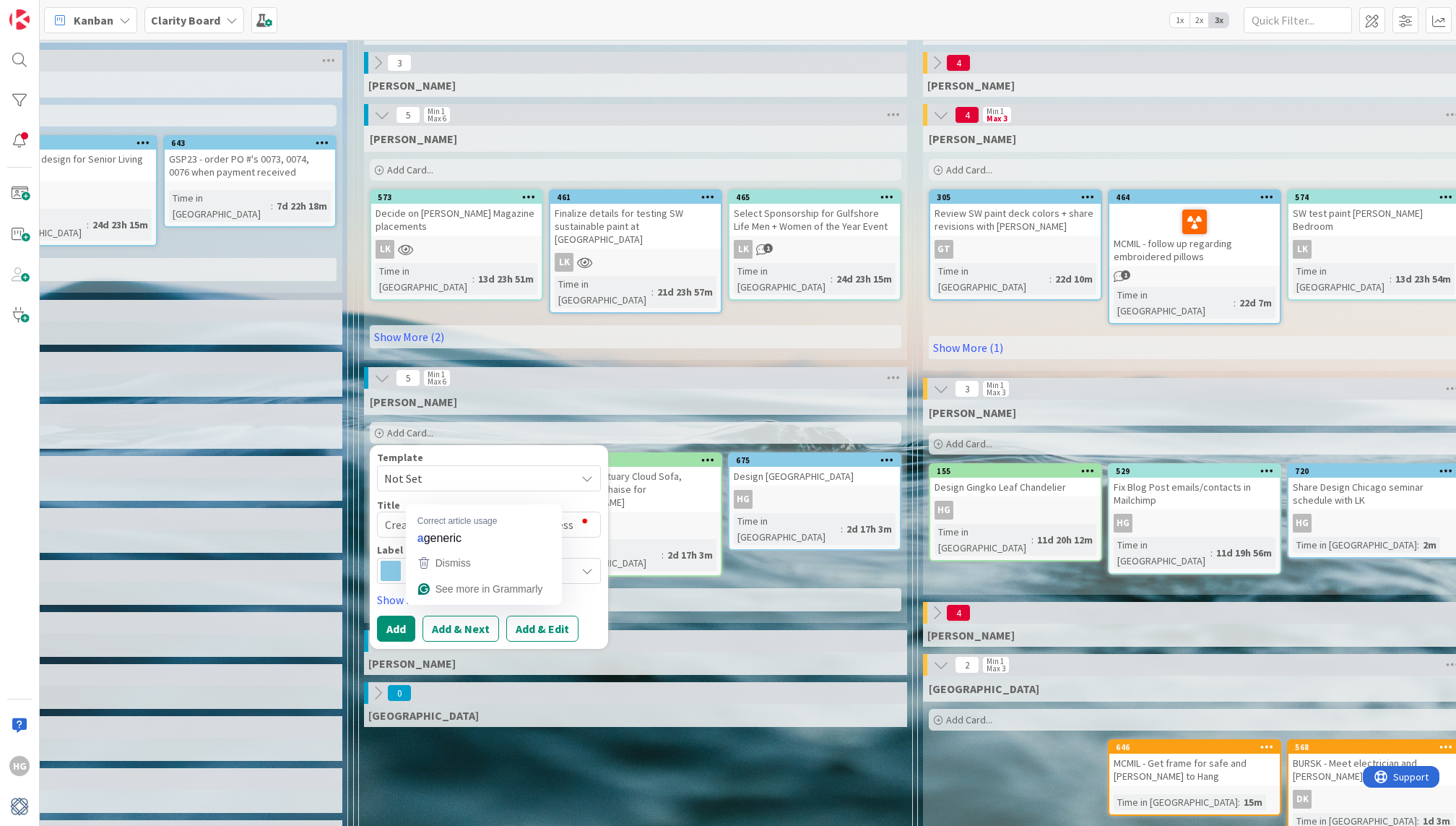
click at [402, 466] on div "Template Not Set Title 42 / 128 Create generic Design at LKD business card Labe…" at bounding box center [489, 518] width 223 height 131
click at [408, 591] on link "Show More..." at bounding box center [489, 600] width 223 height 18
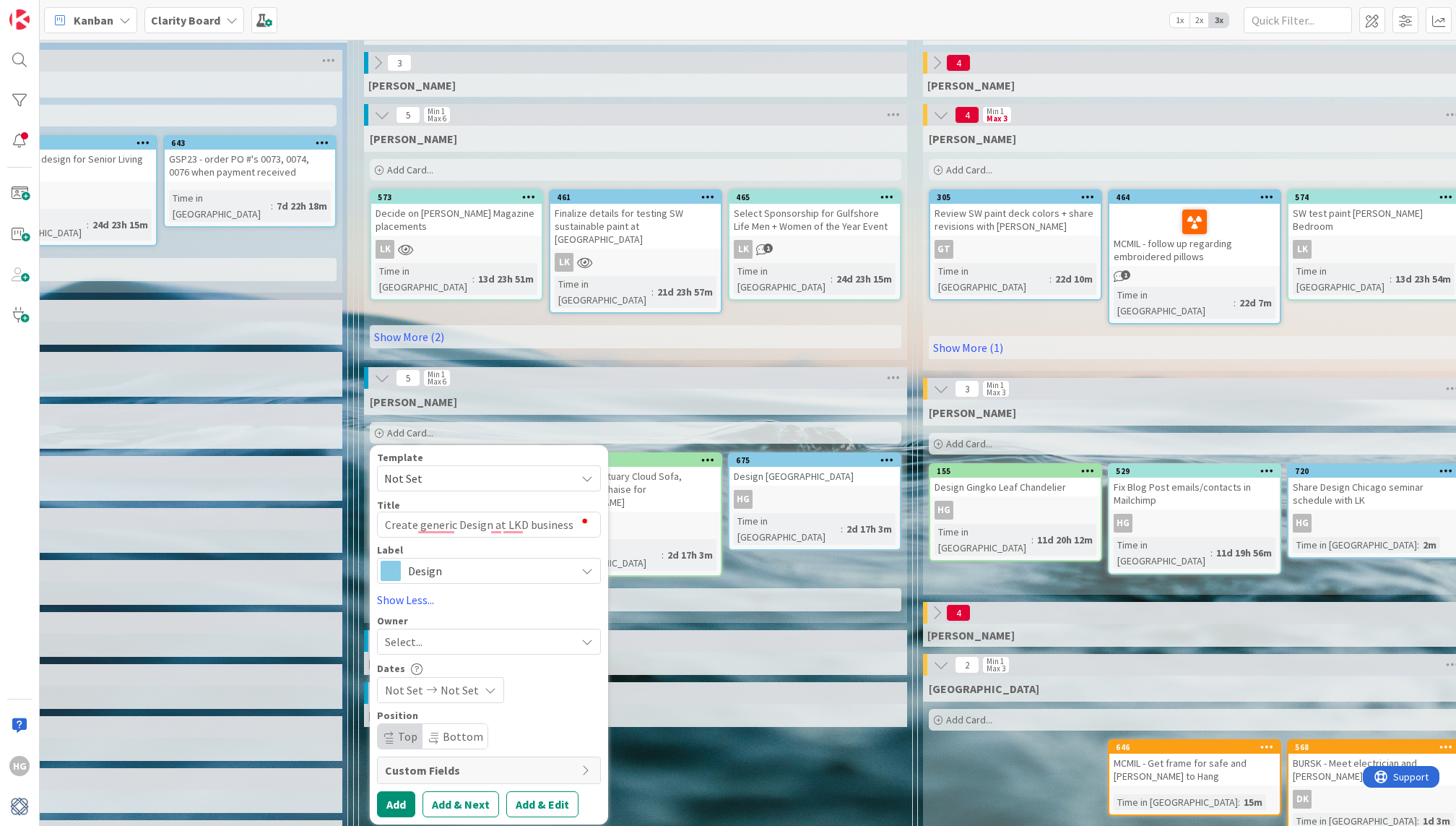
click at [411, 628] on div "Select..." at bounding box center [489, 641] width 223 height 26
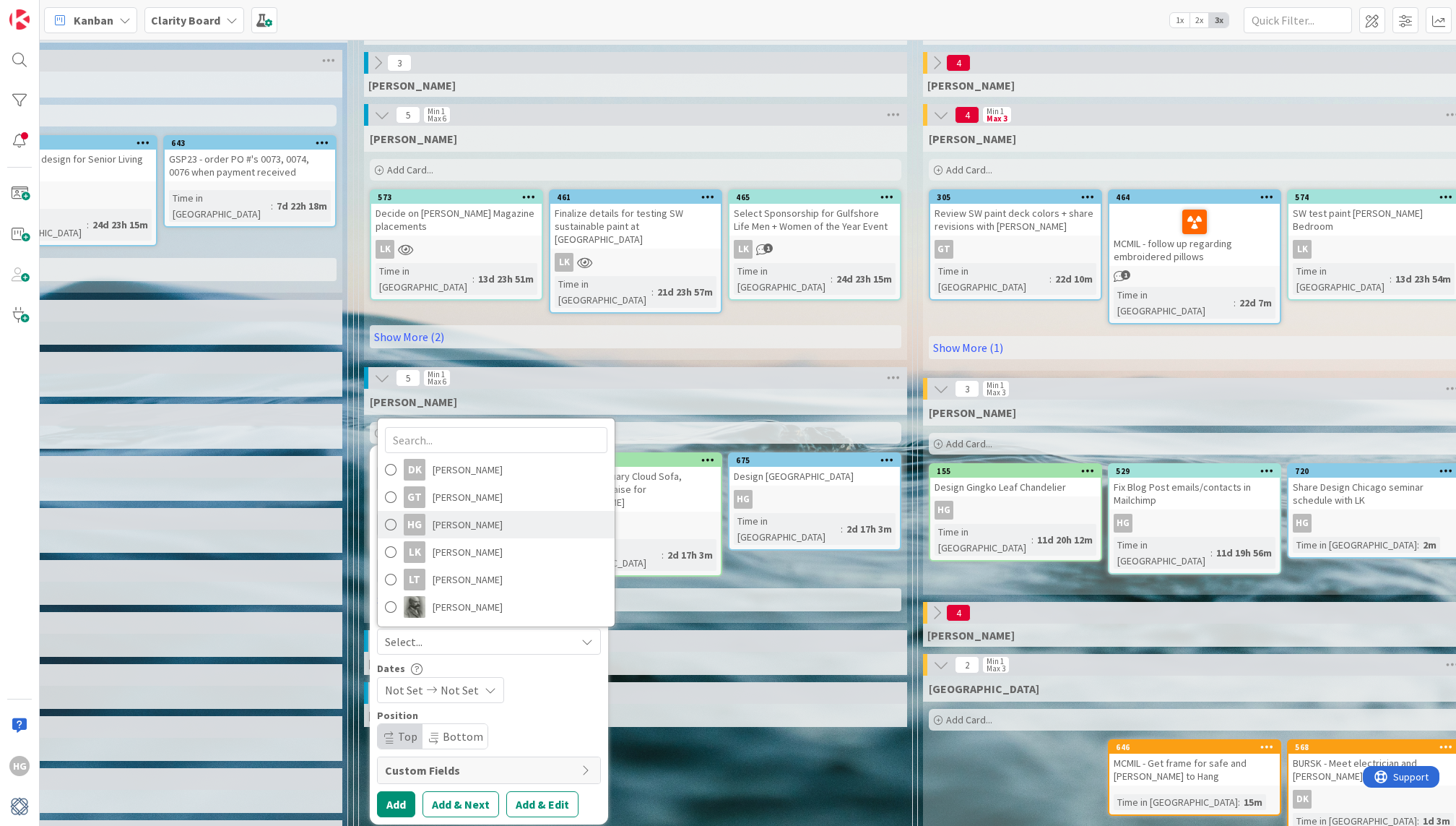
click at [490, 511] on link "HG Hannah Gatof" at bounding box center [496, 524] width 237 height 28
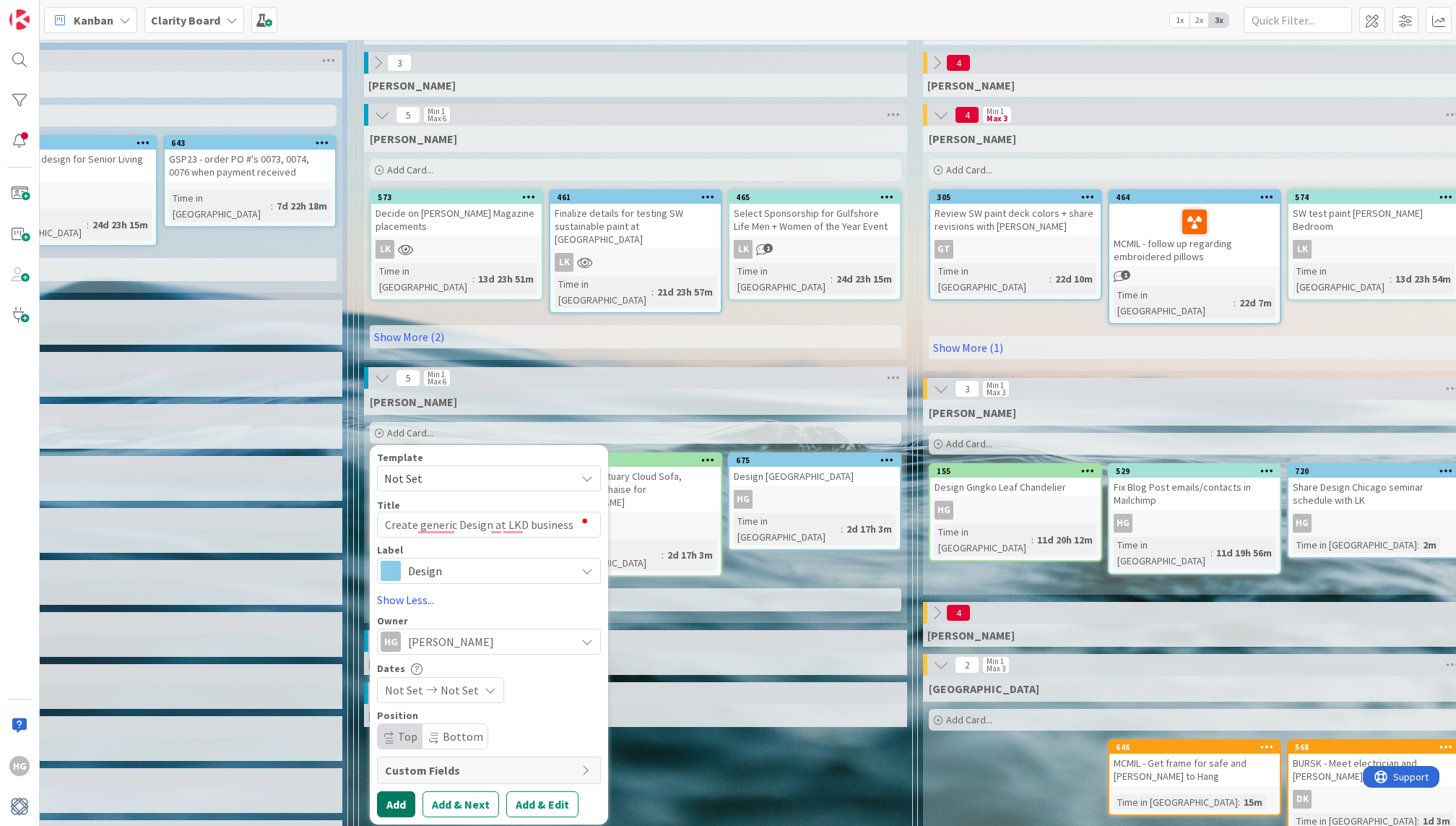
click at [394, 791] on button "Add" at bounding box center [395, 804] width 38 height 26
